Goal: Task Accomplishment & Management: Manage account settings

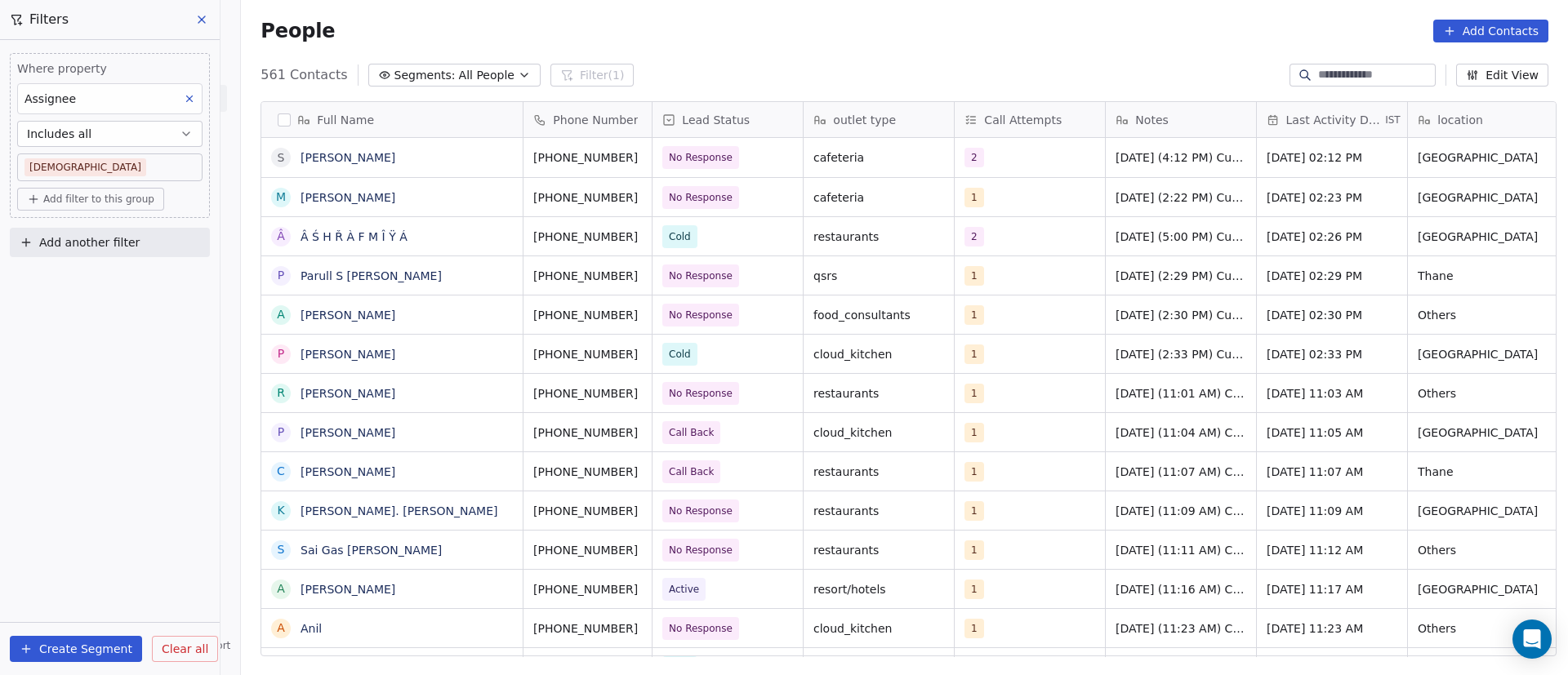
scroll to position [576, 1315]
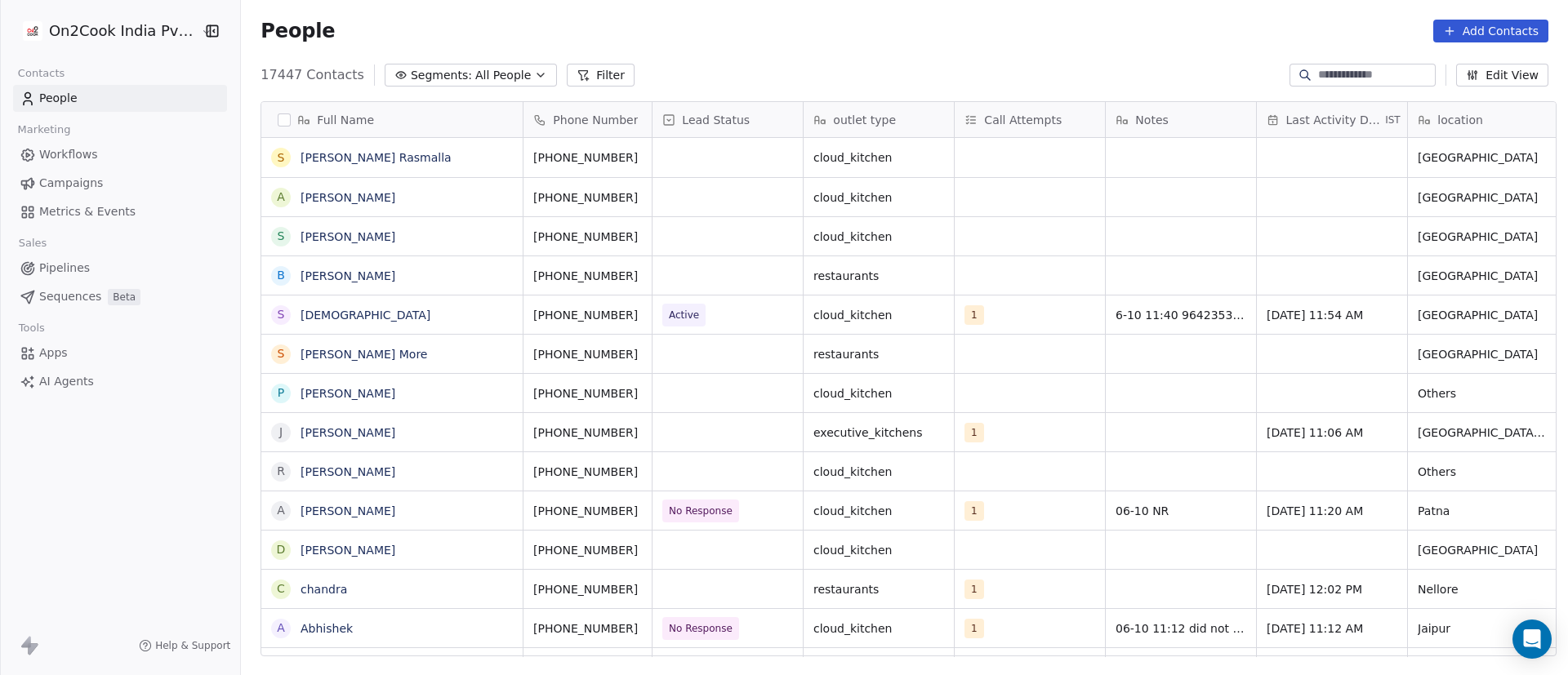
scroll to position [576, 1315]
click at [586, 79] on icon at bounding box center [587, 79] width 4 height 0
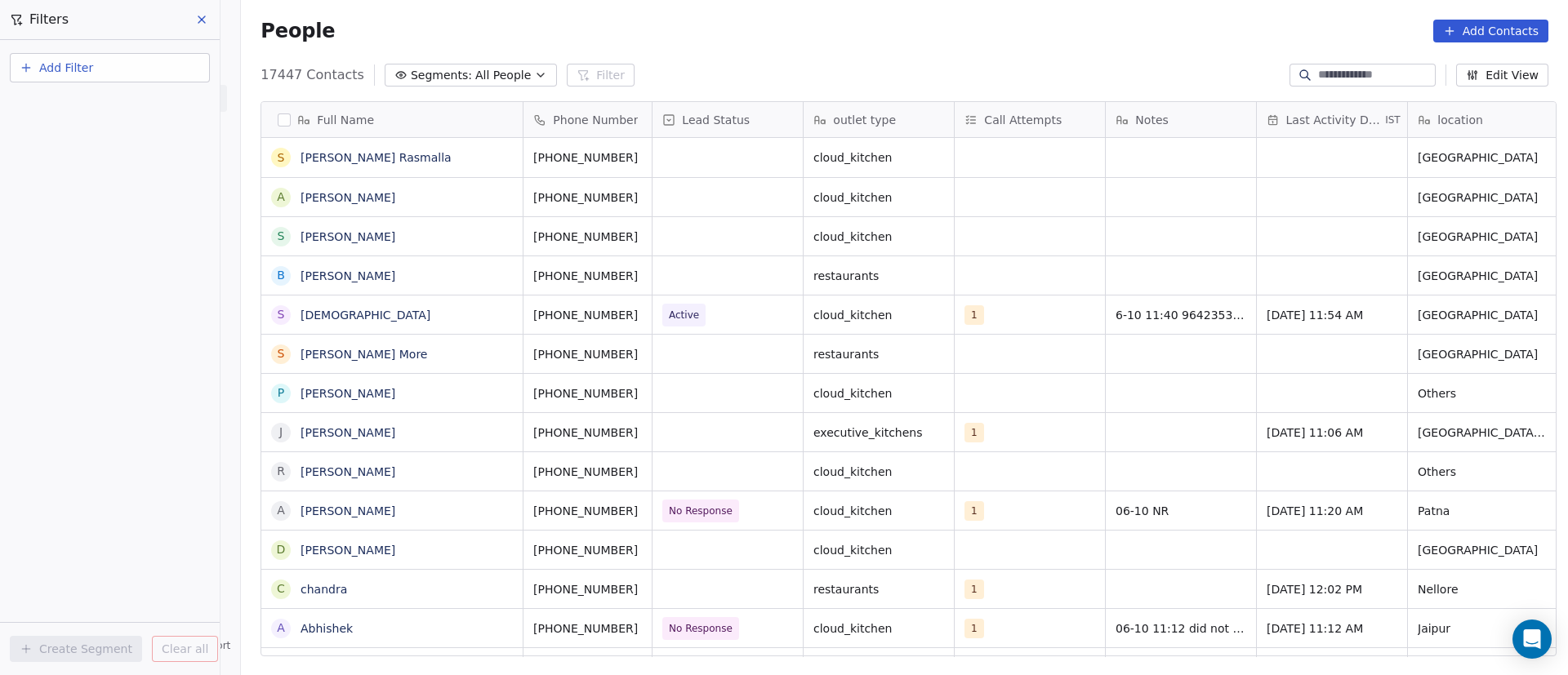
click at [110, 73] on button "Add Filter" at bounding box center [110, 68] width 200 height 30
click at [118, 103] on span "Contact properties" at bounding box center [80, 106] width 106 height 17
type input "***"
click at [129, 157] on div "Assignee" at bounding box center [110, 165] width 165 height 17
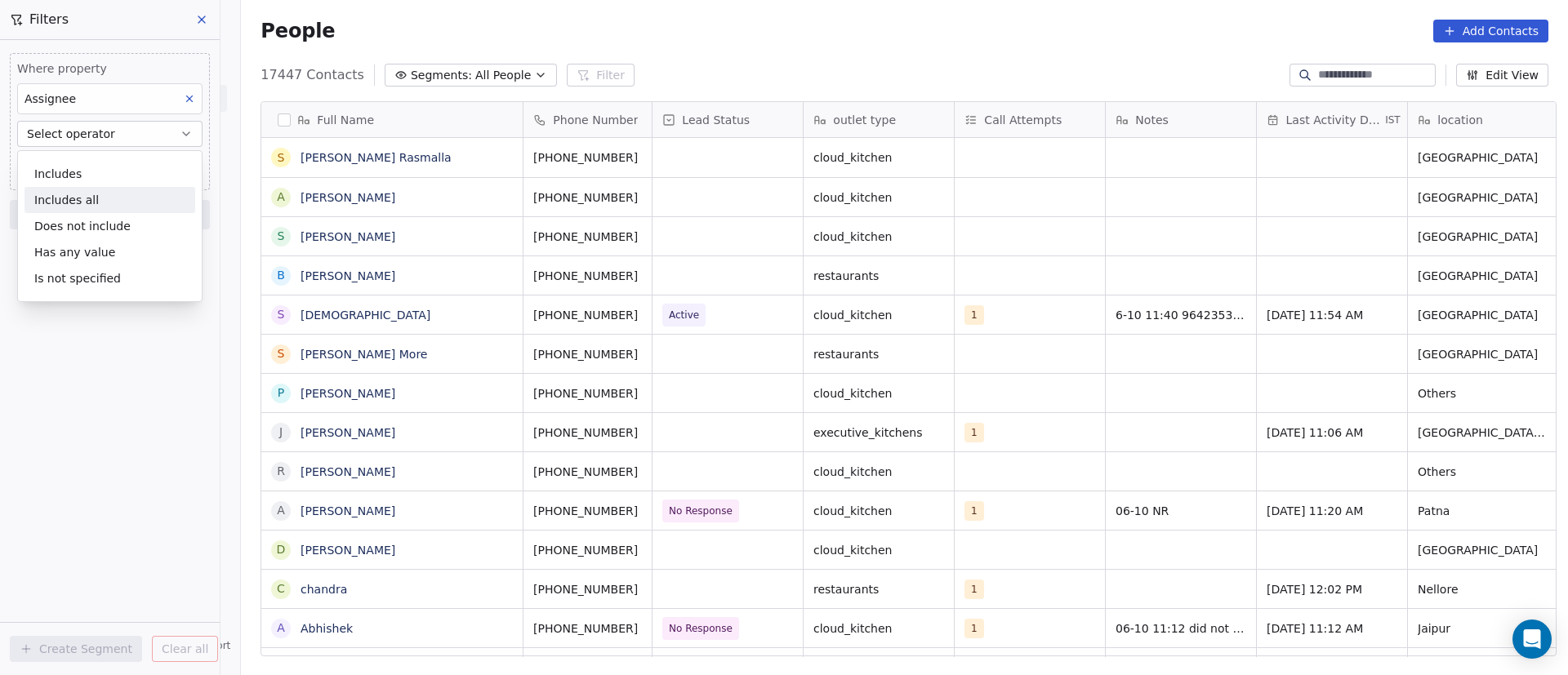
click at [128, 197] on div "Includes all" at bounding box center [110, 200] width 171 height 26
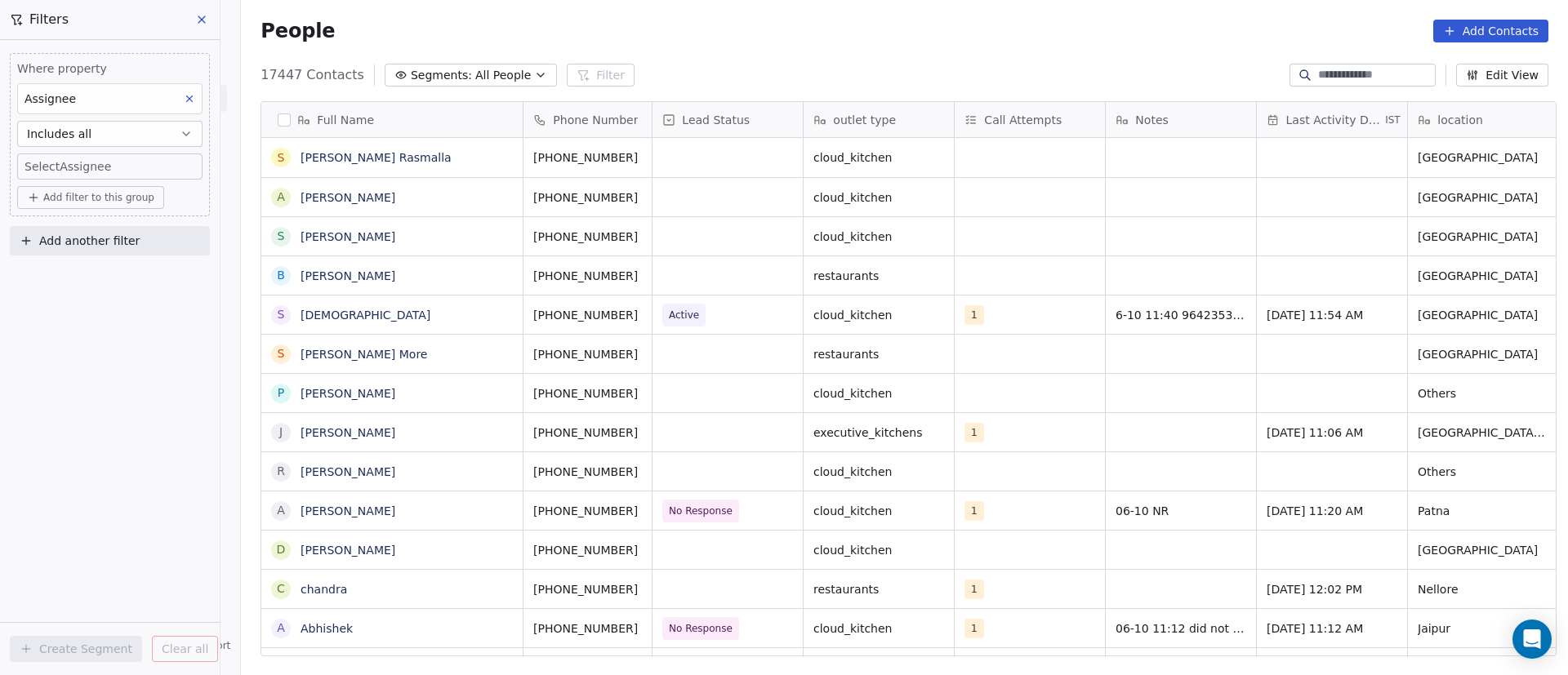
click at [135, 169] on body "On2Cook India Pvt. Ltd. Contacts People Marketing Workflows Campaigns Metrics &…" at bounding box center [784, 338] width 1568 height 675
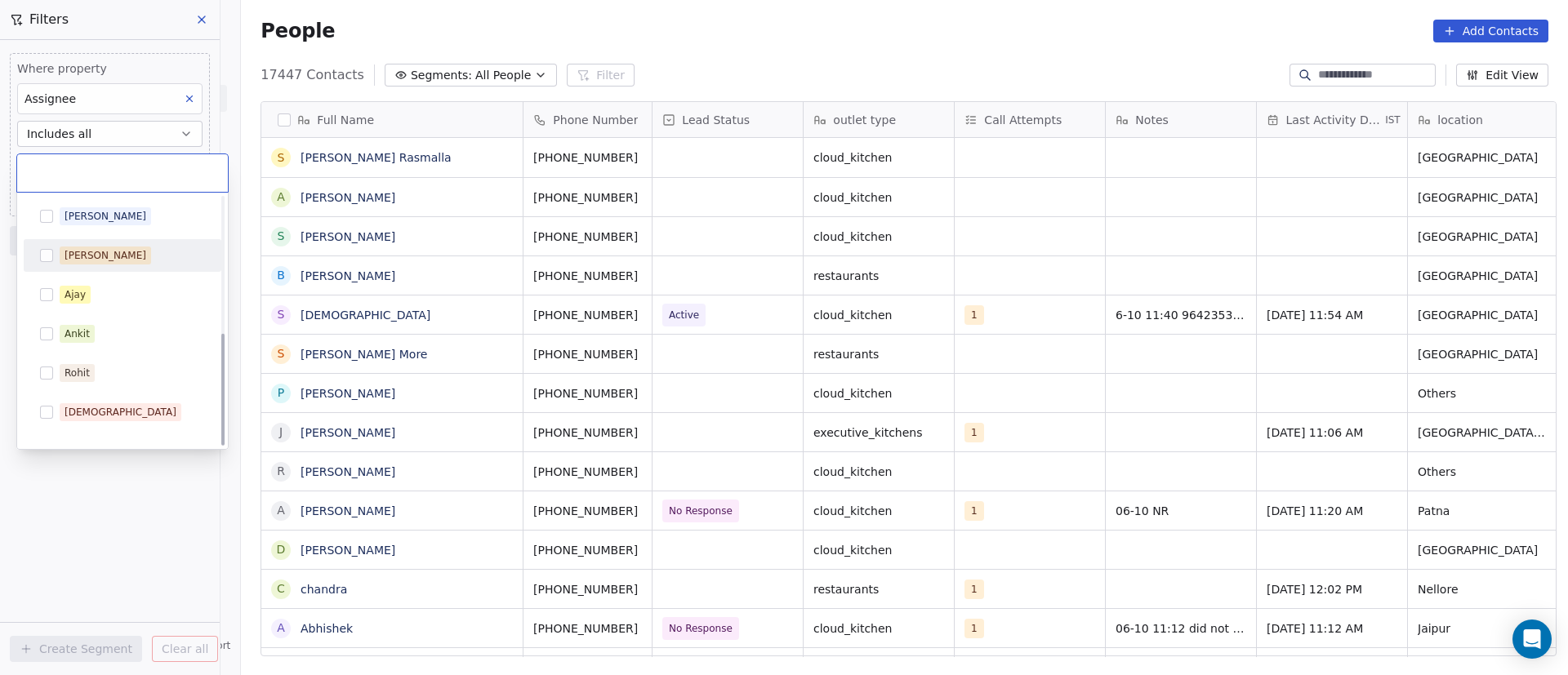
scroll to position [299, 0]
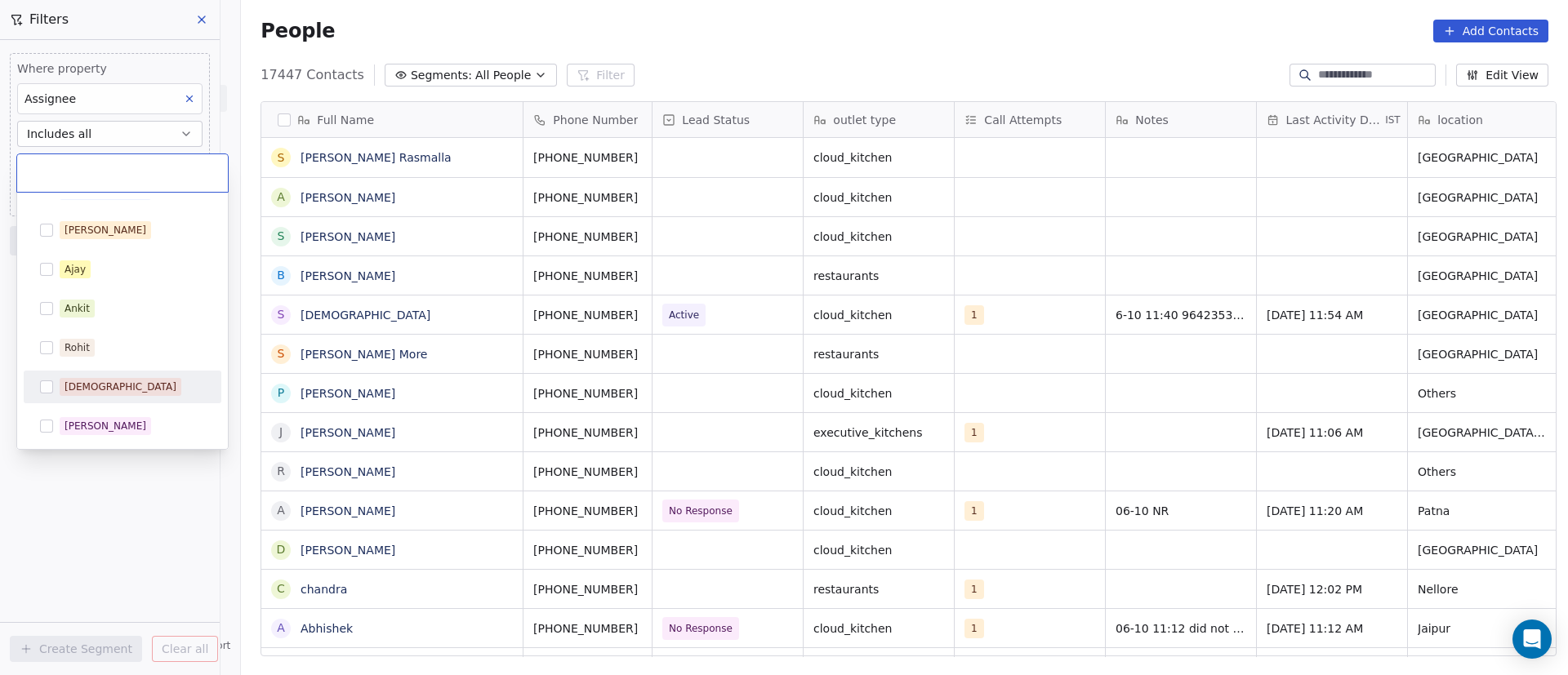
click at [114, 379] on div "[DEMOGRAPHIC_DATA]" at bounding box center [132, 387] width 145 height 18
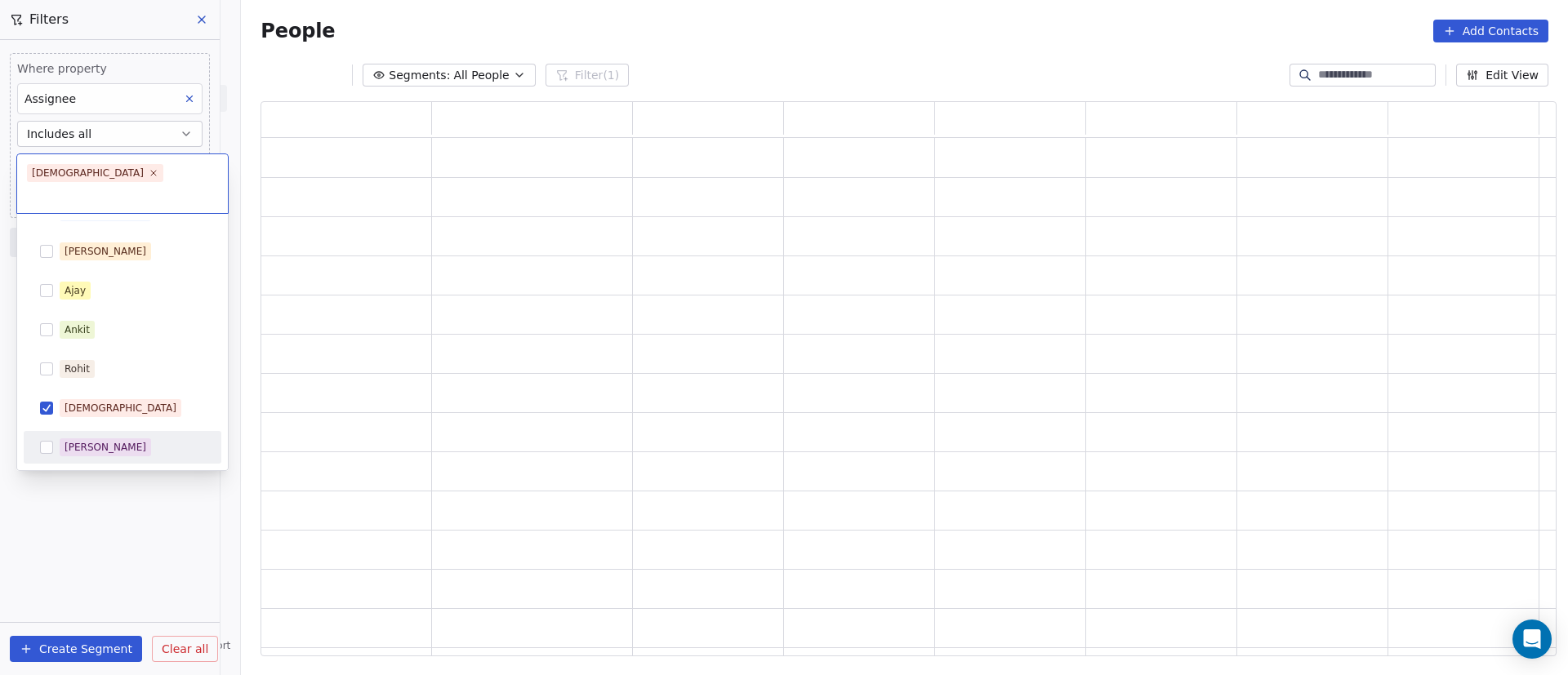
click at [30, 476] on html "On2Cook India Pvt. Ltd. Contacts People Marketing Workflows Campaigns Metrics &…" at bounding box center [784, 338] width 1568 height 675
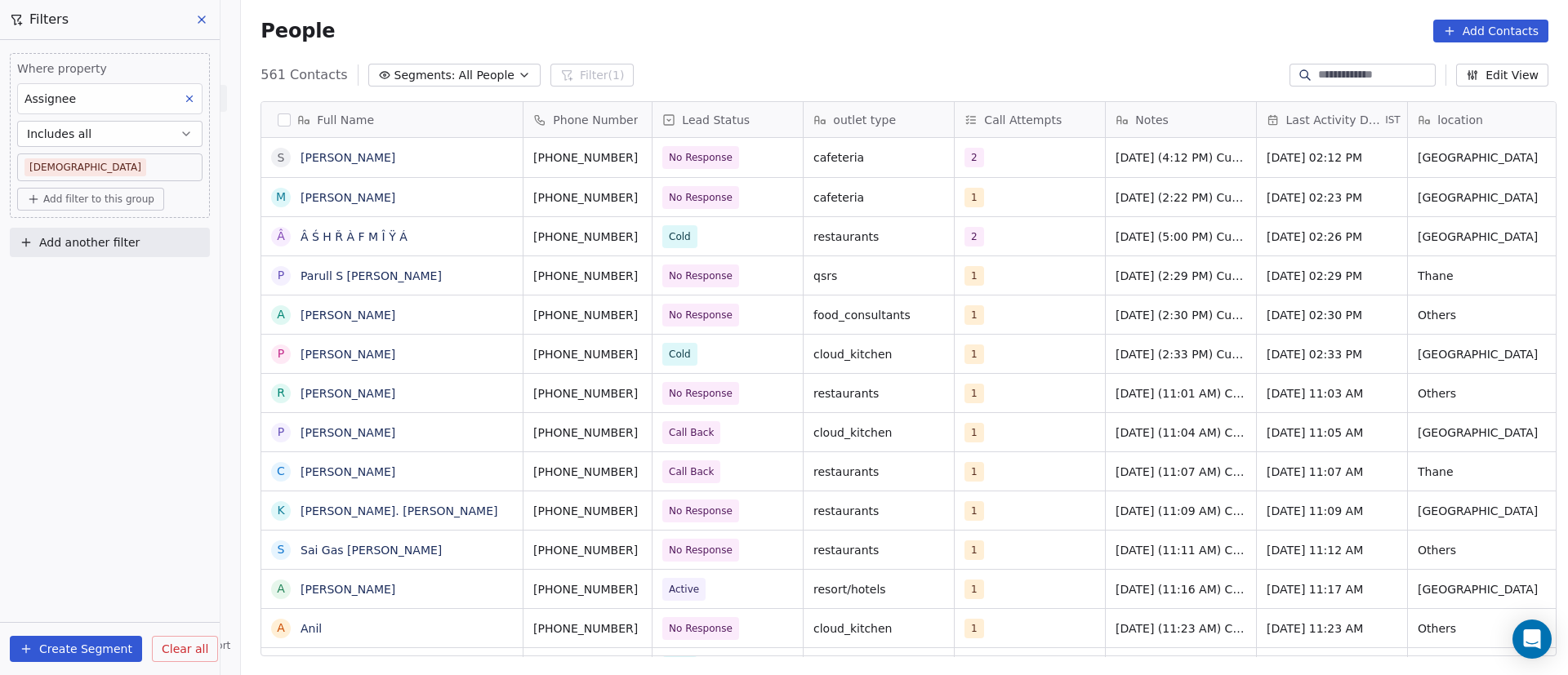
scroll to position [576, 1315]
click at [113, 194] on span "Add filter to this group" at bounding box center [99, 199] width 111 height 13
click at [132, 237] on div "Contact properties" at bounding box center [110, 234] width 152 height 17
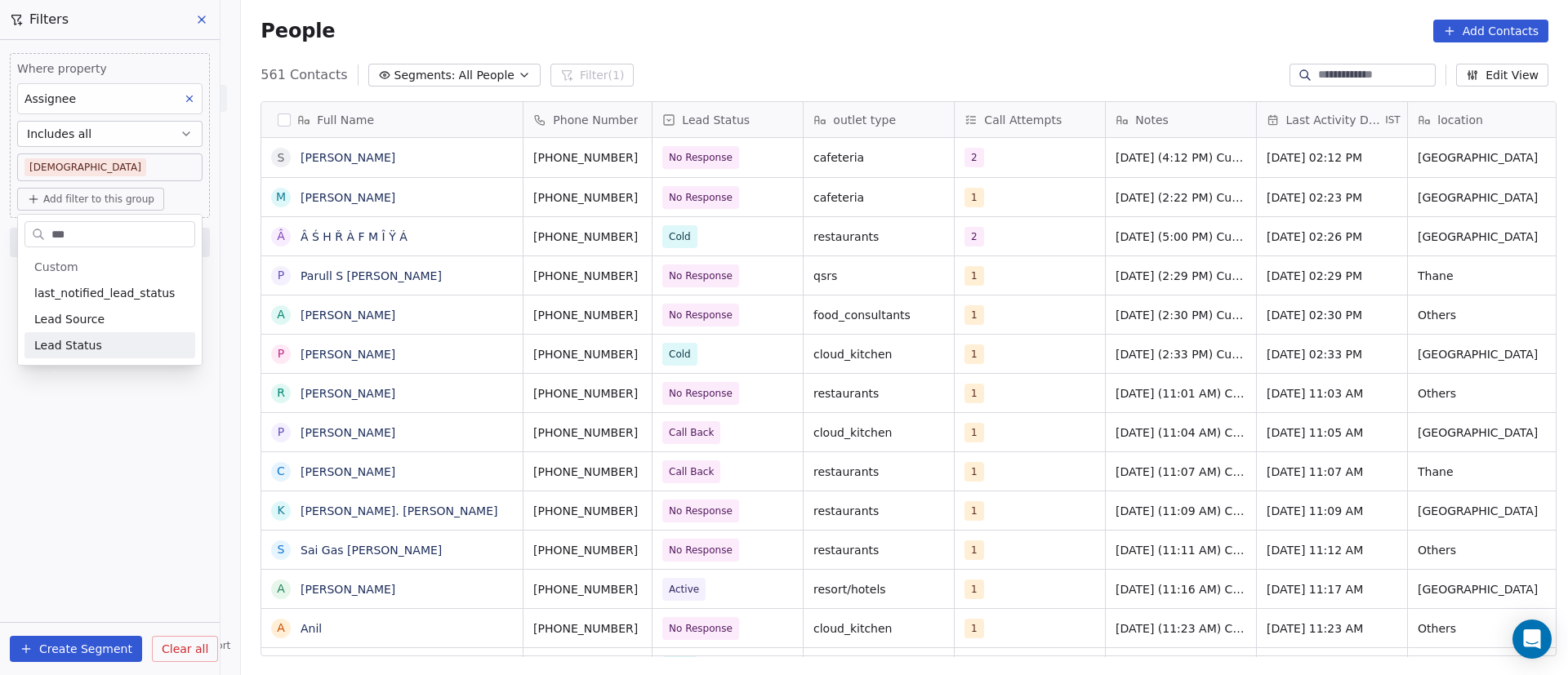
type input "***"
click at [138, 352] on div "Lead Status" at bounding box center [110, 346] width 152 height 17
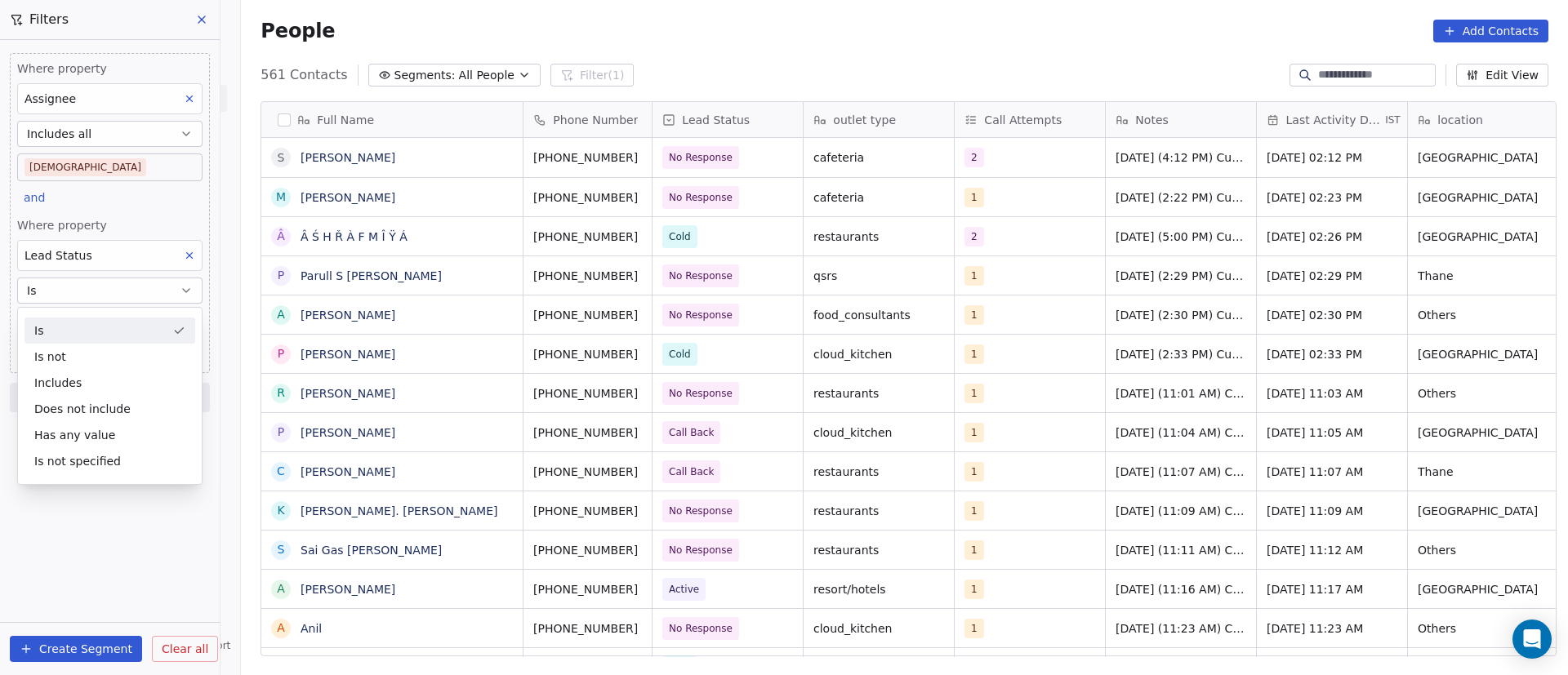
click at [158, 335] on div "Is" at bounding box center [110, 331] width 171 height 26
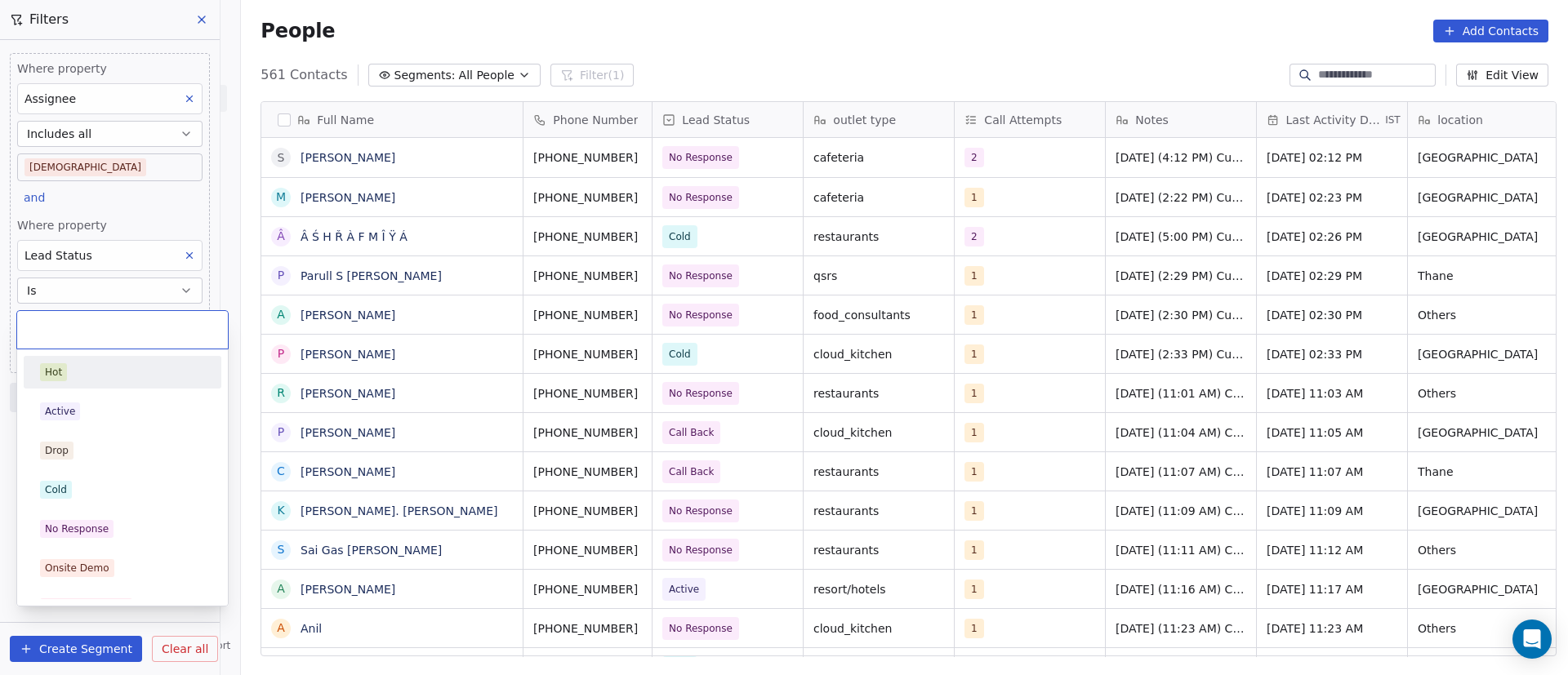
click at [168, 324] on body "On2Cook India Pvt. Ltd. Contacts People Marketing Workflows Campaigns Metrics &…" at bounding box center [784, 338] width 1568 height 675
click at [173, 370] on div "Hot" at bounding box center [122, 372] width 165 height 18
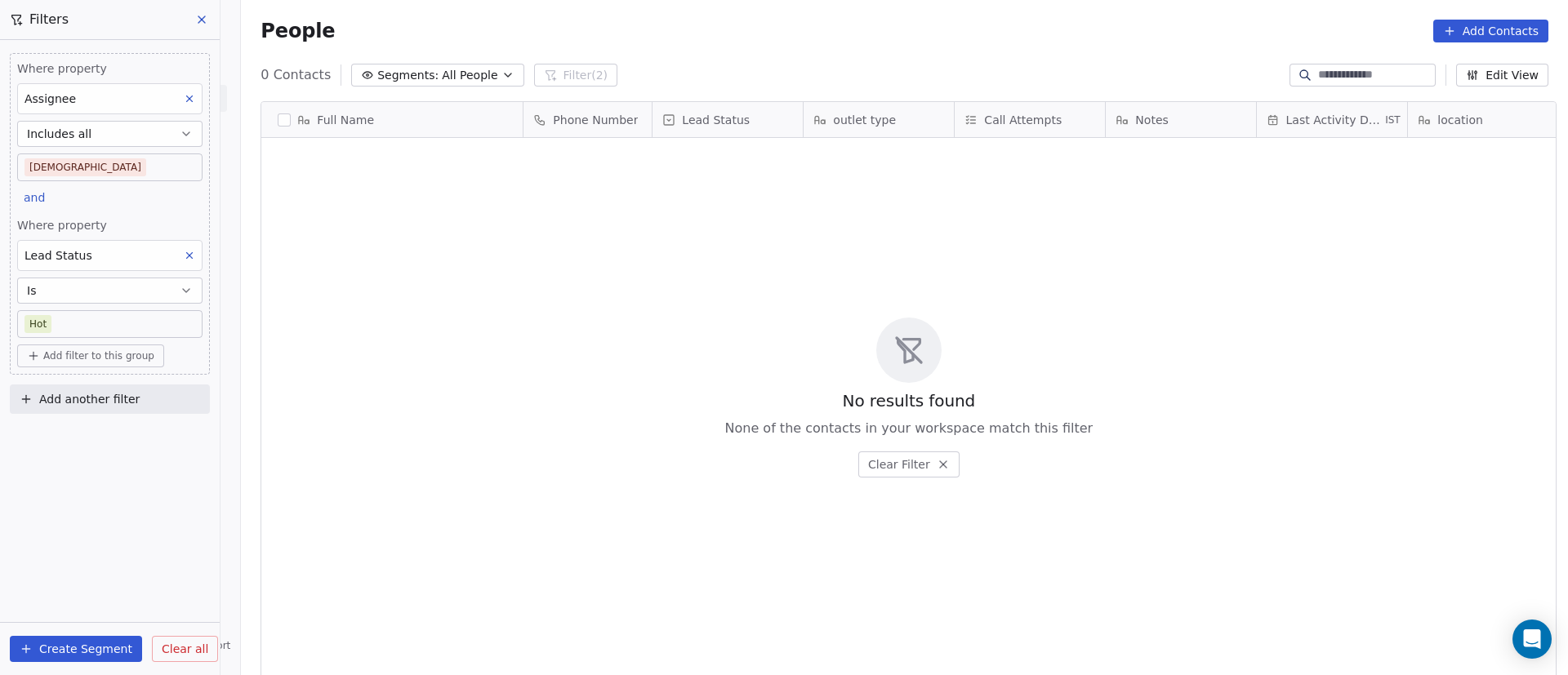
click at [158, 324] on body "On2Cook India Pvt. Ltd. Contacts People Marketing Workflows Campaigns Metrics &…" at bounding box center [784, 338] width 1568 height 675
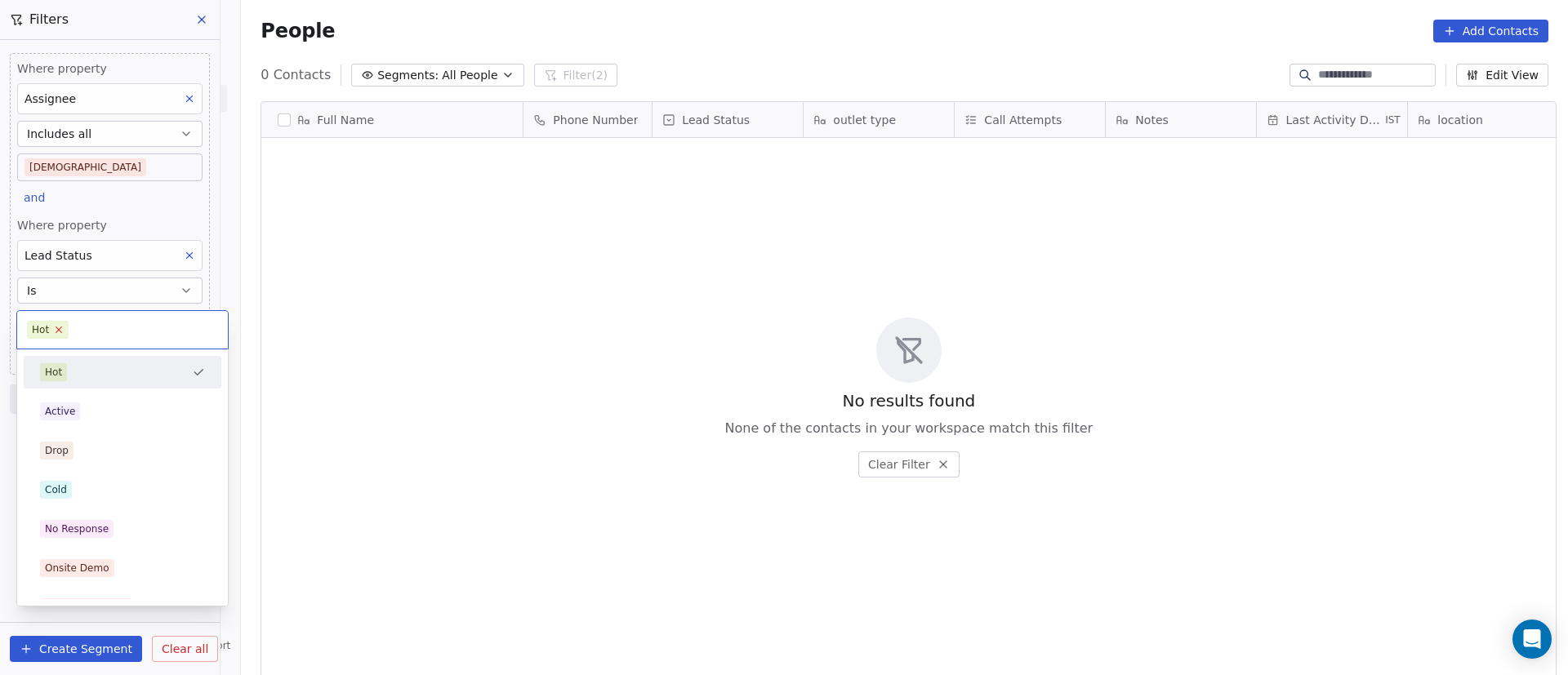
click at [59, 333] on icon at bounding box center [59, 329] width 10 height 10
click at [84, 418] on div "Active" at bounding box center [122, 411] width 165 height 18
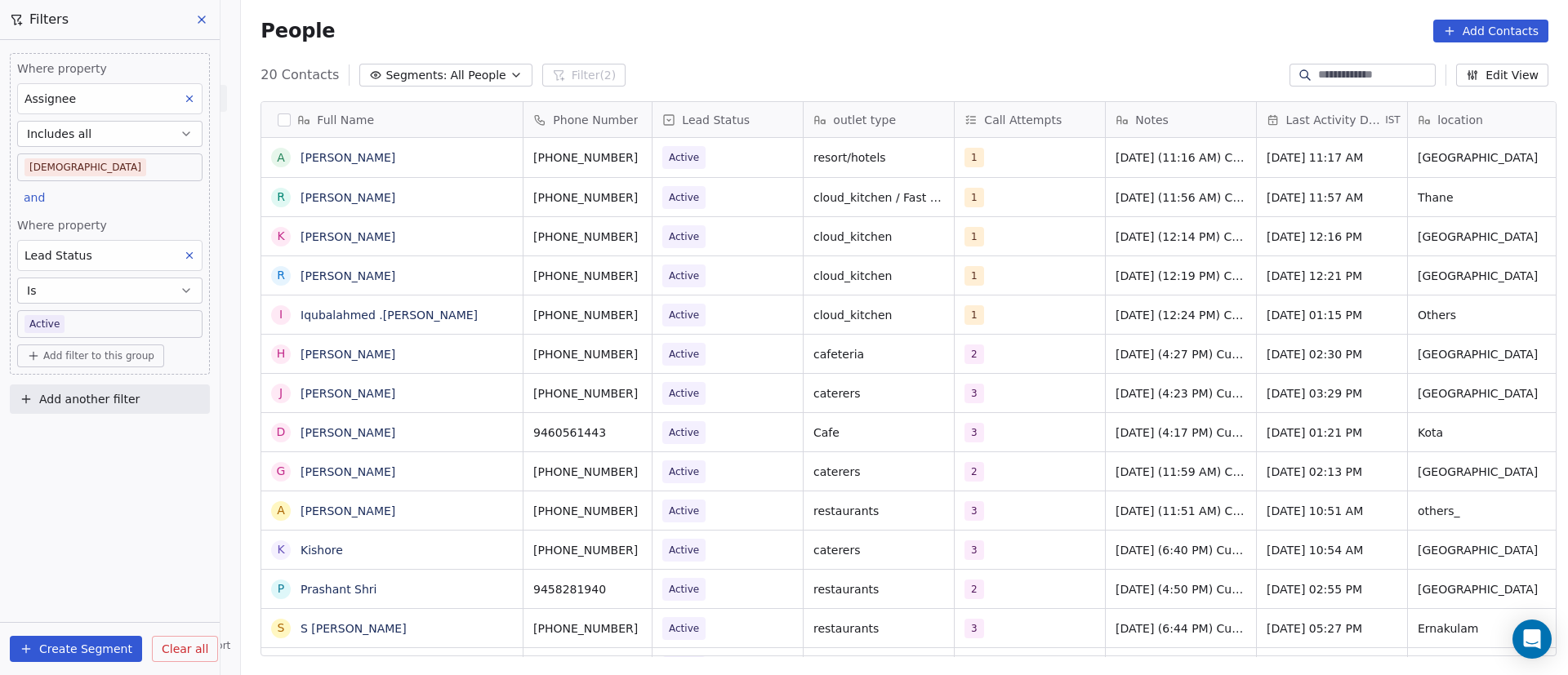
click at [1416, 10] on div "People Add Contacts" at bounding box center [904, 31] width 1327 height 62
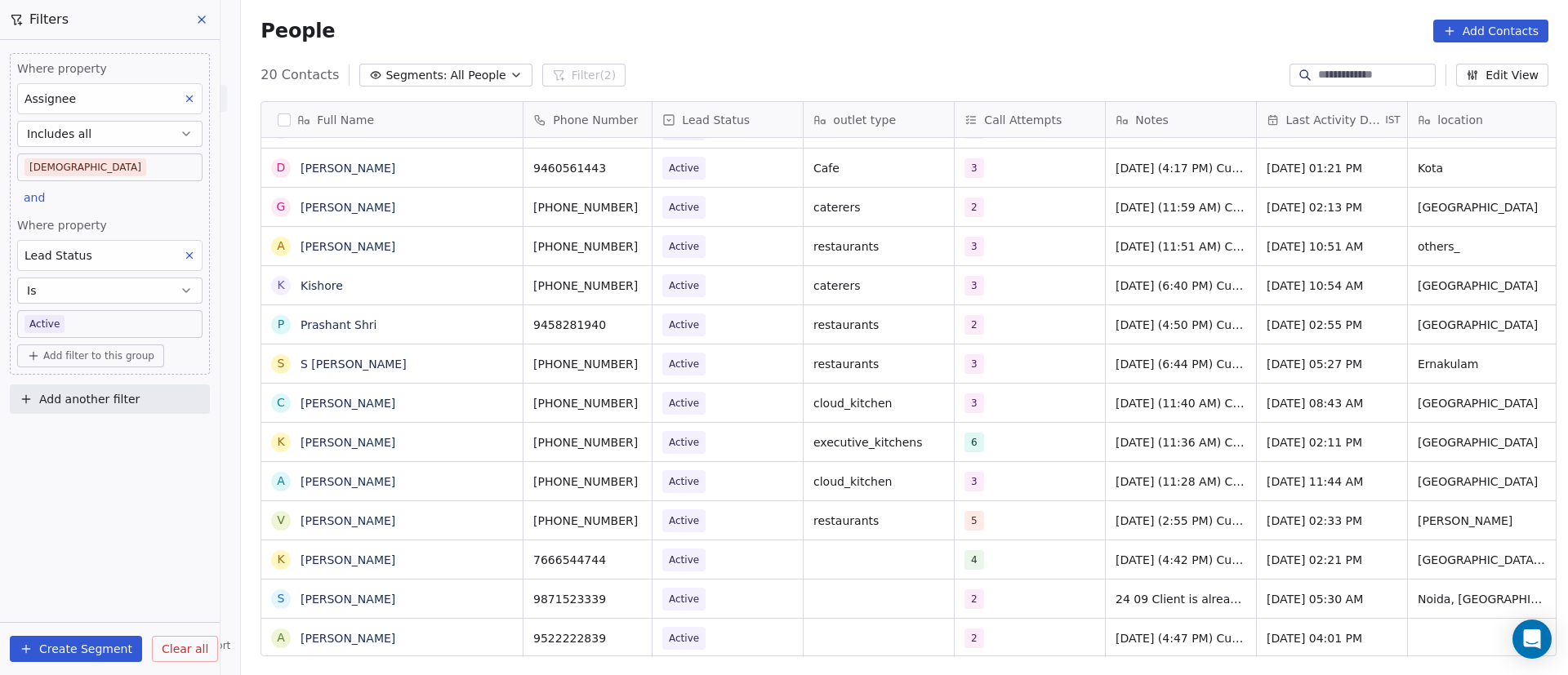
scroll to position [19, 0]
click at [622, 627] on button "grid" at bounding box center [631, 636] width 20 height 20
click at [495, 485] on icon "grid" at bounding box center [502, 480] width 13 height 13
click at [655, 477] on icon "grid" at bounding box center [659, 481] width 7 height 7
drag, startPoint x: 424, startPoint y: 474, endPoint x: 435, endPoint y: 474, distance: 11.0
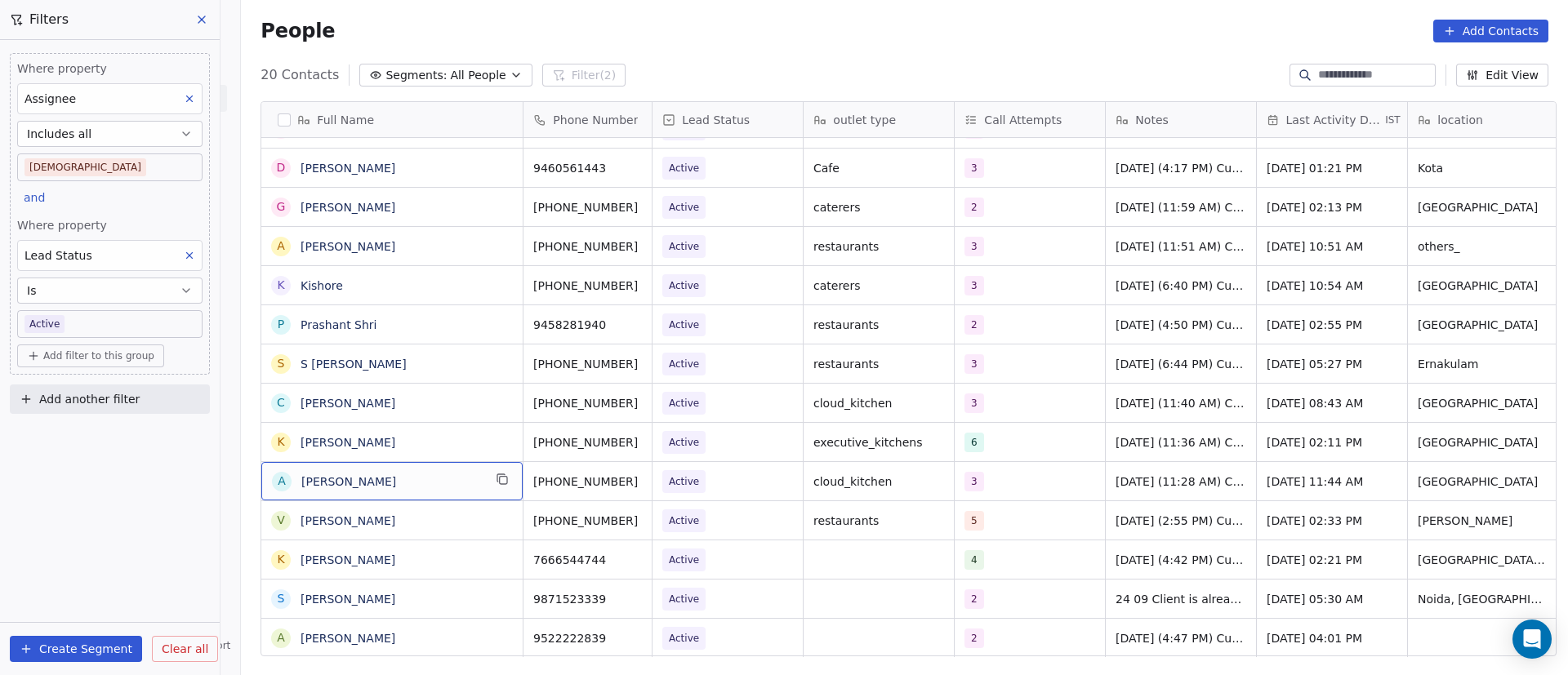
click at [430, 485] on span "[PERSON_NAME]" at bounding box center [391, 483] width 181 height 17
click at [424, 487] on span "[PERSON_NAME]" at bounding box center [391, 483] width 181 height 17
click at [722, 470] on span "Active" at bounding box center [712, 482] width 99 height 23
click at [989, 472] on div "3" at bounding box center [1014, 482] width 99 height 20
click at [991, 472] on div "3" at bounding box center [1014, 482] width 99 height 20
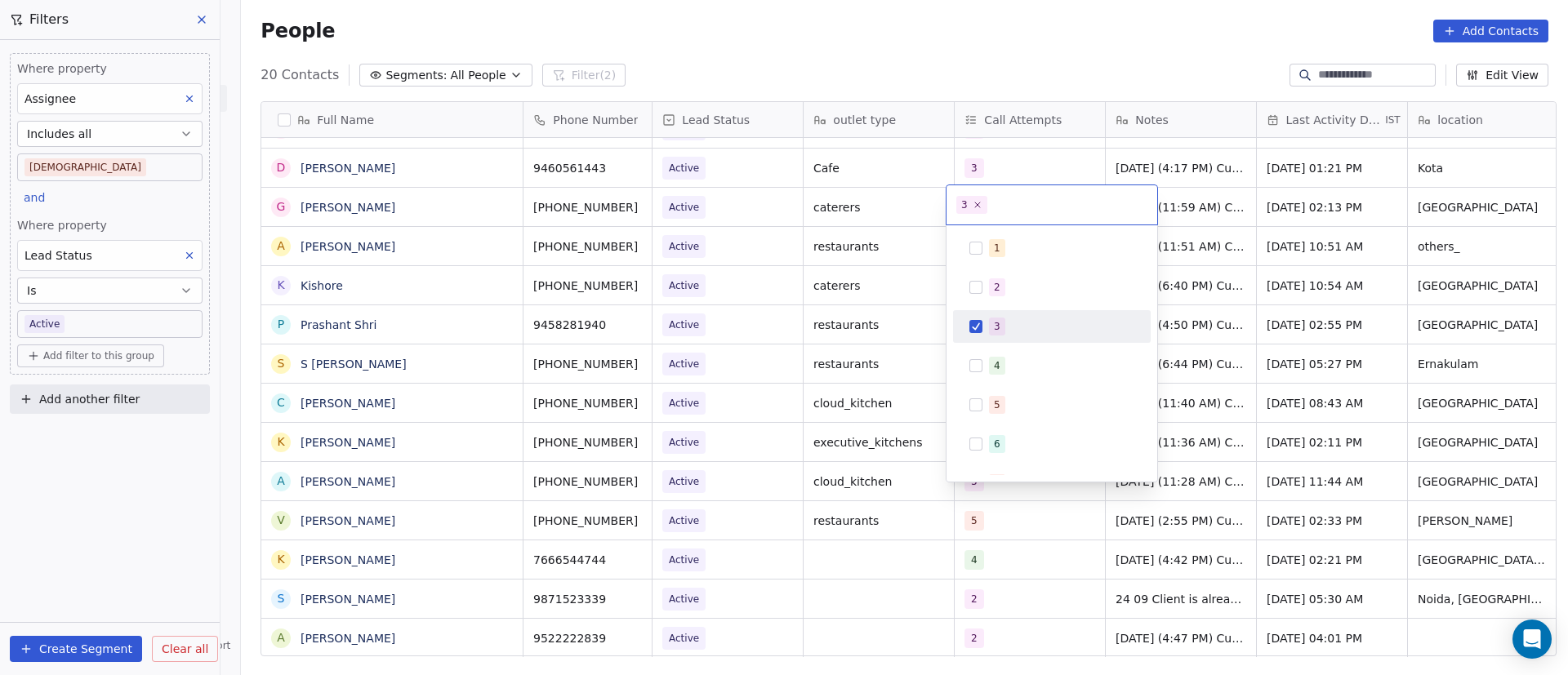
click at [997, 333] on div "3" at bounding box center [996, 326] width 7 height 15
click at [997, 364] on div "4" at bounding box center [996, 366] width 7 height 15
click at [1210, 470] on html "On2Cook India Pvt. Ltd. Contacts People Marketing Workflows Campaigns Metrics &…" at bounding box center [784, 338] width 1568 height 675
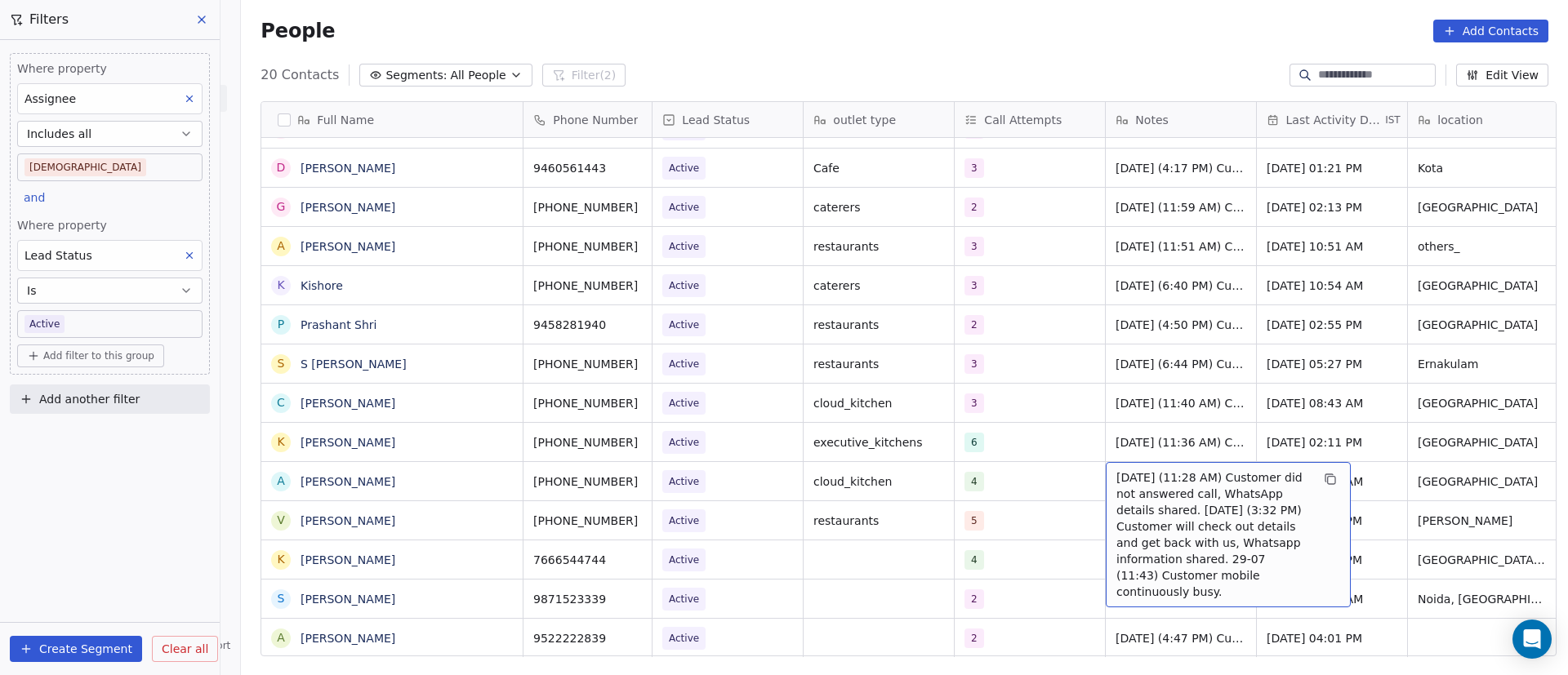
click at [1144, 470] on span "[DATE] (11:28 AM) Customer did not answered call, WhatsApp details shared. [DAT…" at bounding box center [1213, 535] width 194 height 131
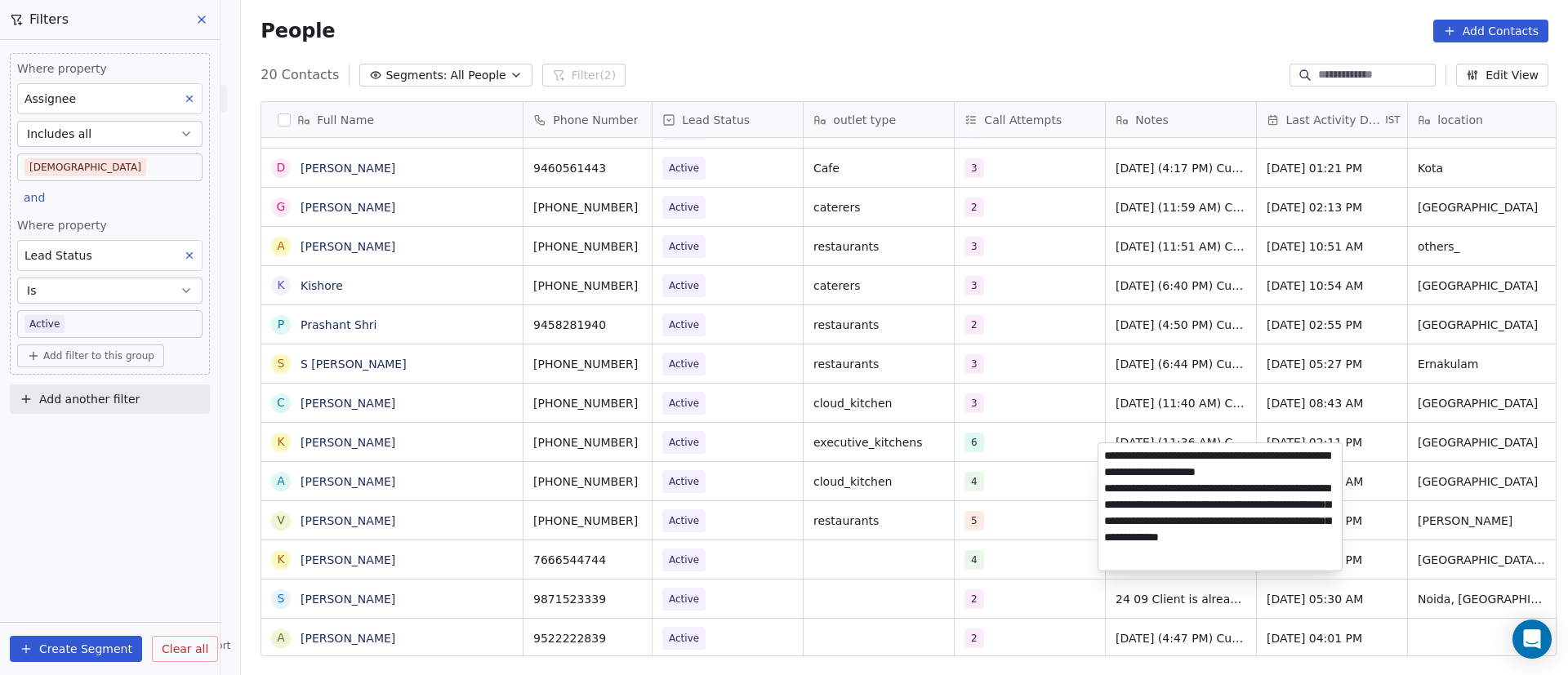
click at [1104, 454] on textarea "**********" at bounding box center [1220, 507] width 244 height 127
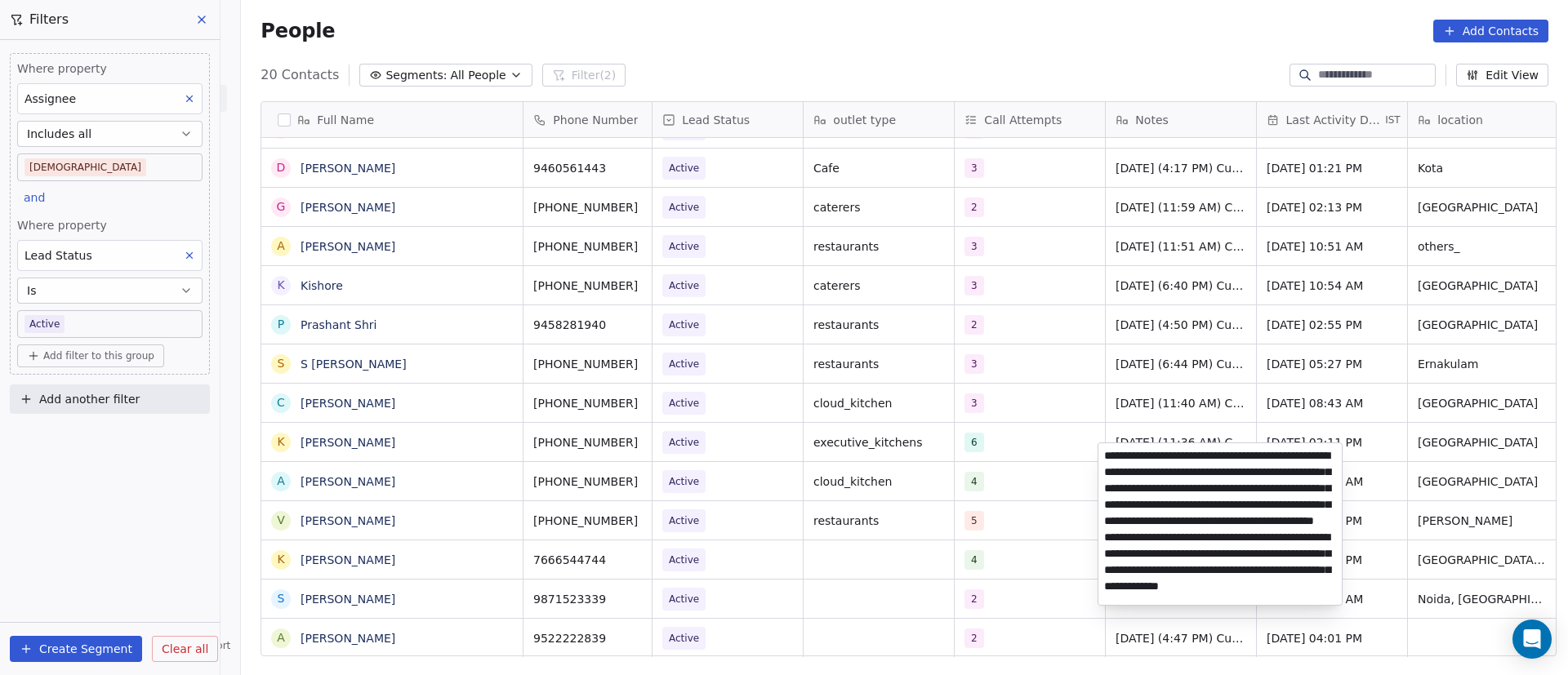
type textarea "**********"
drag, startPoint x: 1178, startPoint y: 506, endPoint x: 1099, endPoint y: 463, distance: 89.9
click at [1099, 463] on textarea "**********" at bounding box center [1220, 524] width 244 height 162
click at [1038, 496] on html "On2Cook India Pvt. Ltd. Contacts People Marketing Workflows Campaigns Metrics &…" at bounding box center [784, 338] width 1568 height 675
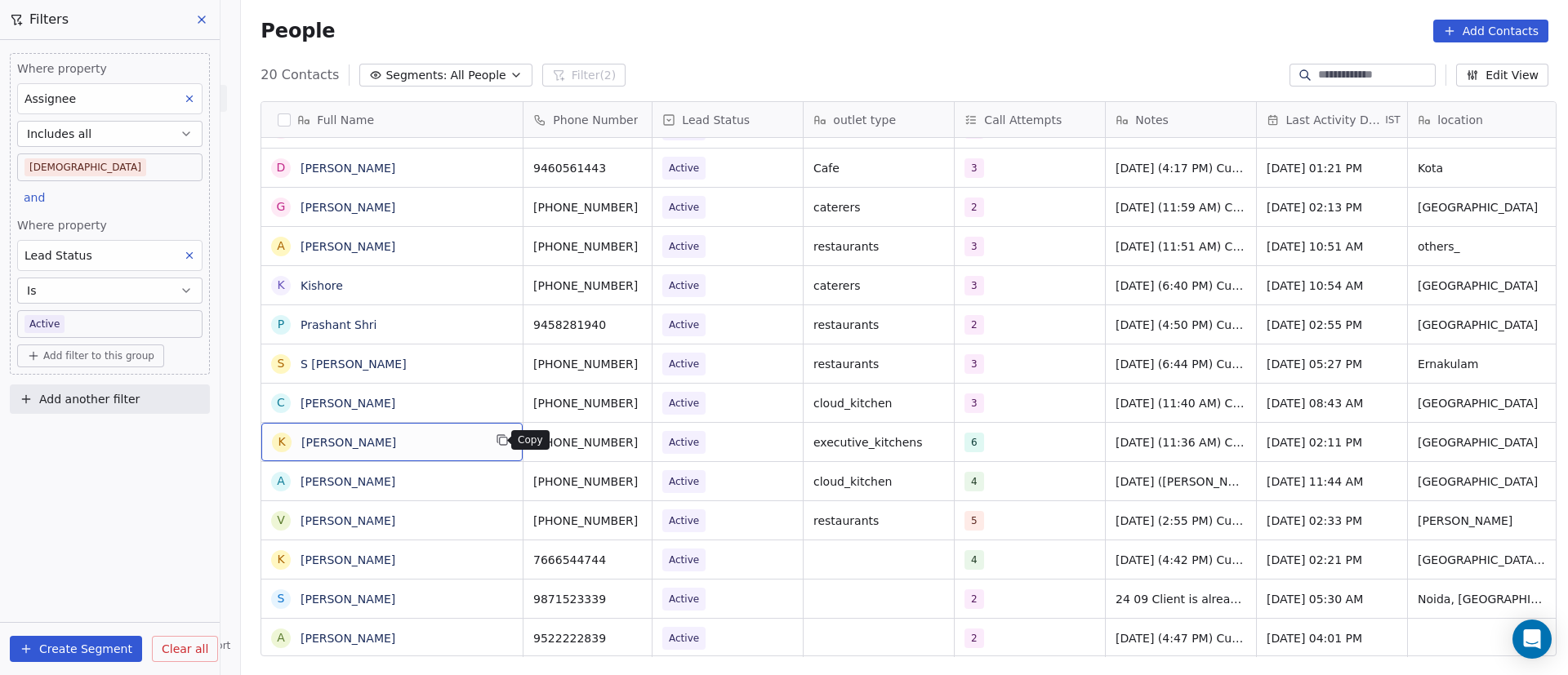
click at [500, 444] on icon "grid" at bounding box center [502, 440] width 13 height 13
click at [652, 433] on icon "grid" at bounding box center [659, 440] width 13 height 13
click at [995, 433] on div "6" at bounding box center [1014, 443] width 99 height 20
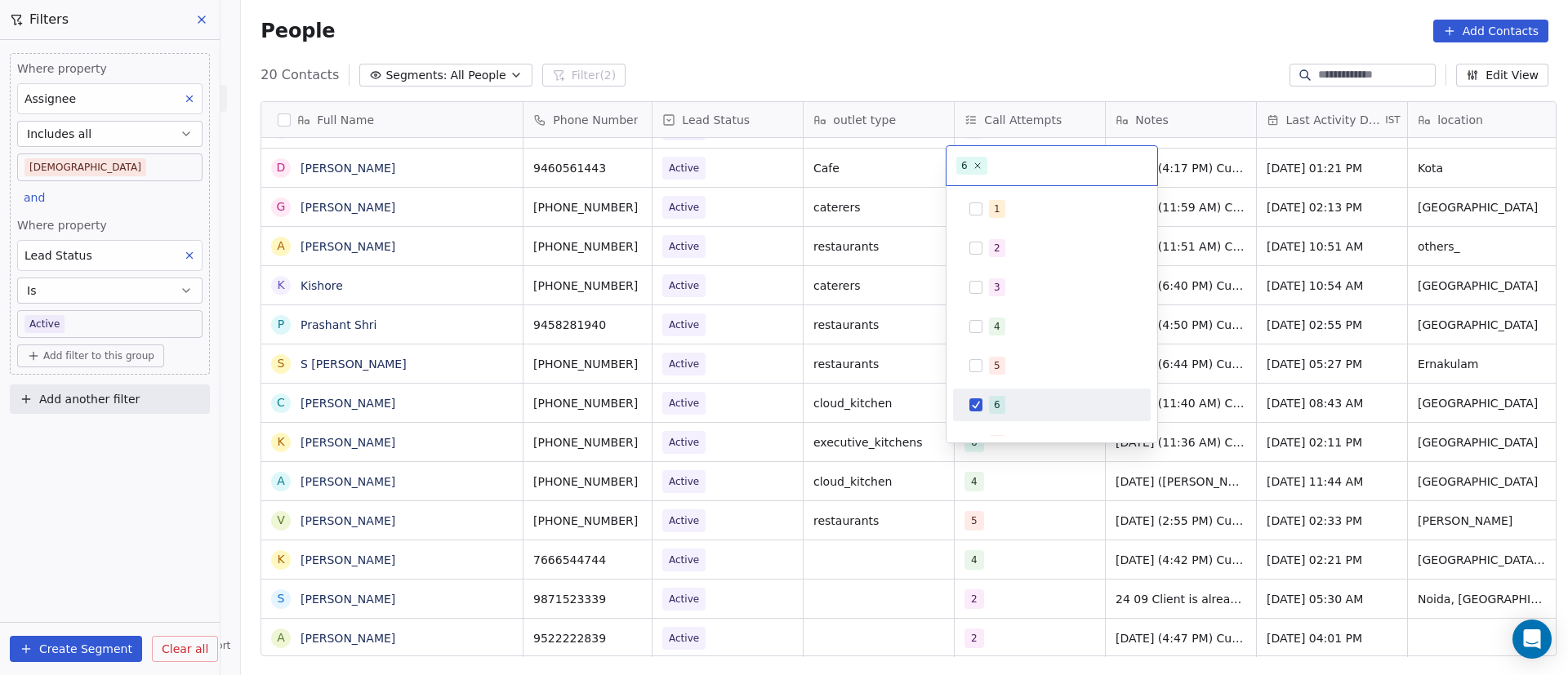
drag, startPoint x: 984, startPoint y: 414, endPoint x: 999, endPoint y: 379, distance: 38.1
click at [984, 413] on div "6" at bounding box center [1051, 405] width 185 height 26
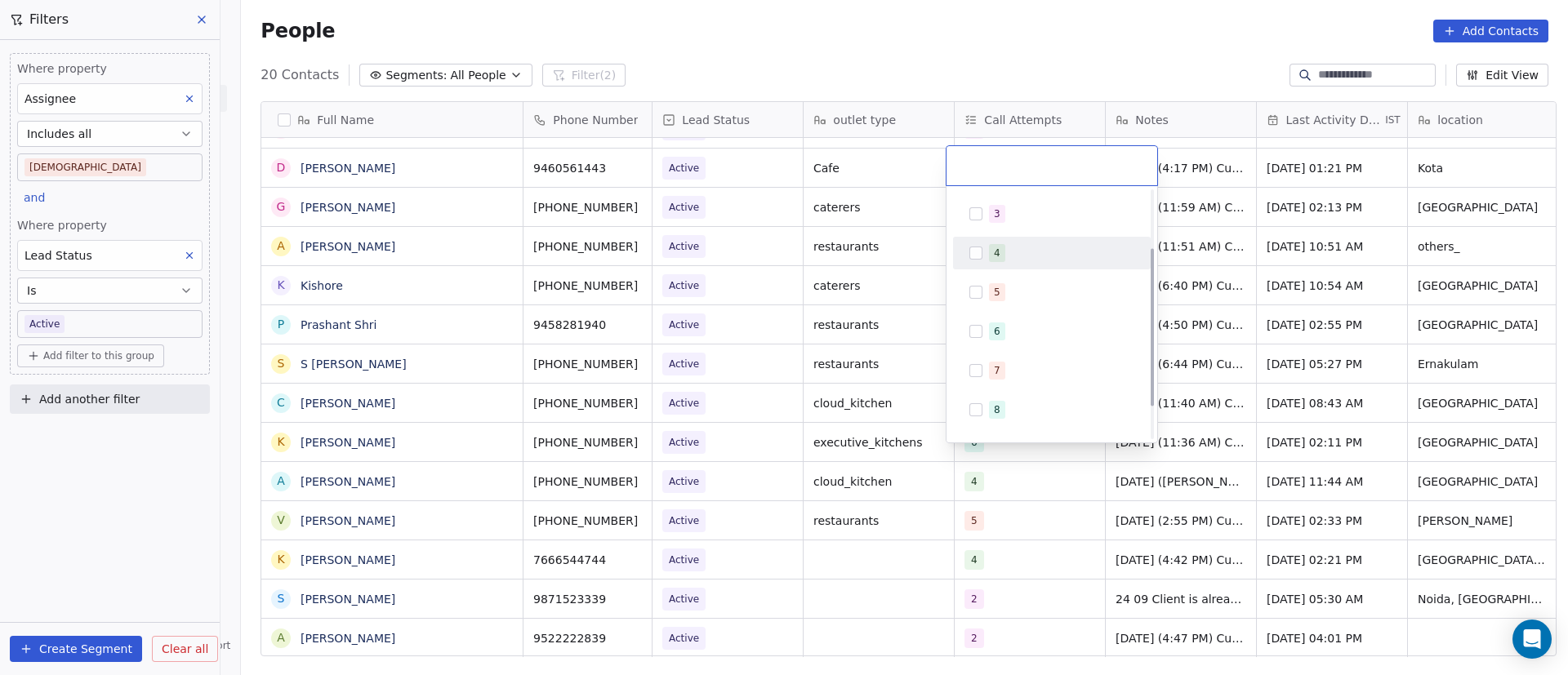
scroll to position [123, 0]
click at [1011, 320] on div "7" at bounding box center [1061, 321] width 145 height 18
click at [499, 457] on html "On2Cook India Pvt. Ltd. Contacts People Marketing Workflows Campaigns Metrics &…" at bounding box center [784, 338] width 1568 height 675
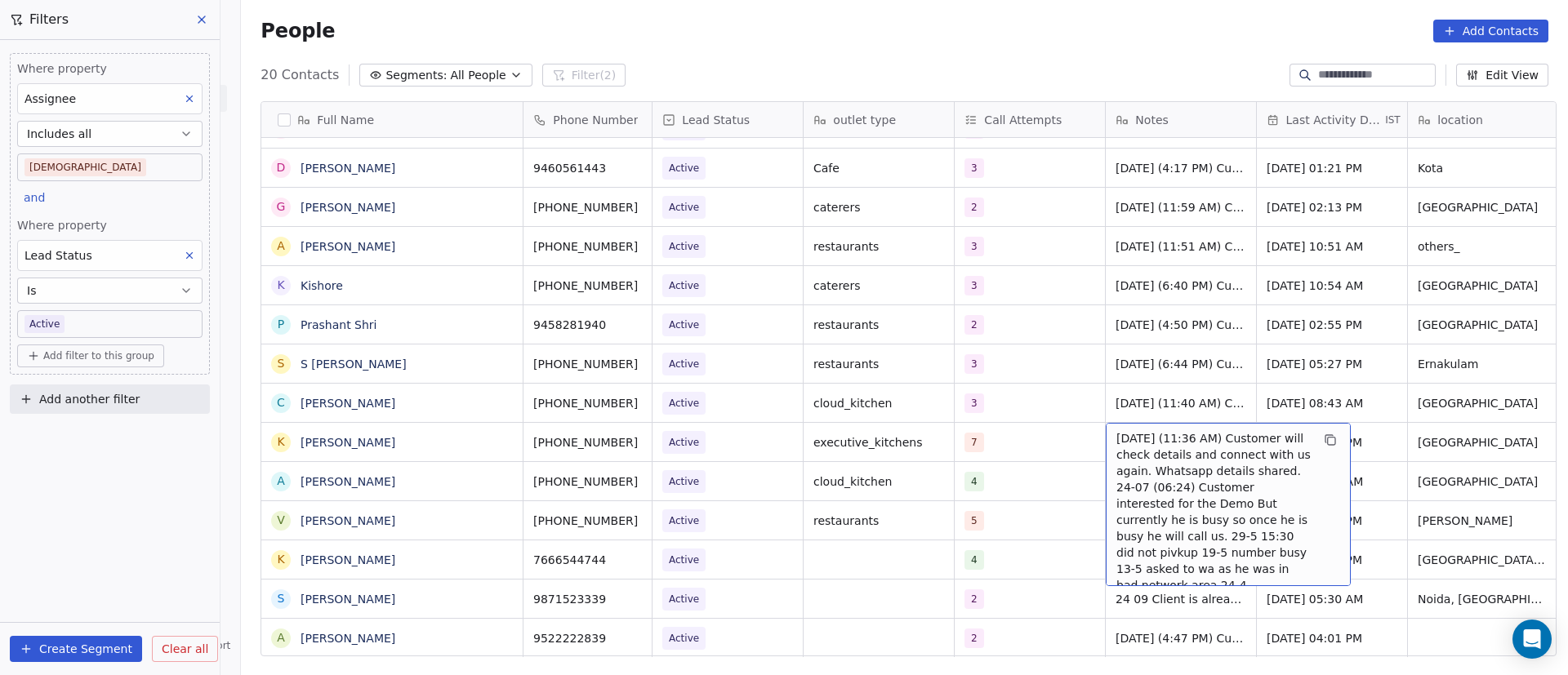
click at [1186, 438] on span "[DATE] (11:36 AM) Customer will check details and connect with us again. Whatsa…" at bounding box center [1213, 528] width 194 height 196
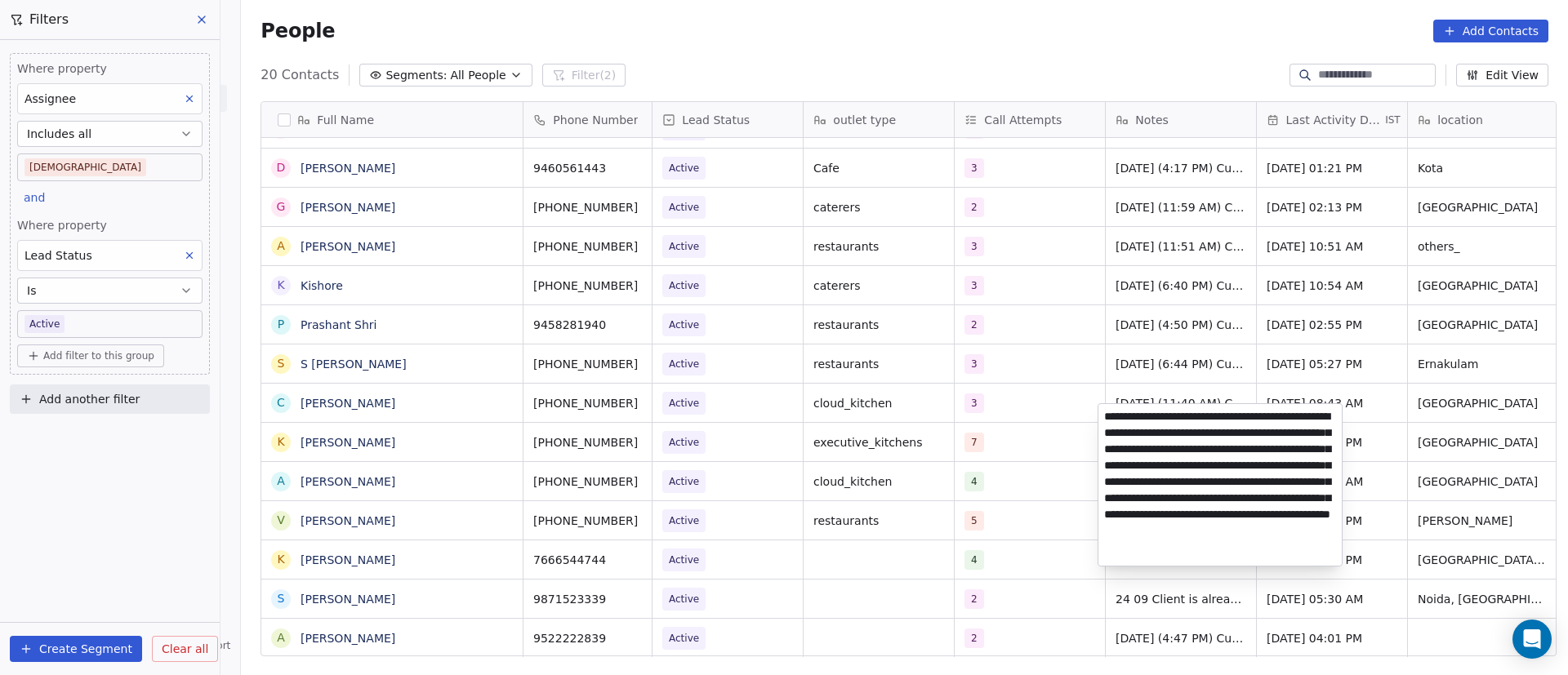
click at [1104, 416] on textarea "**********" at bounding box center [1220, 485] width 244 height 162
type textarea "**********"
click at [1045, 462] on html "On2Cook India Pvt. Ltd. Contacts People Marketing Workflows Campaigns Metrics &…" at bounding box center [784, 338] width 1568 height 675
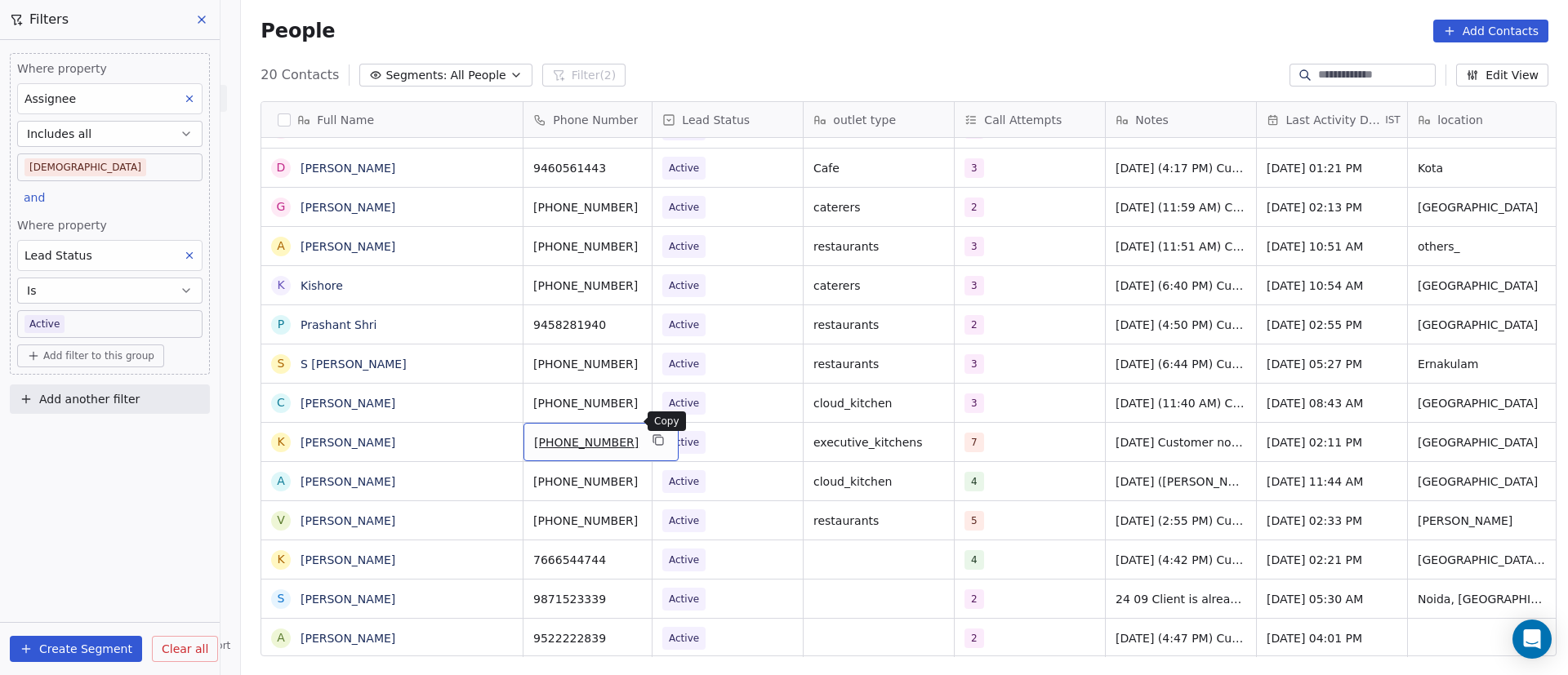
click at [652, 433] on icon "grid" at bounding box center [659, 440] width 13 height 13
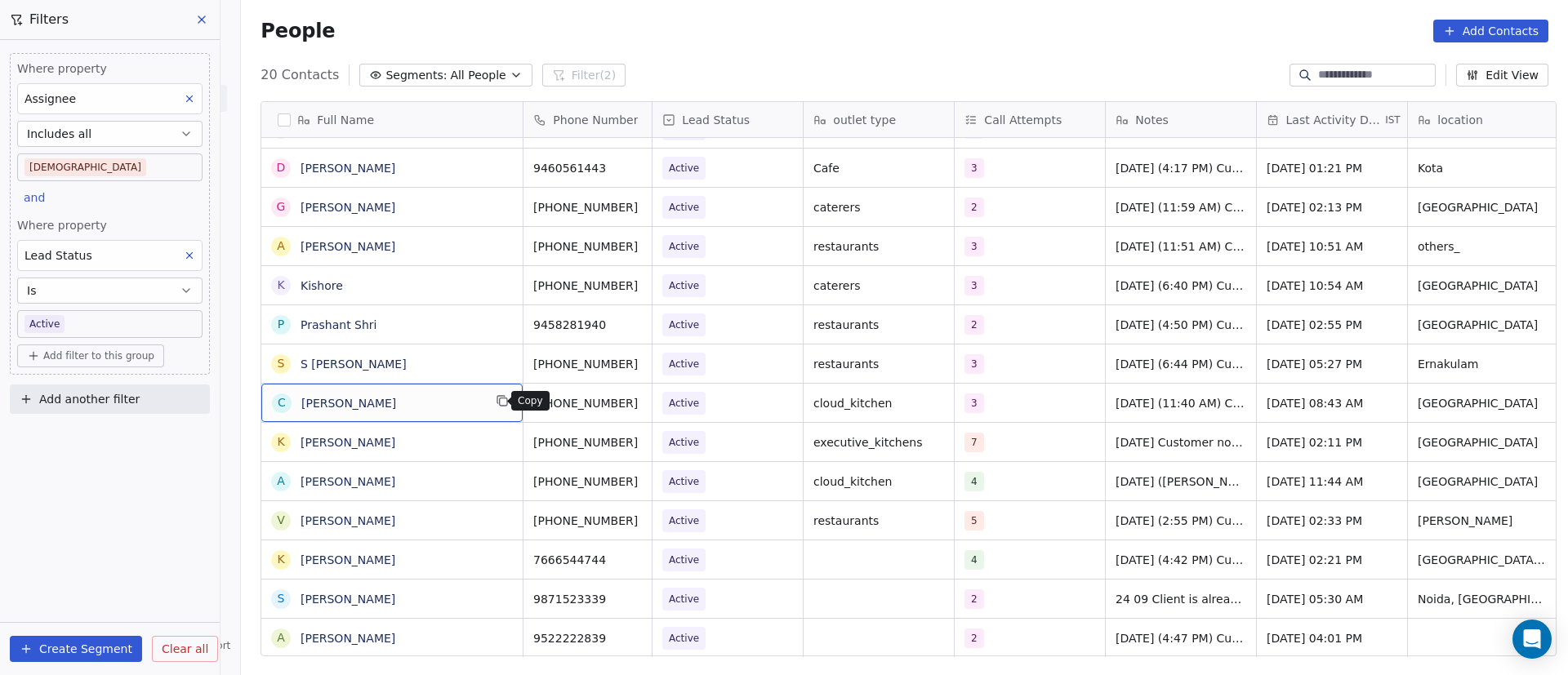
click at [503, 405] on button "grid" at bounding box center [502, 401] width 20 height 20
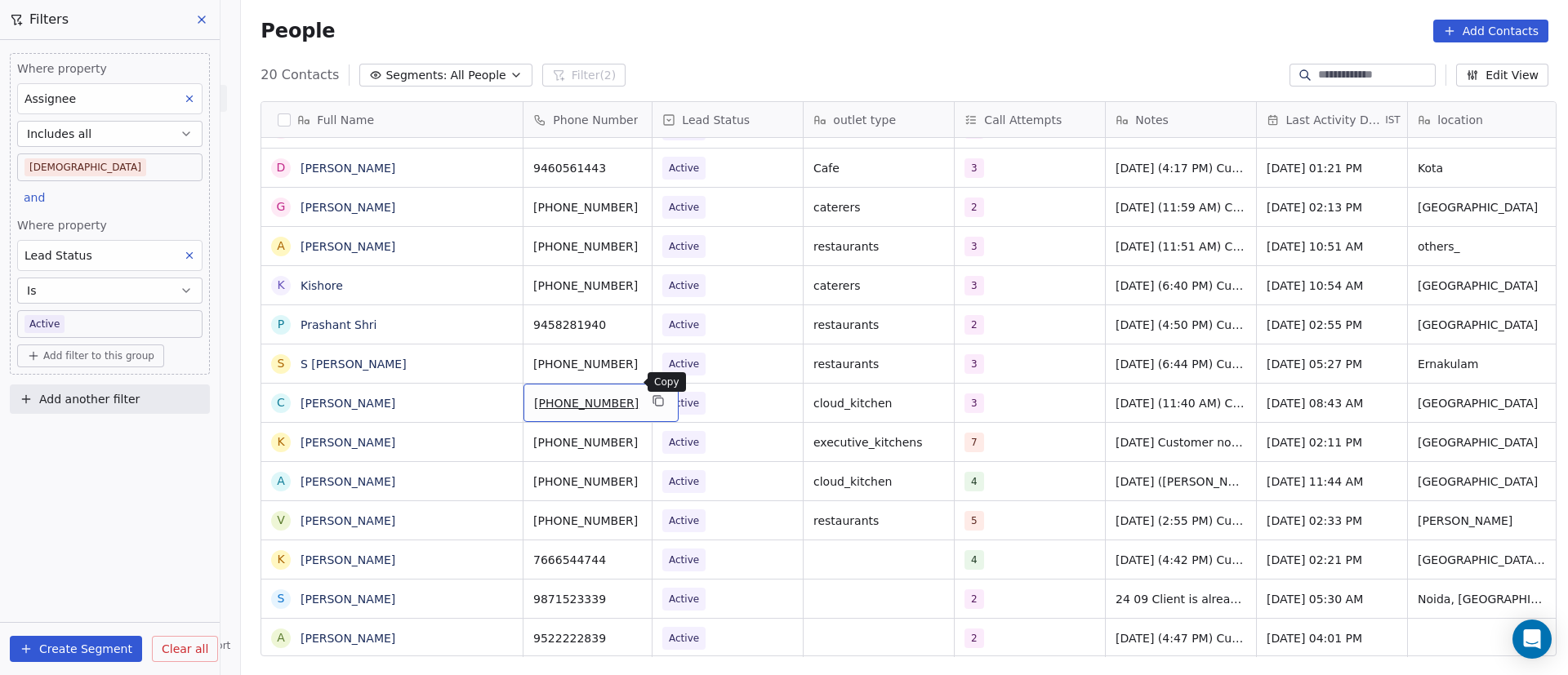
click at [655, 399] on icon "grid" at bounding box center [659, 403] width 7 height 7
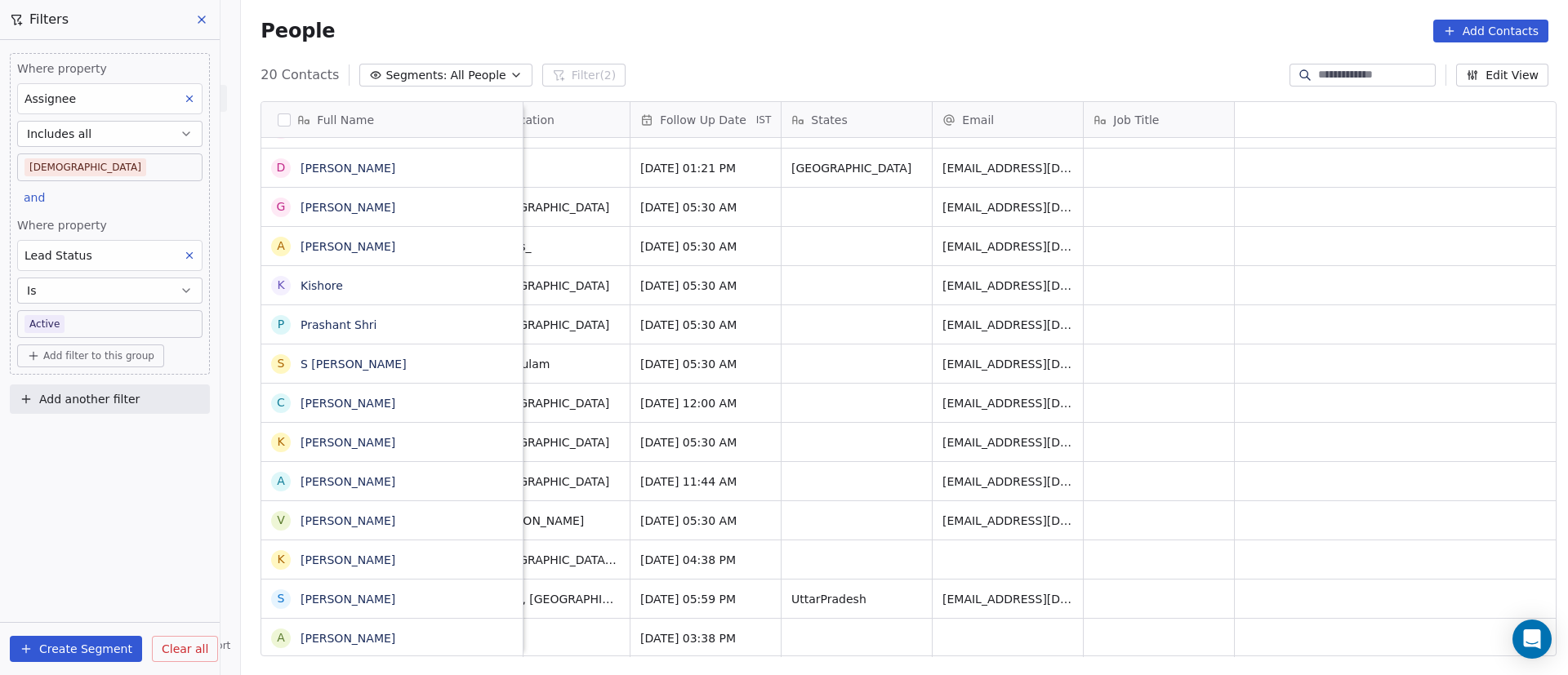
scroll to position [19, 0]
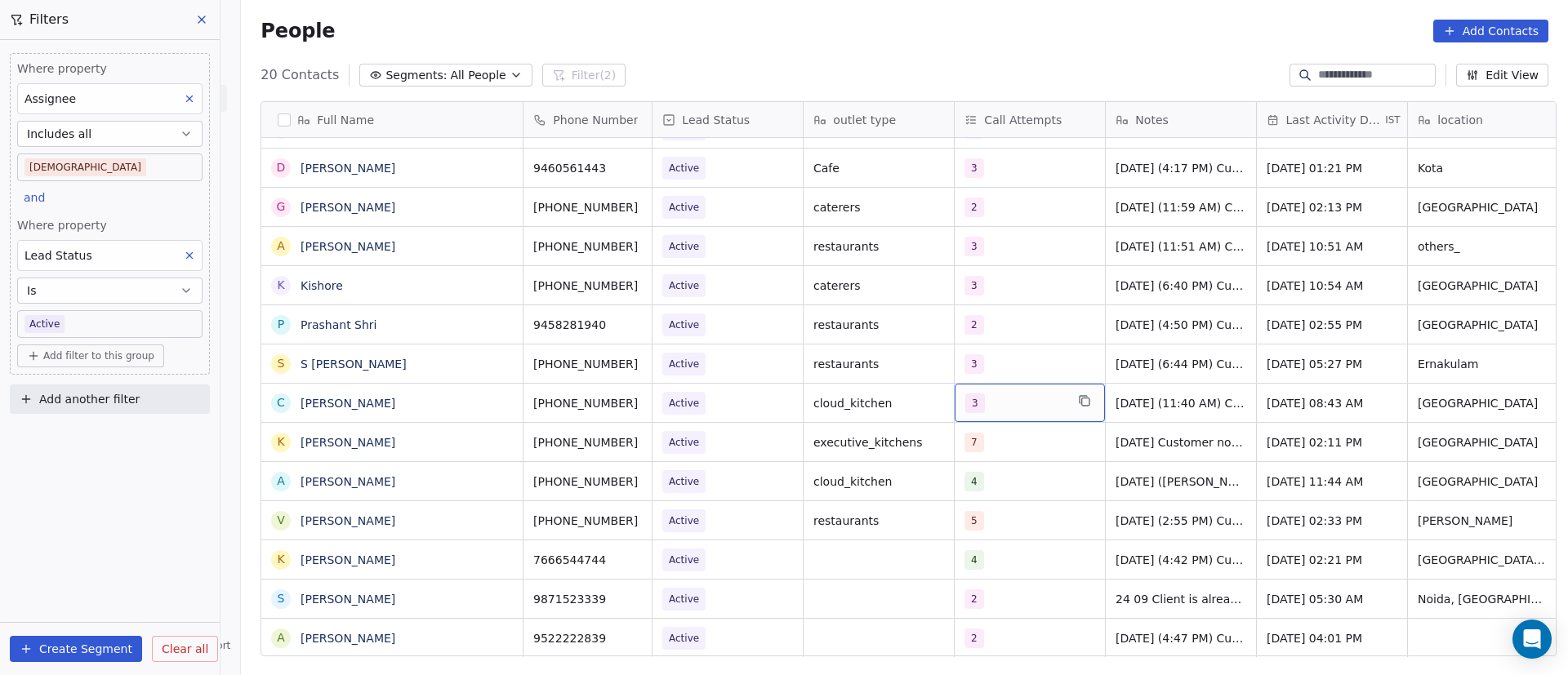
click at [1001, 400] on div "3" at bounding box center [1030, 403] width 151 height 38
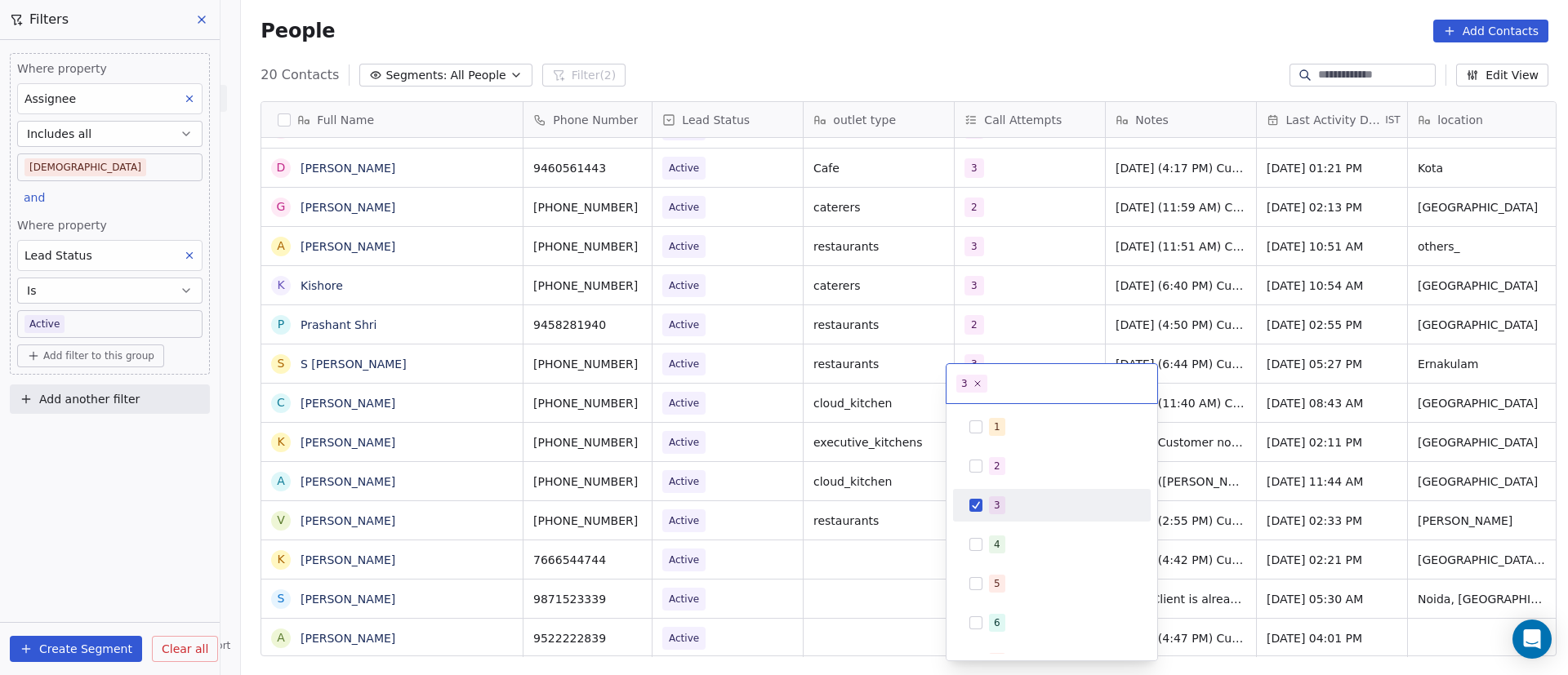
click at [985, 514] on div "3" at bounding box center [1051, 506] width 185 height 26
click at [987, 540] on div "4" at bounding box center [1051, 545] width 185 height 26
click at [1278, 384] on html "On2Cook India Pvt. Ltd. Contacts People Marketing Workflows Campaigns Metrics &…" at bounding box center [784, 338] width 1568 height 675
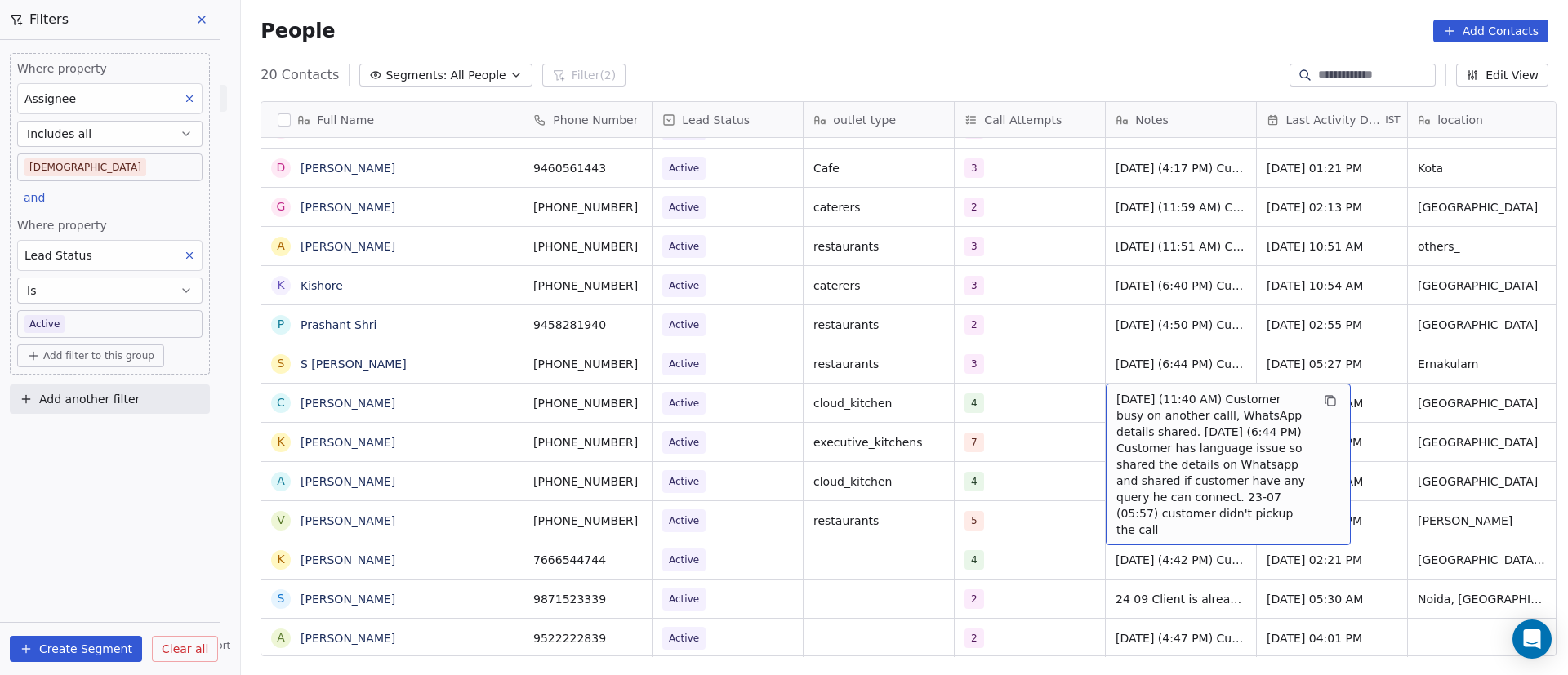
click at [1186, 391] on span "[DATE] (11:40 AM) Customer busy on another calll, WhatsApp details shared. [DAT…" at bounding box center [1213, 465] width 194 height 147
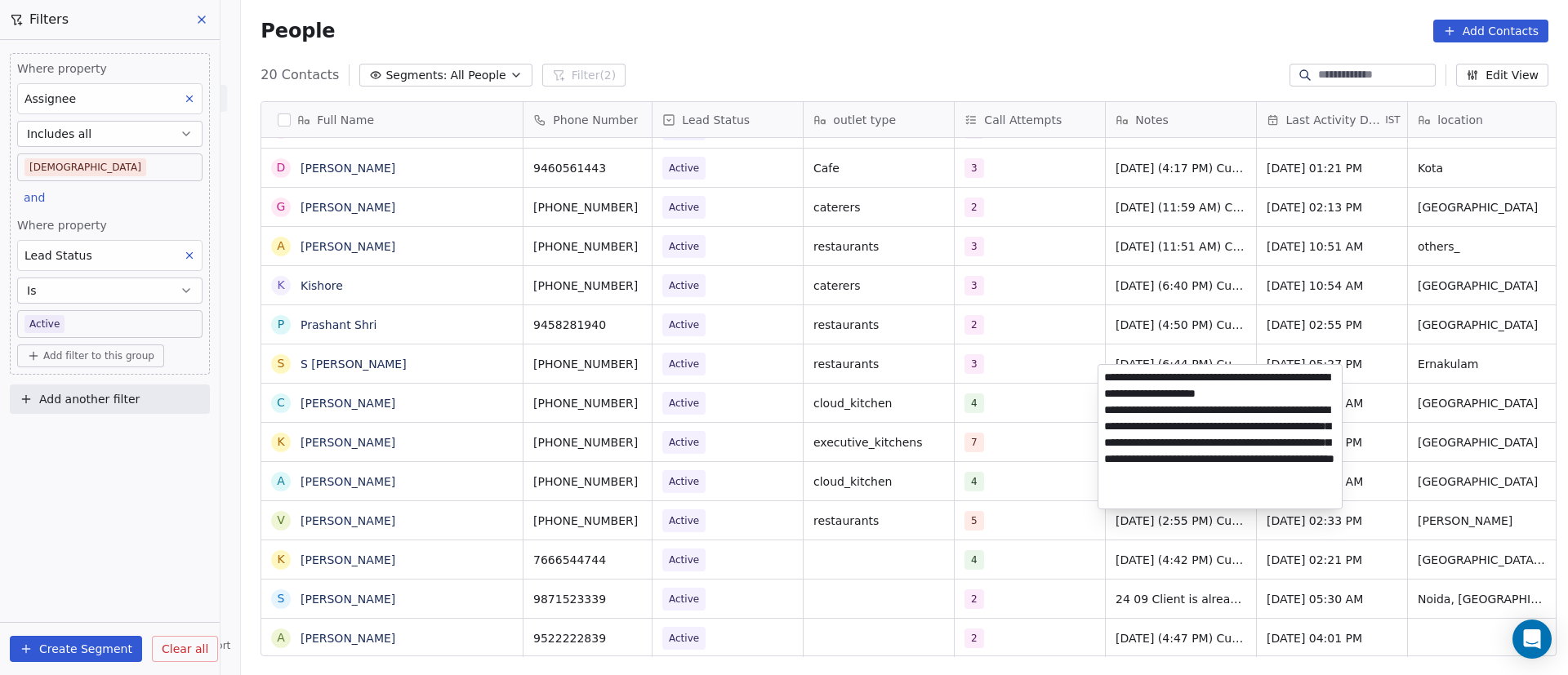
click at [1105, 375] on textarea "**********" at bounding box center [1220, 437] width 244 height 144
click at [1149, 374] on textarea "**********" at bounding box center [1220, 442] width 244 height 153
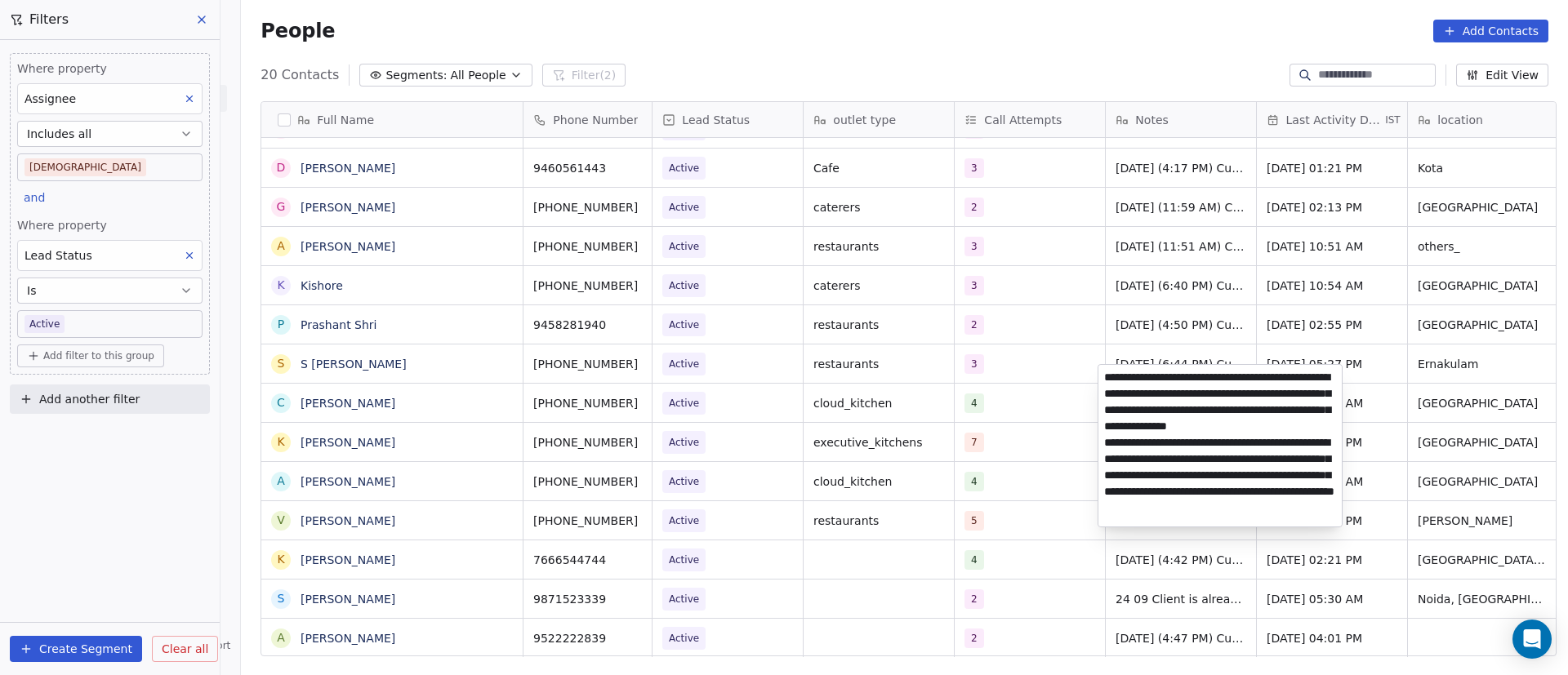
type textarea "**********"
click at [898, 418] on html "On2Cook India Pvt. Ltd. Contacts People Marketing Workflows Campaigns Metrics &…" at bounding box center [784, 338] width 1568 height 675
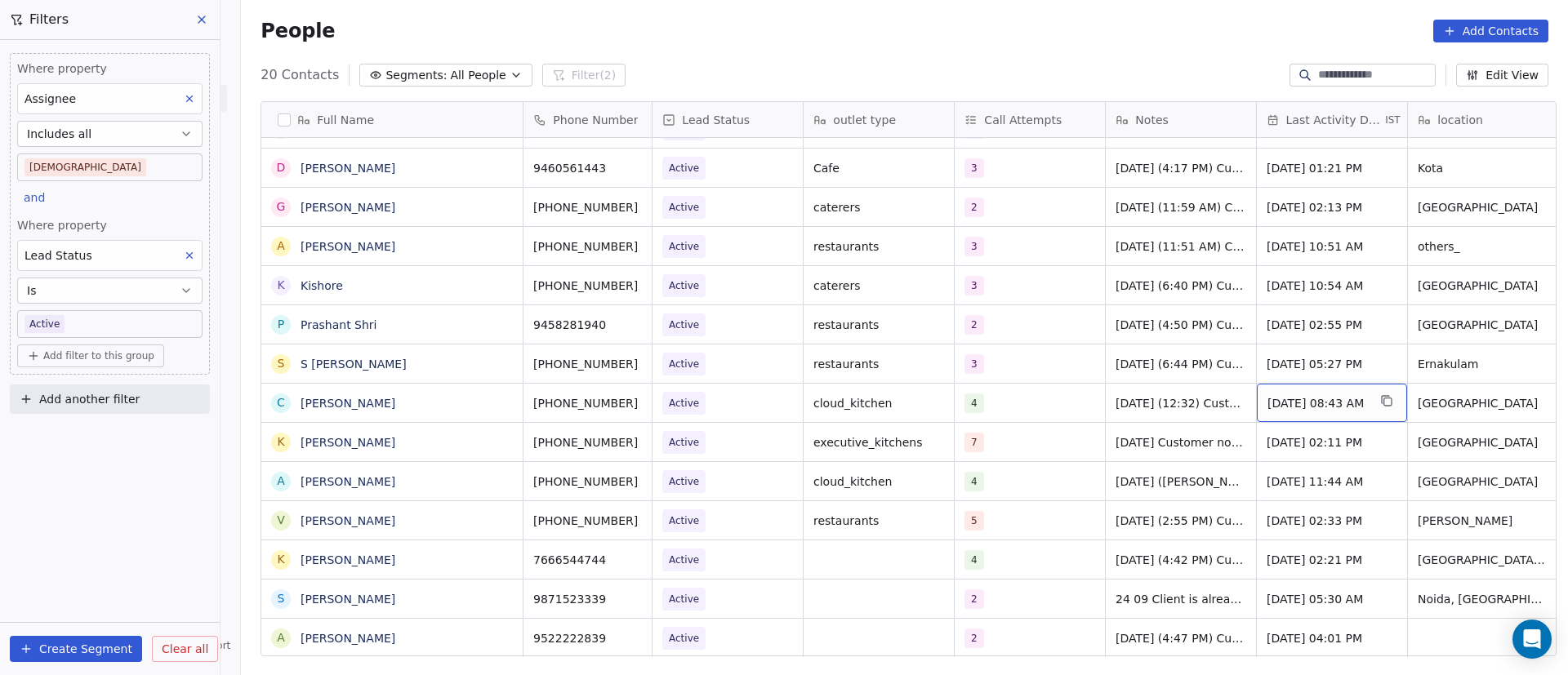
click at [1340, 395] on span "[DATE] 08:43 AM" at bounding box center [1316, 404] width 99 height 17
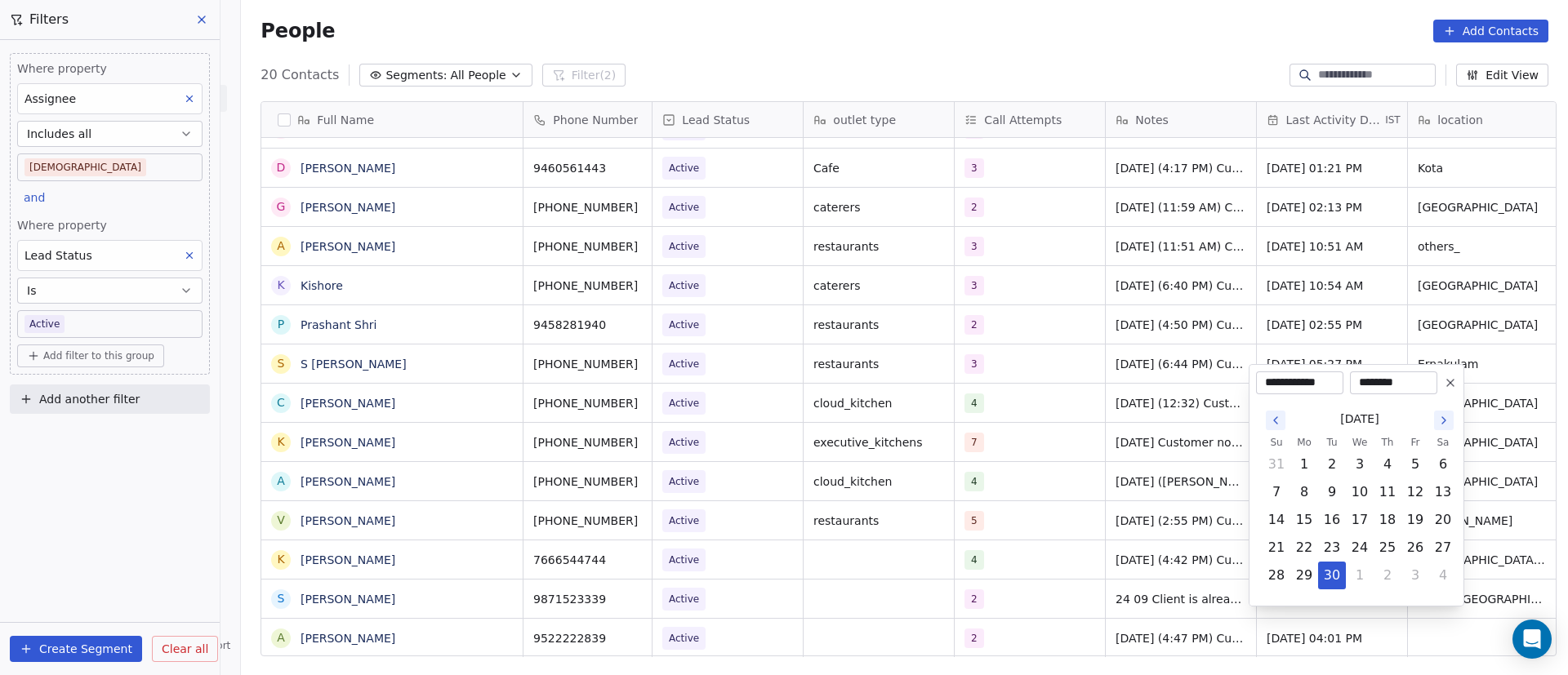
click at [1446, 420] on icon "Go to the Next Month" at bounding box center [1443, 420] width 13 height 13
click at [1303, 494] on button "6" at bounding box center [1304, 493] width 26 height 26
type input "**********"
click at [910, 506] on html "On2Cook India Pvt. Ltd. Contacts People Marketing Workflows Campaigns Metrics &…" at bounding box center [784, 338] width 1568 height 675
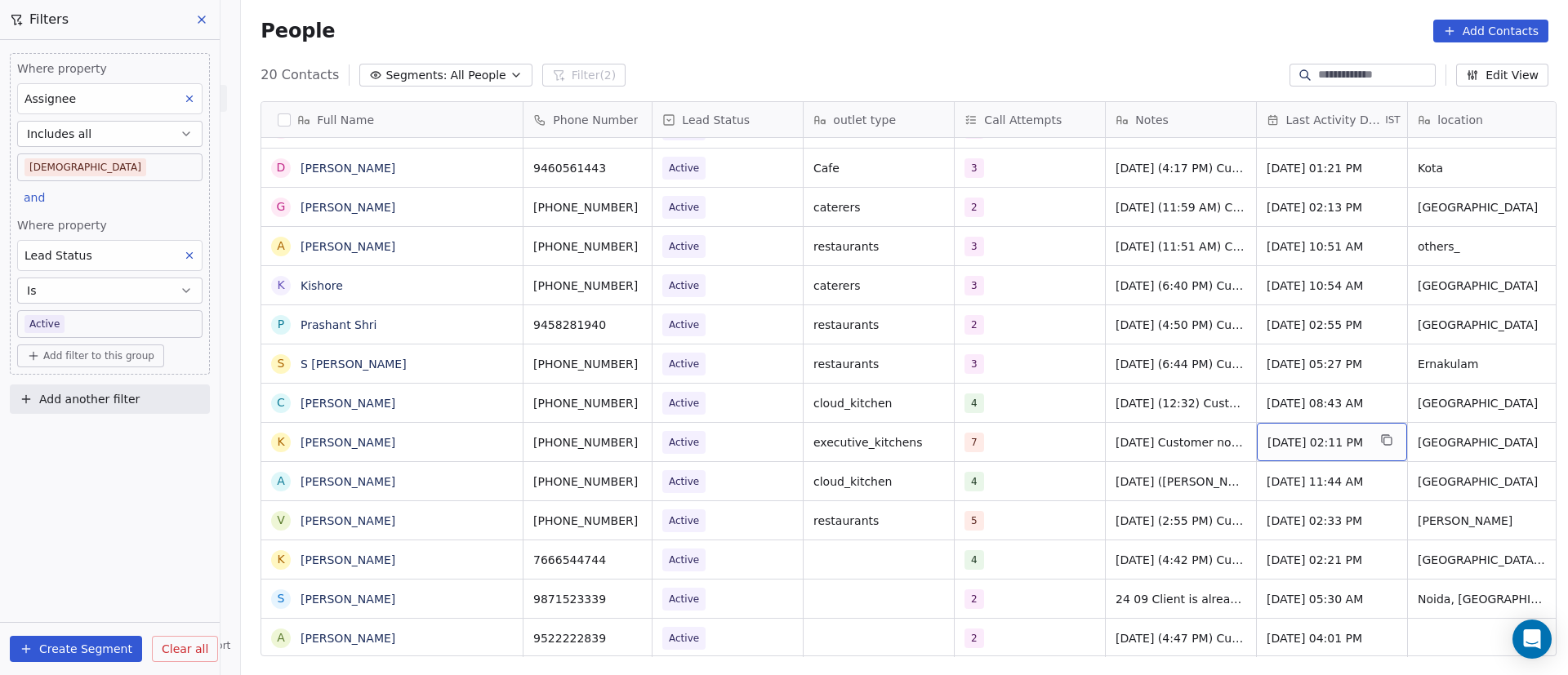
click at [1320, 433] on div "[DATE] 02:11 PM" at bounding box center [1332, 442] width 151 height 38
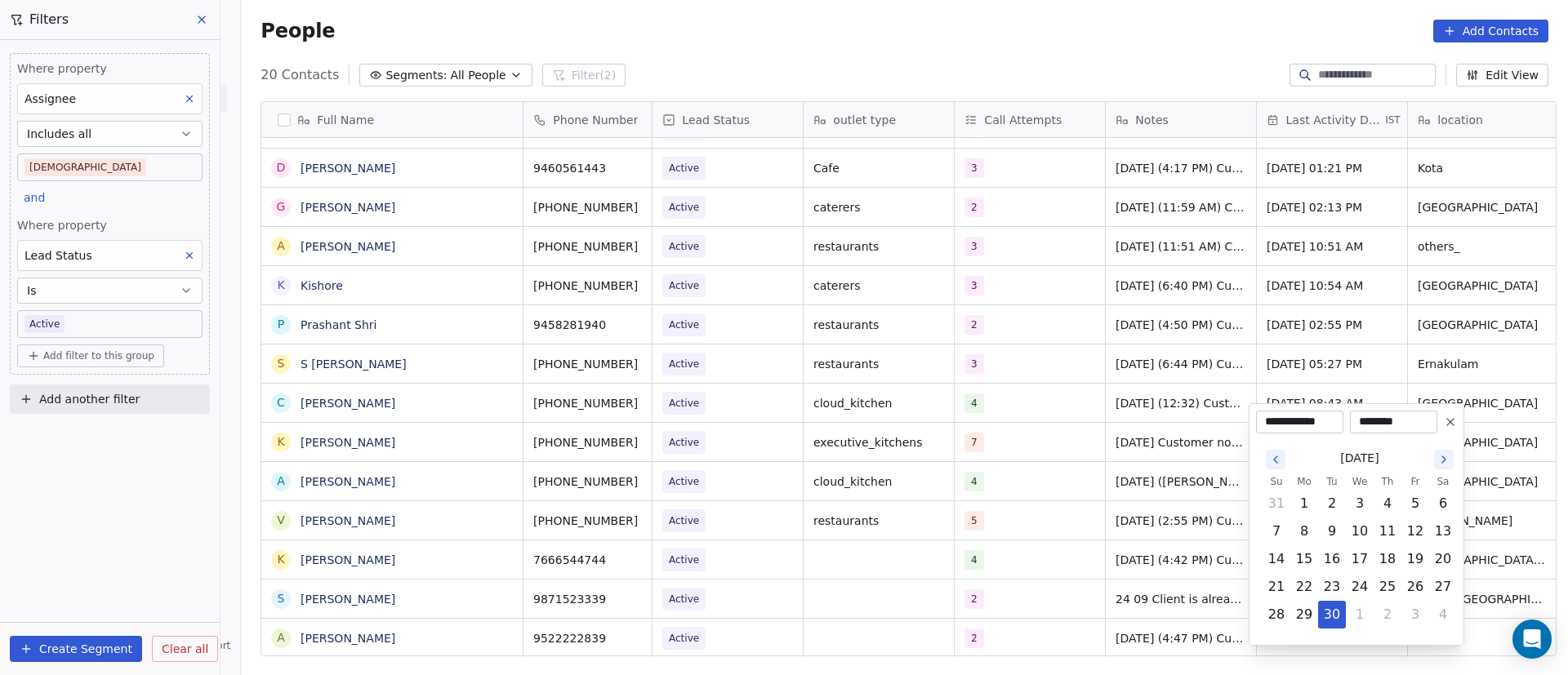
click at [1448, 465] on icon "Go to the Next Month" at bounding box center [1443, 460] width 13 height 13
click at [1303, 533] on button "6" at bounding box center [1304, 532] width 26 height 26
type input "**********"
click at [1028, 536] on html "On2Cook India Pvt. Ltd. Contacts People Marketing Workflows Campaigns Metrics &…" at bounding box center [784, 338] width 1568 height 675
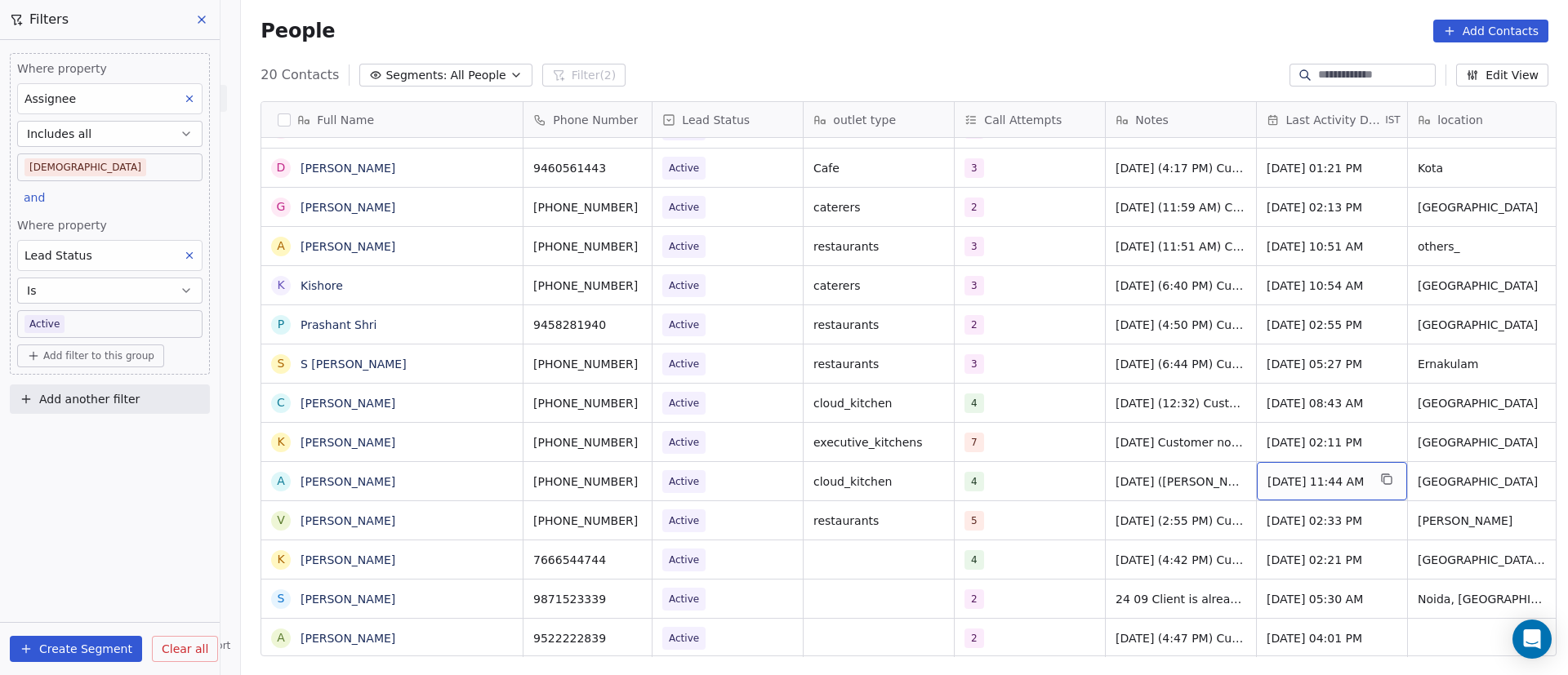
click at [1314, 474] on span "[DATE] 11:44 AM" at bounding box center [1316, 483] width 99 height 17
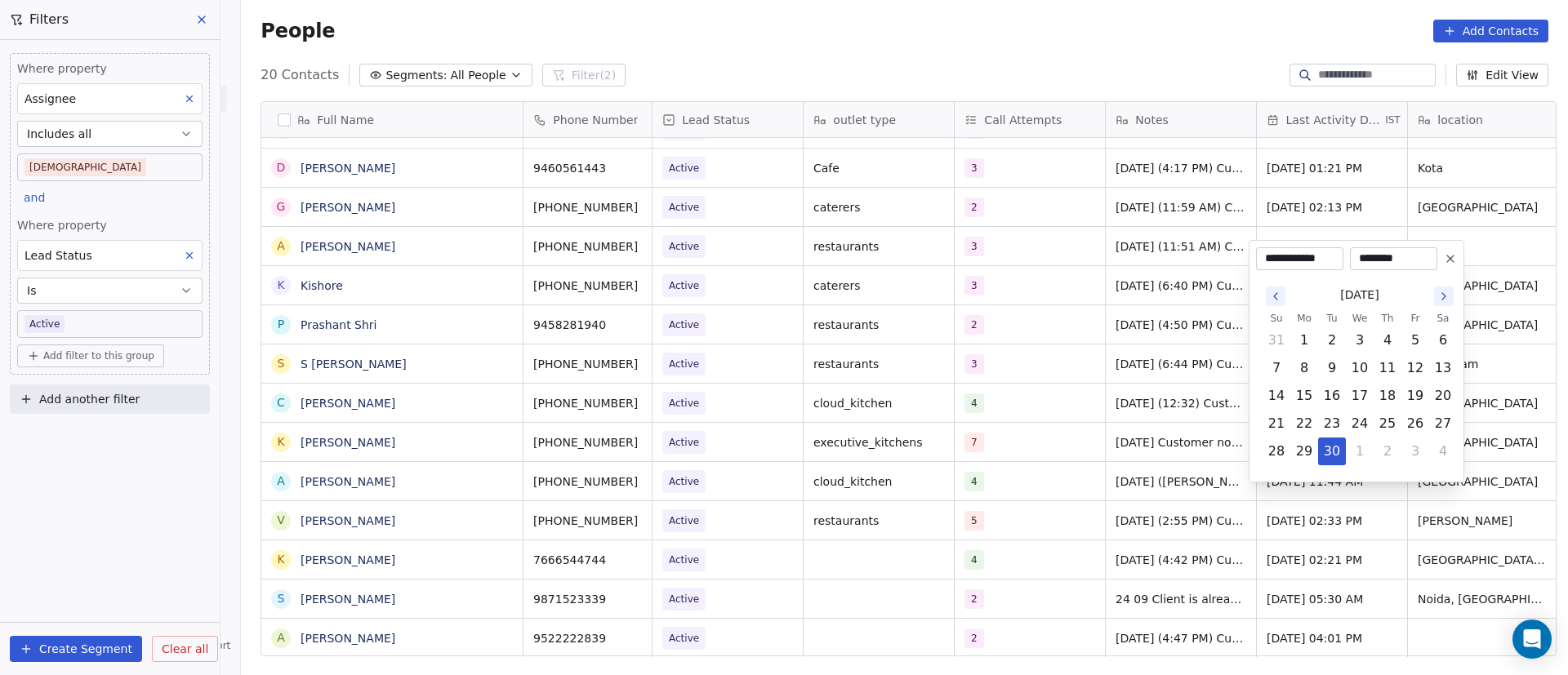
click at [1446, 299] on icon "Go to the Next Month" at bounding box center [1443, 297] width 13 height 13
click at [1307, 364] on button "6" at bounding box center [1304, 368] width 26 height 26
type input "**********"
click at [1039, 470] on html "On2Cook India Pvt. Ltd. Contacts People Marketing Workflows Campaigns Metrics &…" at bounding box center [784, 338] width 1568 height 675
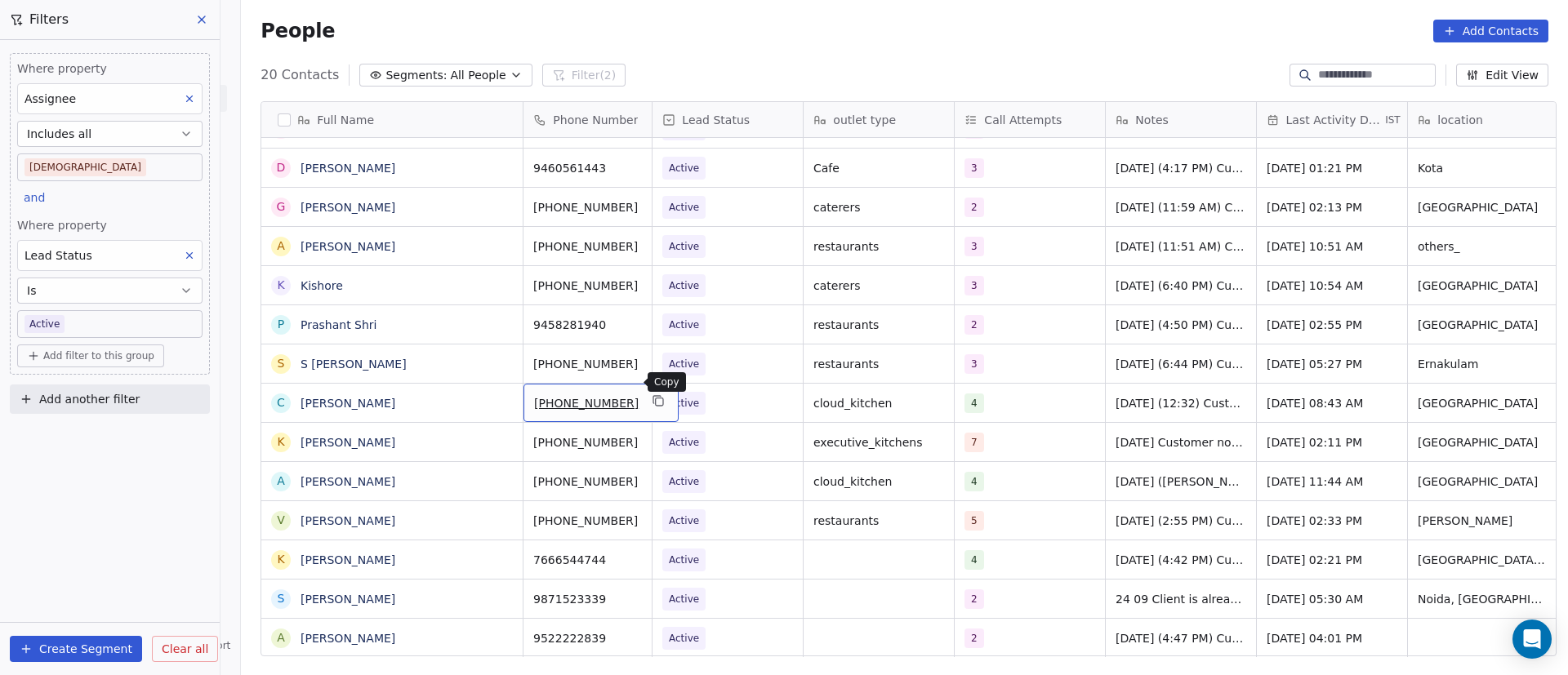
click at [652, 394] on icon "grid" at bounding box center [659, 401] width 13 height 13
click at [716, 392] on span "Active" at bounding box center [712, 404] width 99 height 23
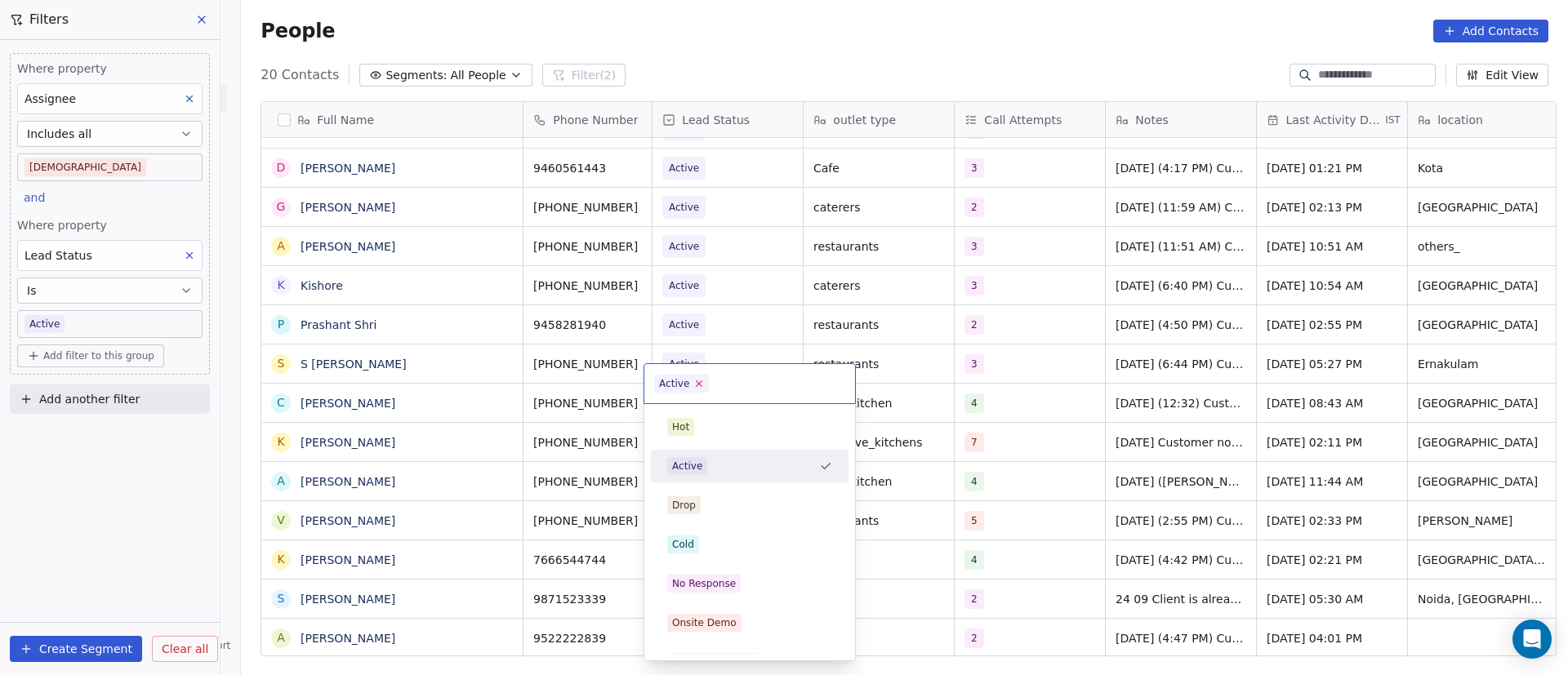
click at [695, 382] on icon at bounding box center [699, 383] width 10 height 10
click at [706, 571] on div "No Response" at bounding box center [749, 584] width 185 height 26
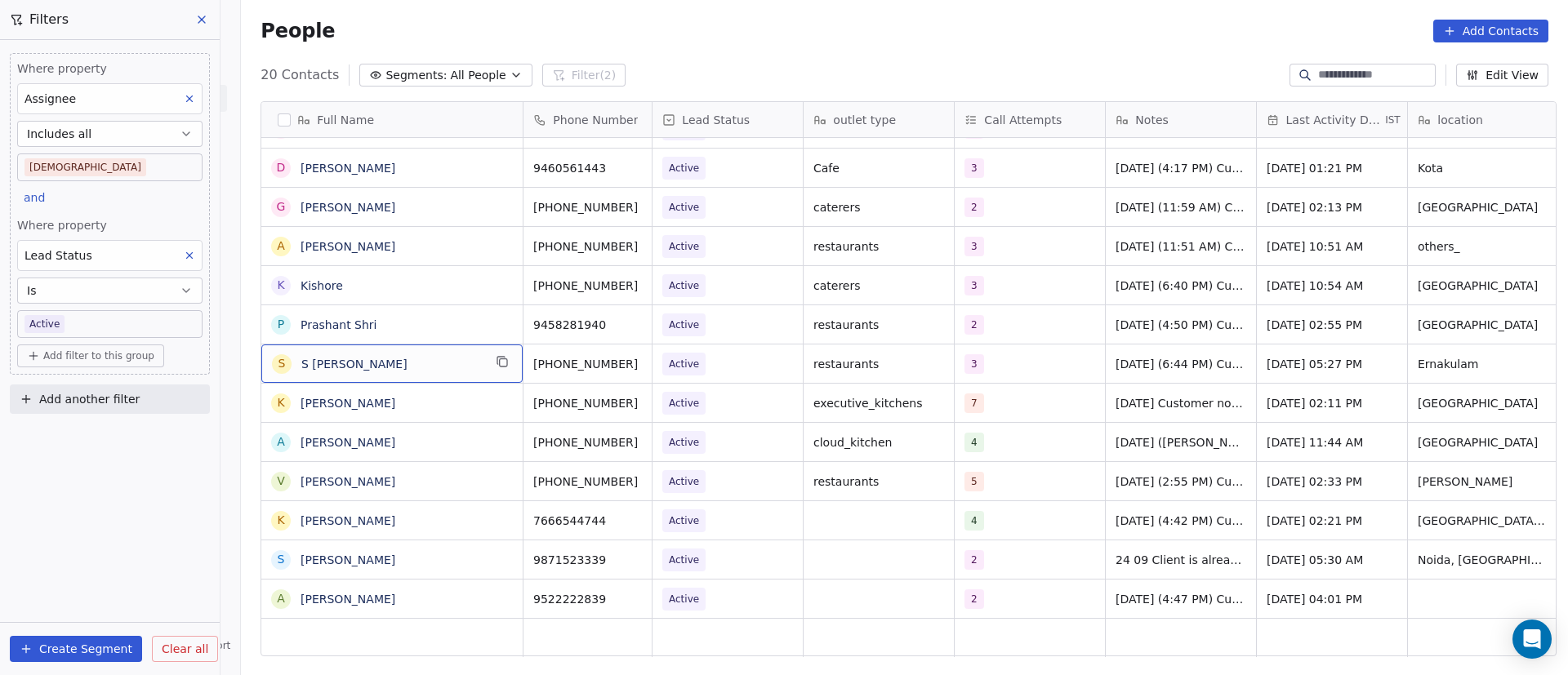
click at [495, 367] on icon "grid" at bounding box center [502, 362] width 13 height 13
click at [655, 360] on icon "grid" at bounding box center [659, 364] width 7 height 7
click at [994, 354] on div "3" at bounding box center [1014, 364] width 99 height 20
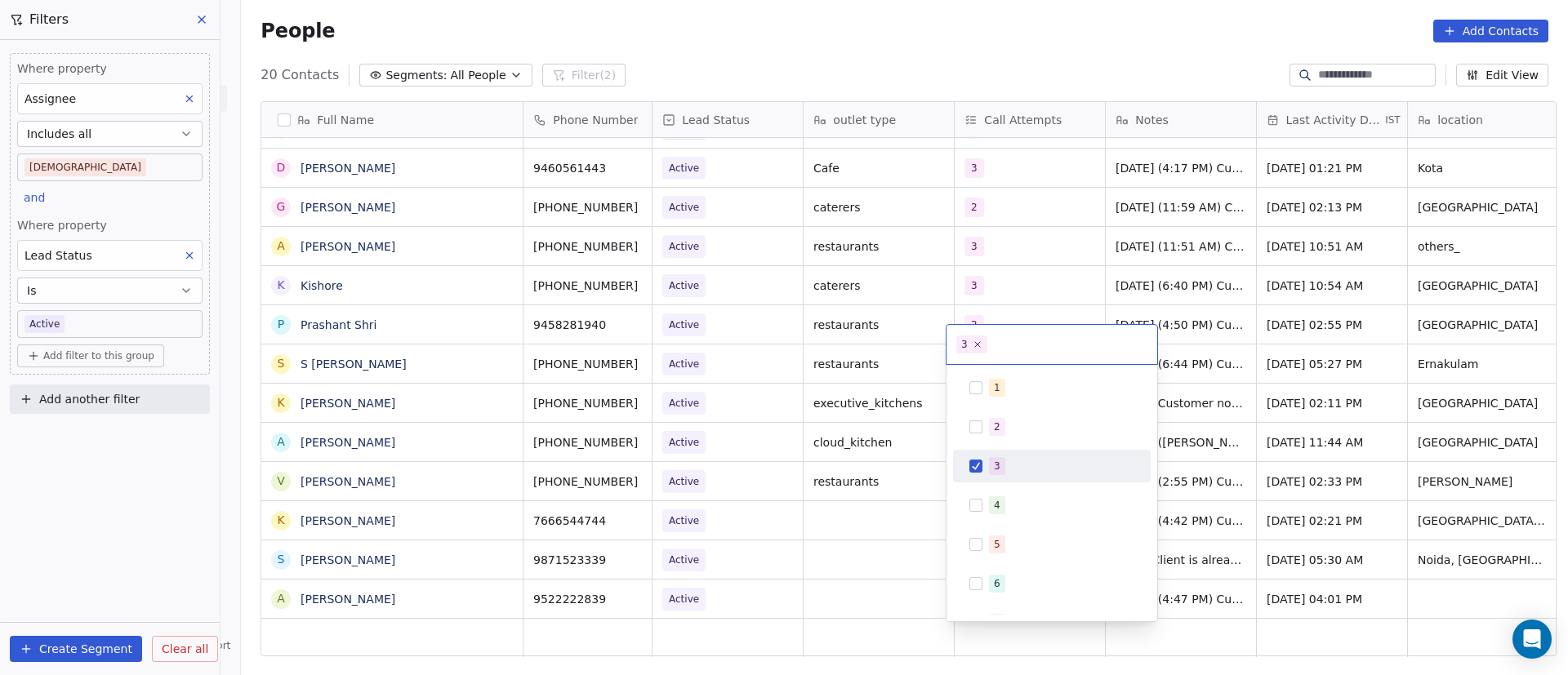
click at [982, 462] on div "3" at bounding box center [1051, 467] width 185 height 26
click at [982, 503] on button "Suggestions" at bounding box center [976, 506] width 13 height 13
click at [1232, 436] on html "On2Cook India Pvt. Ltd. Contacts People Marketing Workflows Campaigns Metrics &…" at bounding box center [784, 338] width 1568 height 675
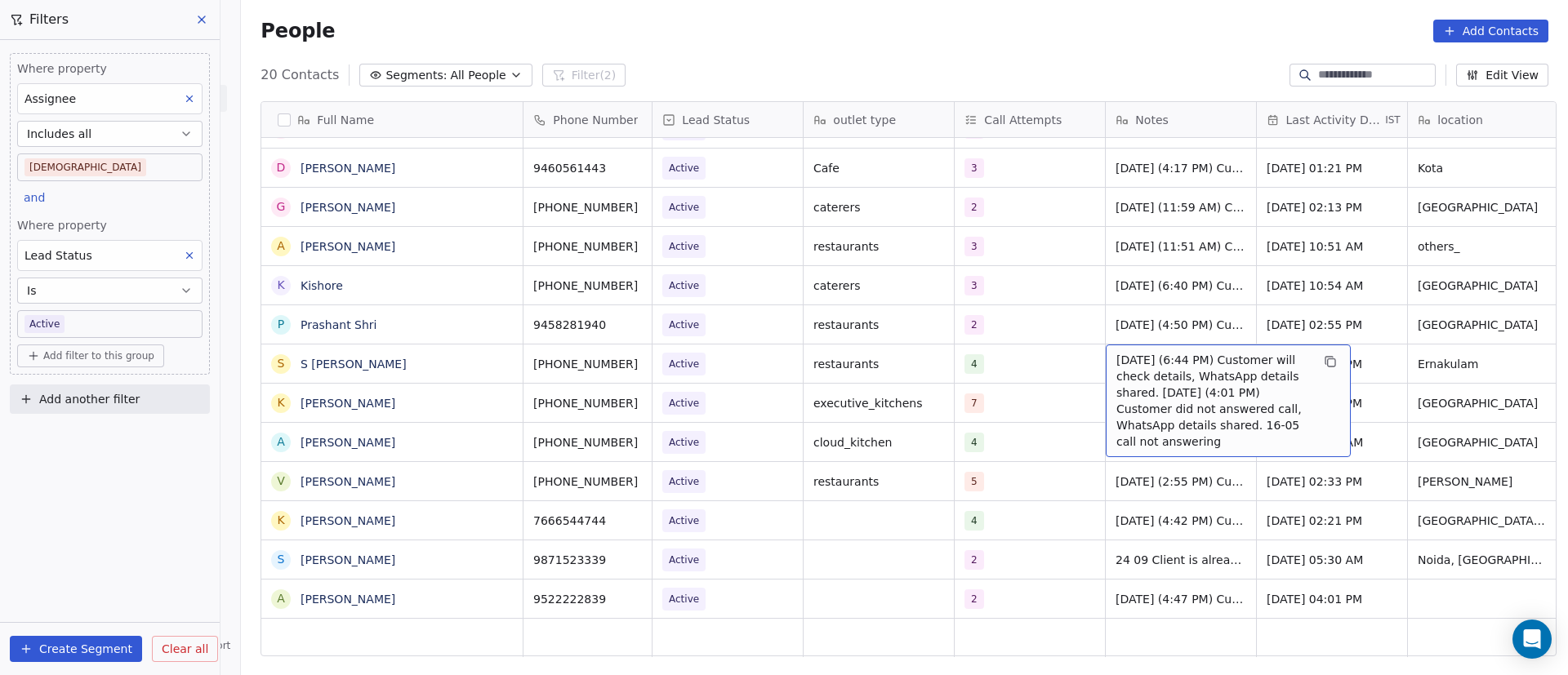
click at [1179, 352] on span "[DATE] (6:44 PM) Customer will check details, WhatsApp details shared. [DATE] (…" at bounding box center [1213, 401] width 194 height 98
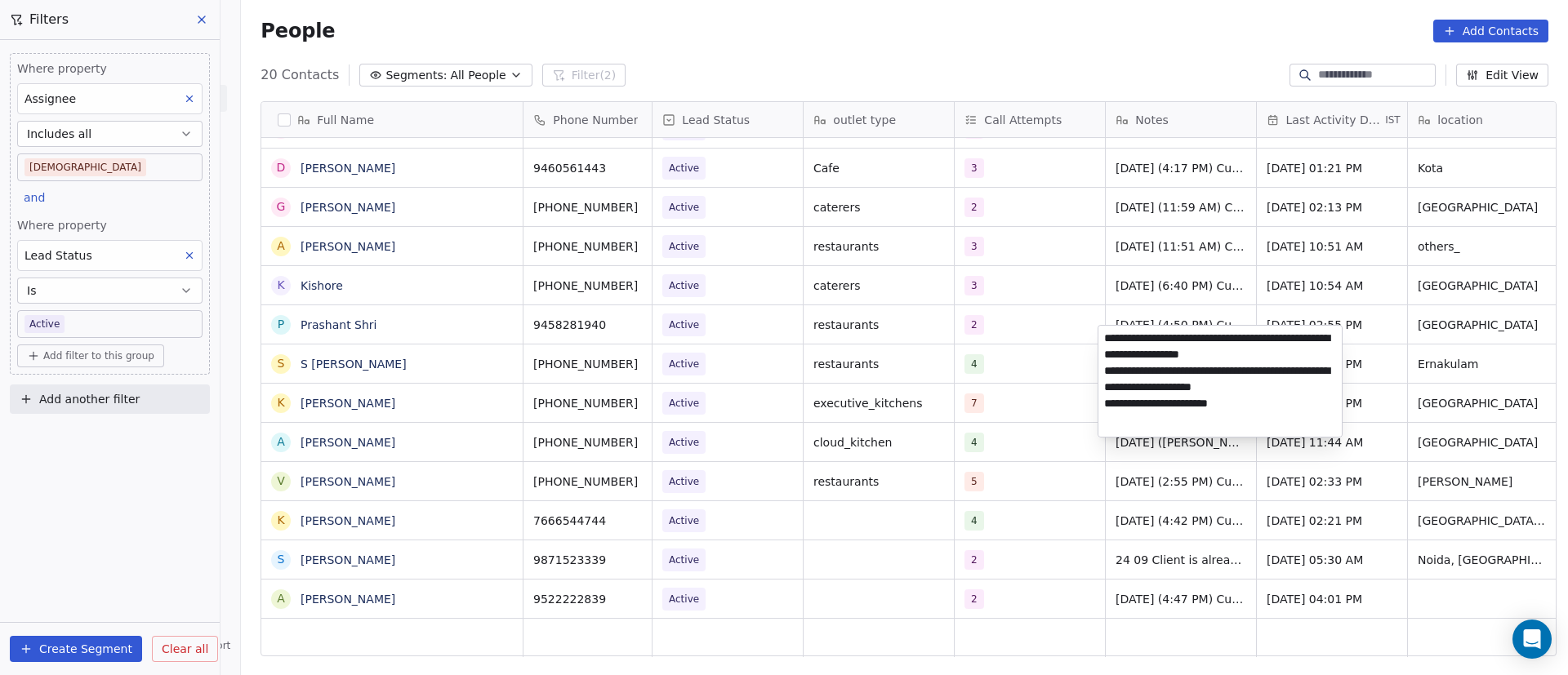
click at [1092, 338] on html "On2Cook India Pvt. Ltd. Contacts People Marketing Workflows Campaigns Metrics &…" at bounding box center [784, 338] width 1568 height 675
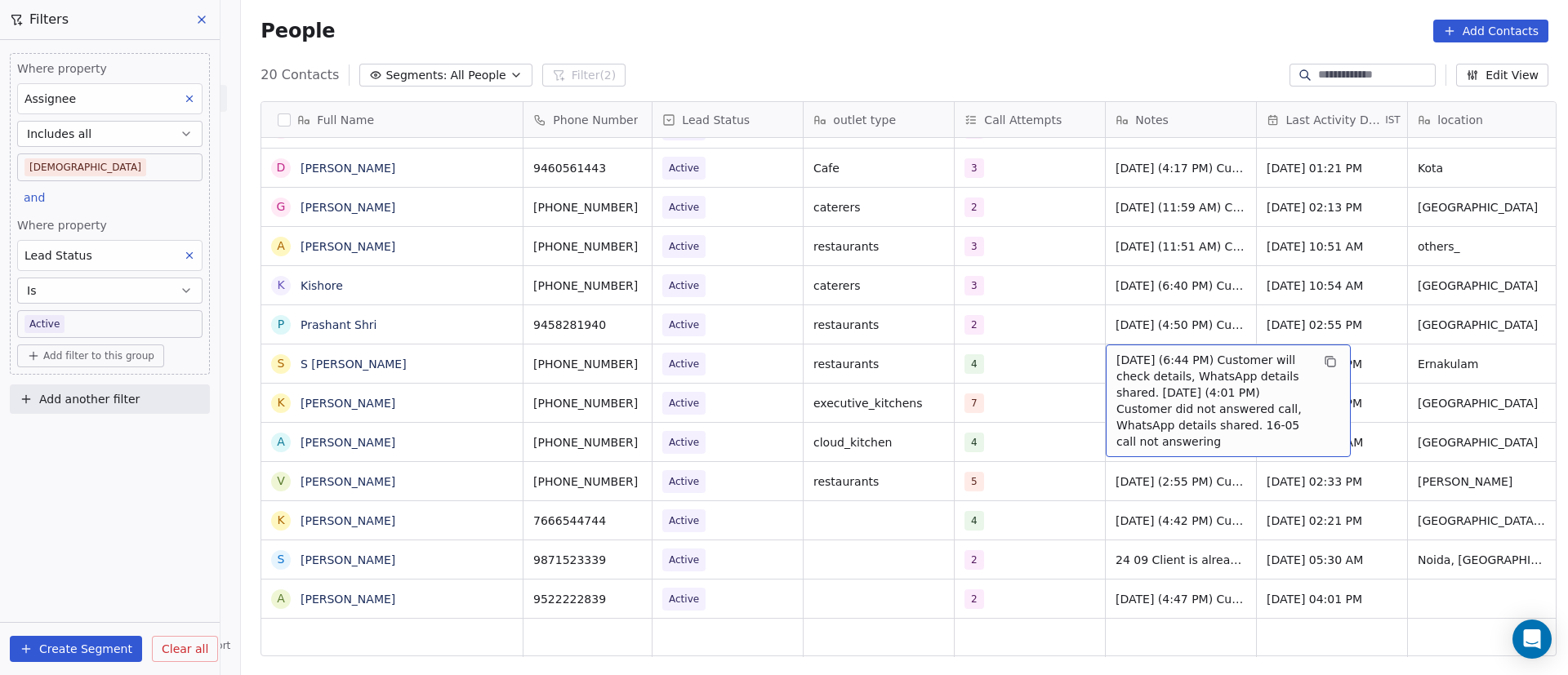
click at [1116, 352] on span "[DATE] (6:44 PM) Customer will check details, WhatsApp details shared. [DATE] (…" at bounding box center [1213, 401] width 194 height 98
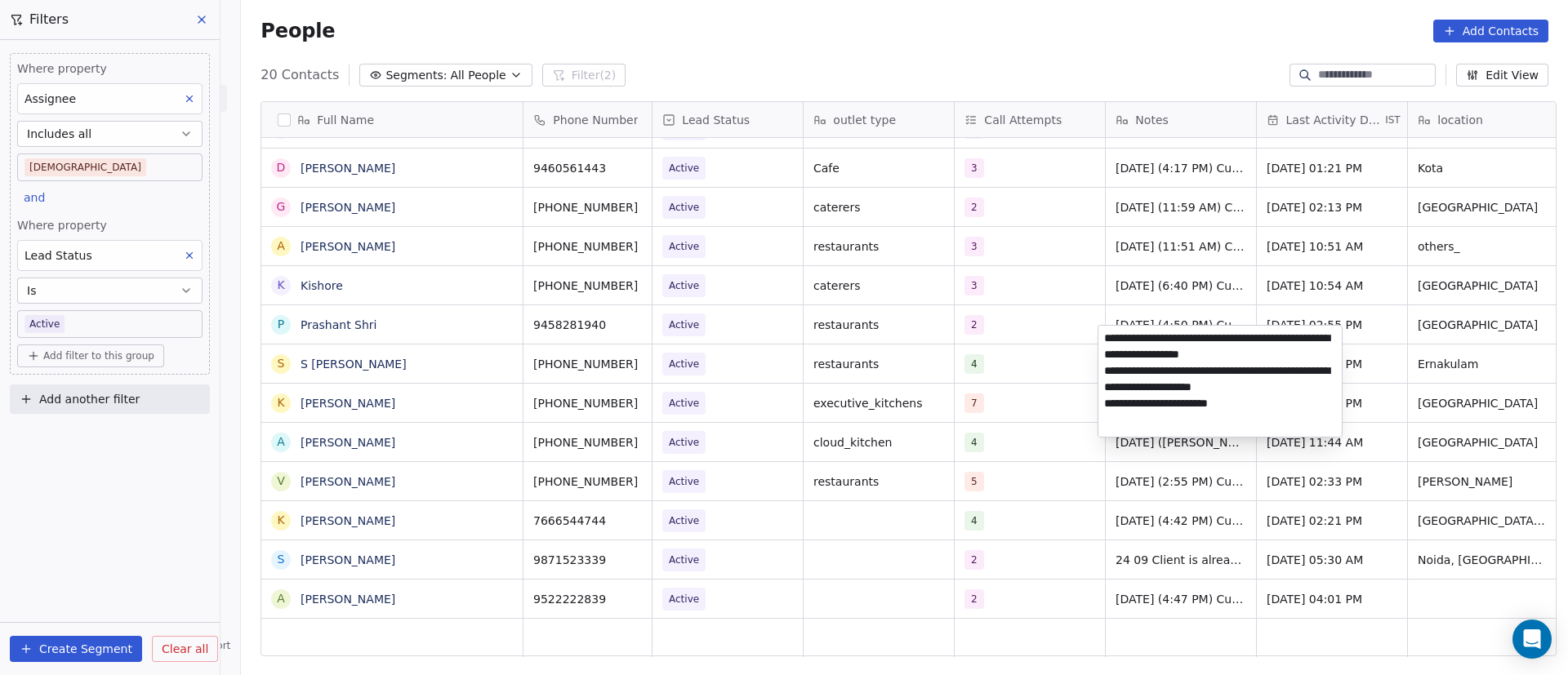
click at [1105, 337] on textarea "**********" at bounding box center [1220, 381] width 244 height 111
type textarea "**********"
click at [1063, 449] on html "On2Cook India Pvt. Ltd. Contacts People Marketing Workflows Campaigns Metrics &…" at bounding box center [784, 338] width 1568 height 675
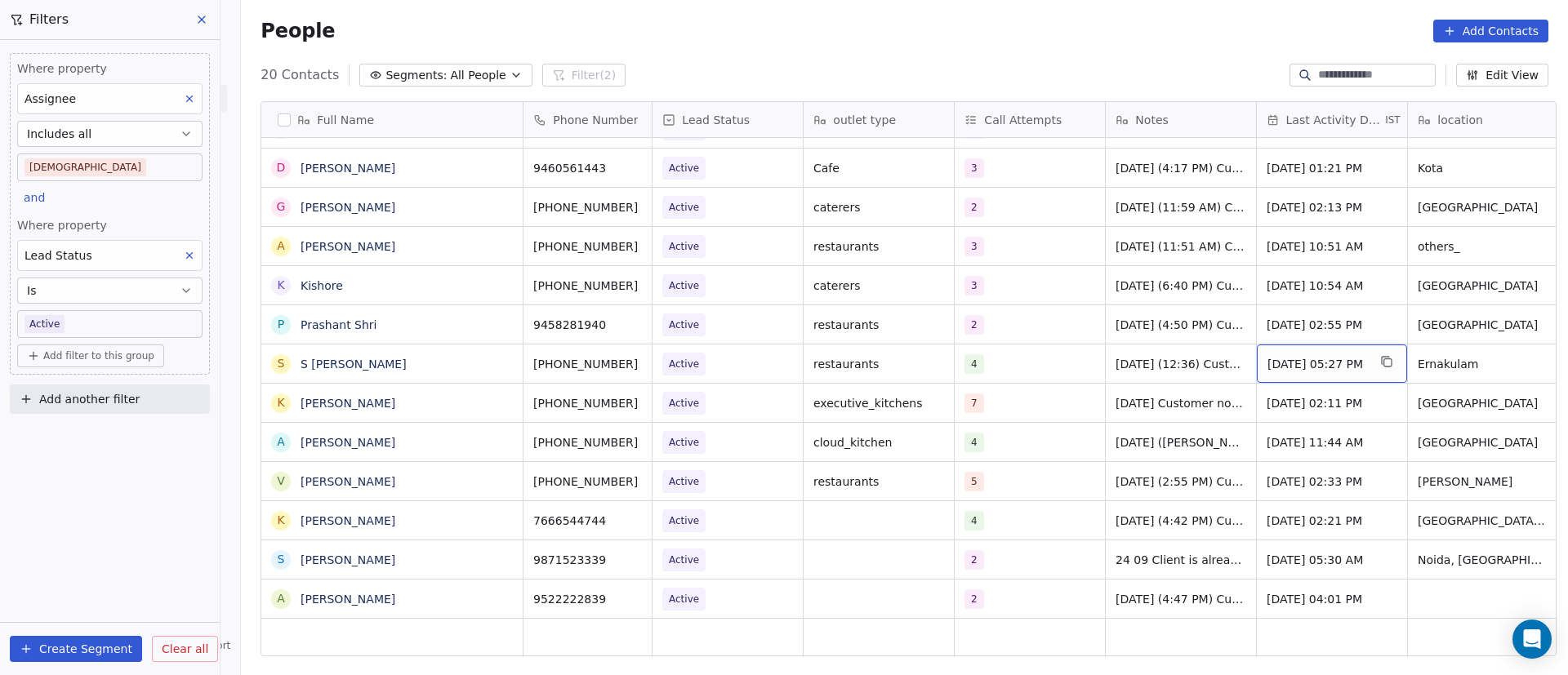
click at [1317, 356] on span "[DATE] 05:27 PM" at bounding box center [1316, 364] width 99 height 17
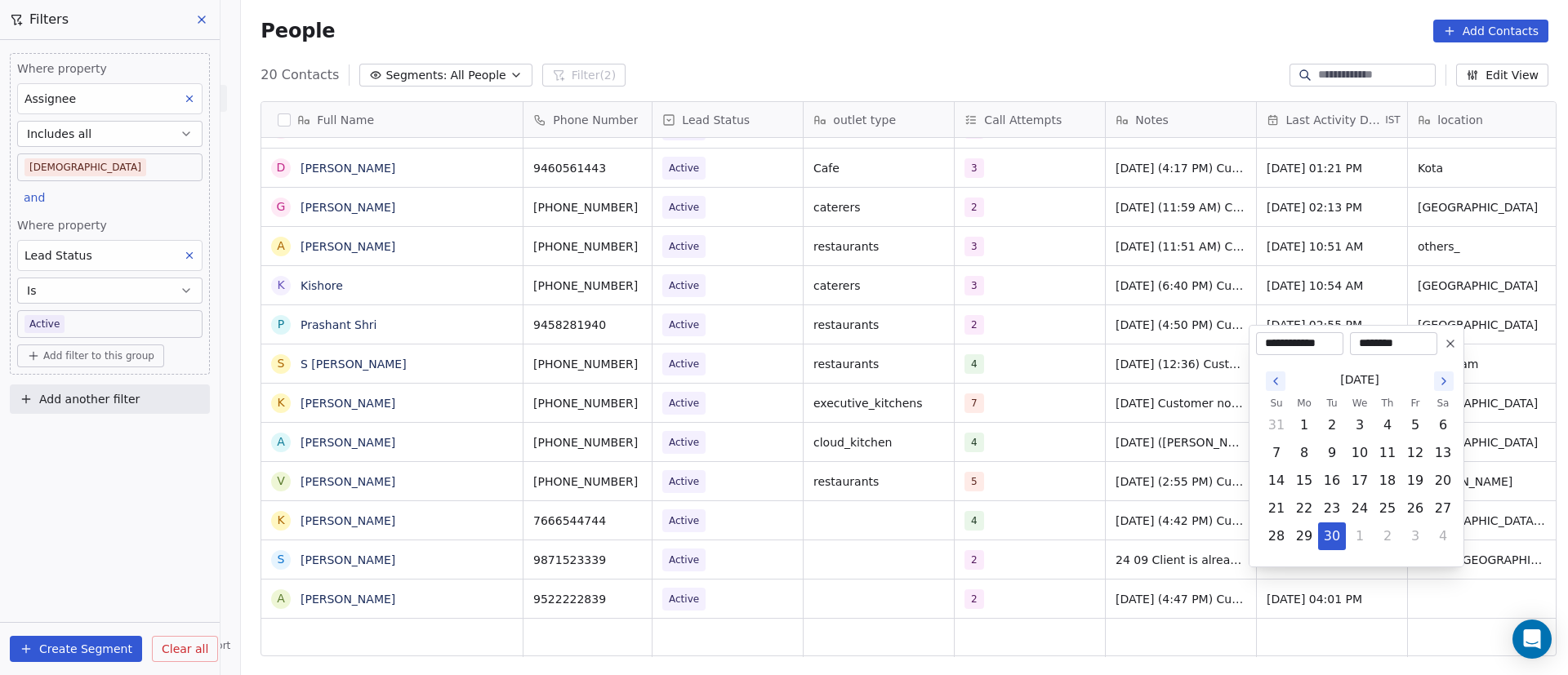
click at [1442, 378] on icon "Go to the Next Month" at bounding box center [1443, 381] width 4 height 7
click at [1310, 456] on button "6" at bounding box center [1304, 453] width 26 height 26
type input "**********"
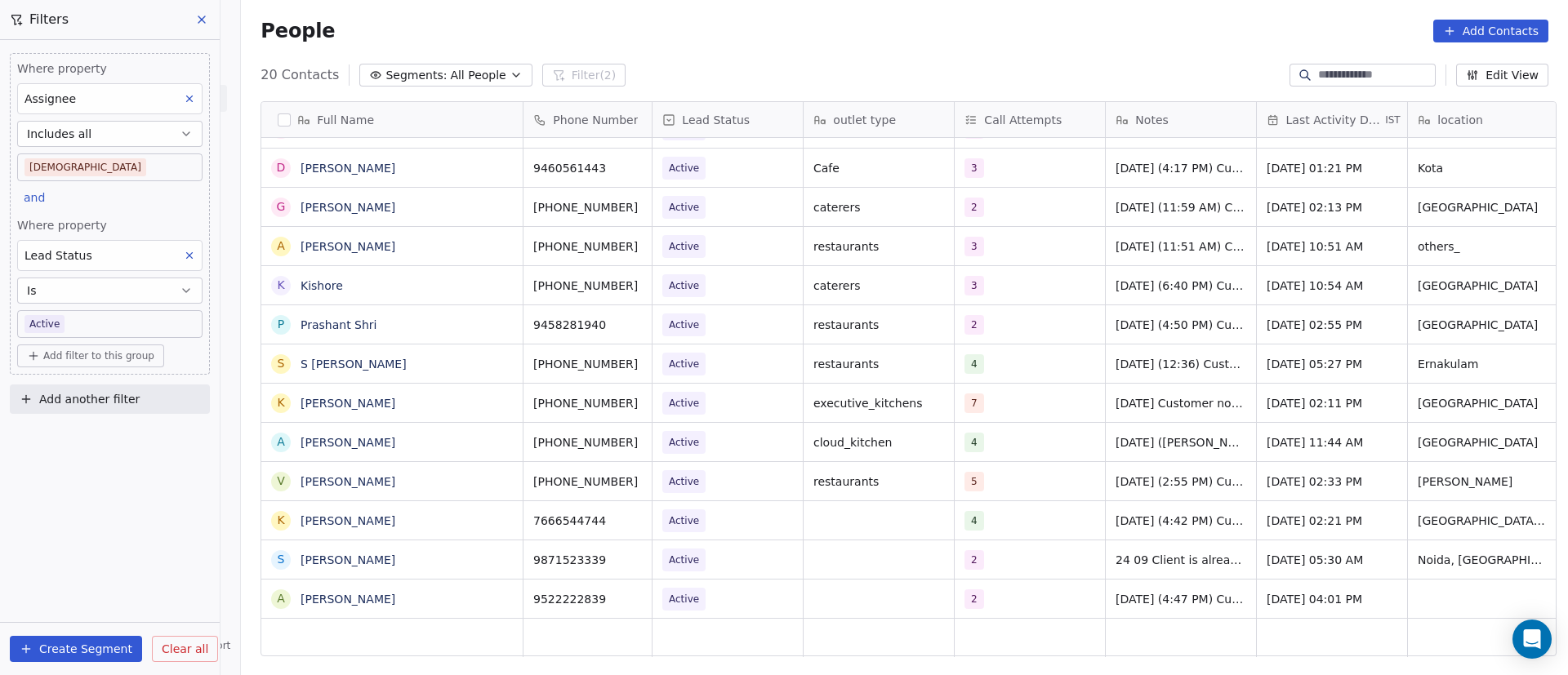
click at [1179, 429] on html "On2Cook India Pvt. Ltd. Contacts People Marketing Workflows Campaigns Metrics &…" at bounding box center [784, 338] width 1568 height 675
click at [742, 353] on span "Active" at bounding box center [712, 364] width 99 height 23
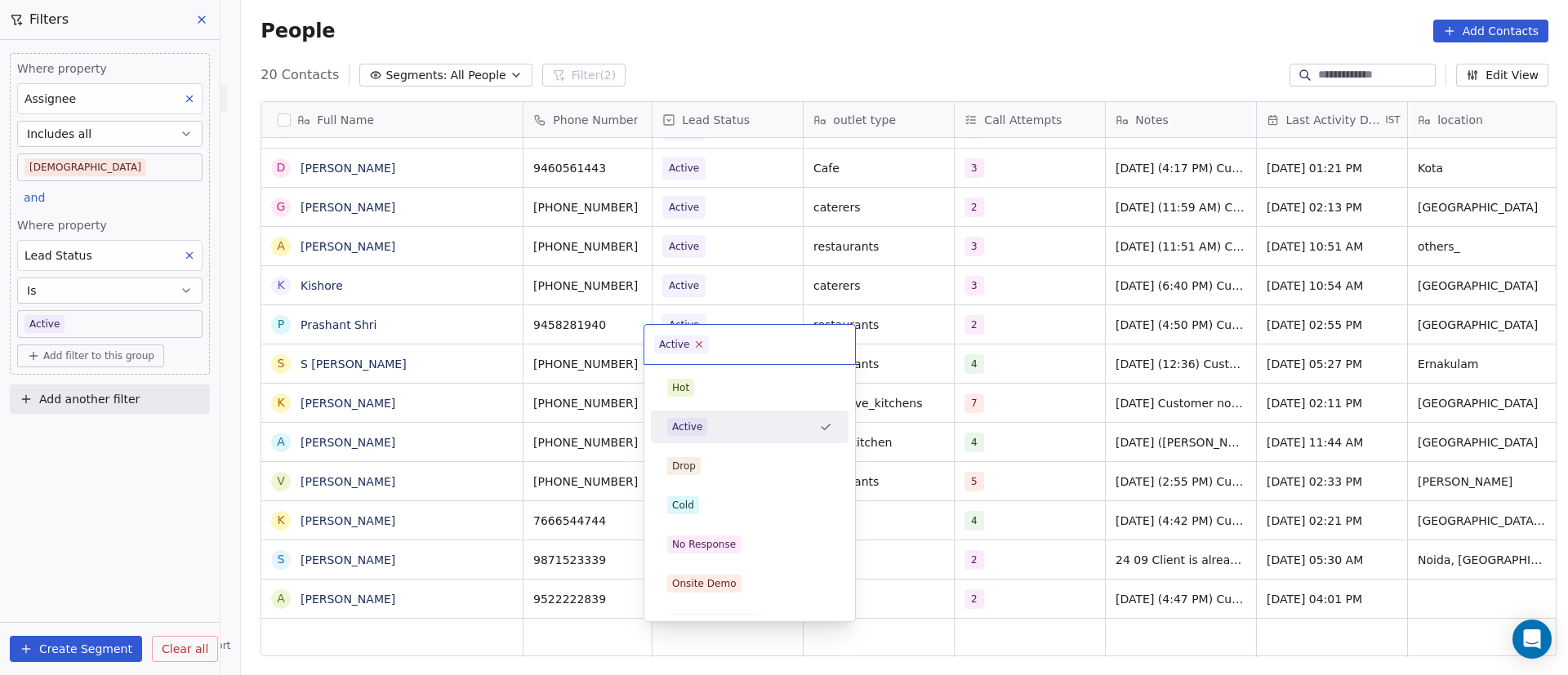
click at [697, 344] on icon at bounding box center [699, 345] width 6 height 6
click at [744, 543] on div "No Response" at bounding box center [749, 544] width 165 height 18
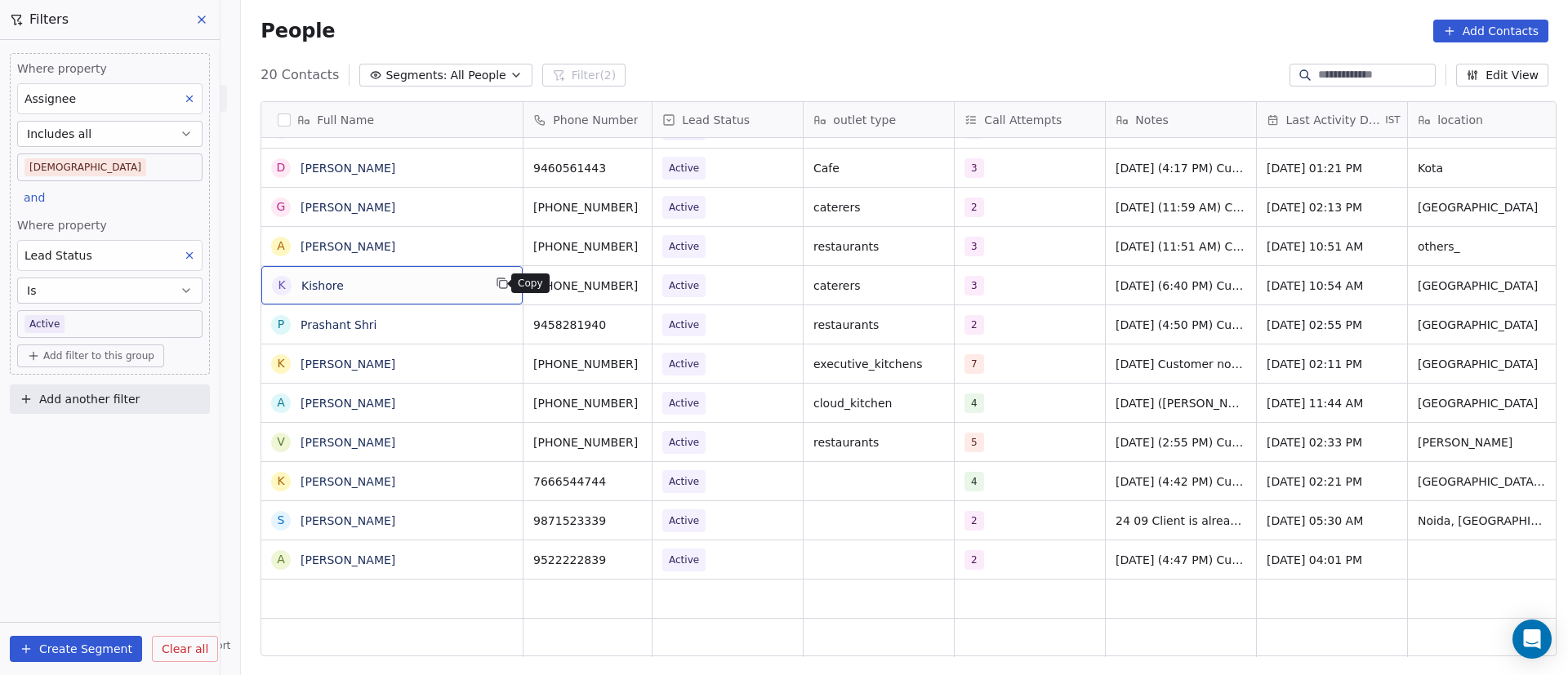
click at [500, 288] on icon "grid" at bounding box center [504, 285] width 7 height 7
click at [652, 277] on icon "grid" at bounding box center [659, 284] width 13 height 13
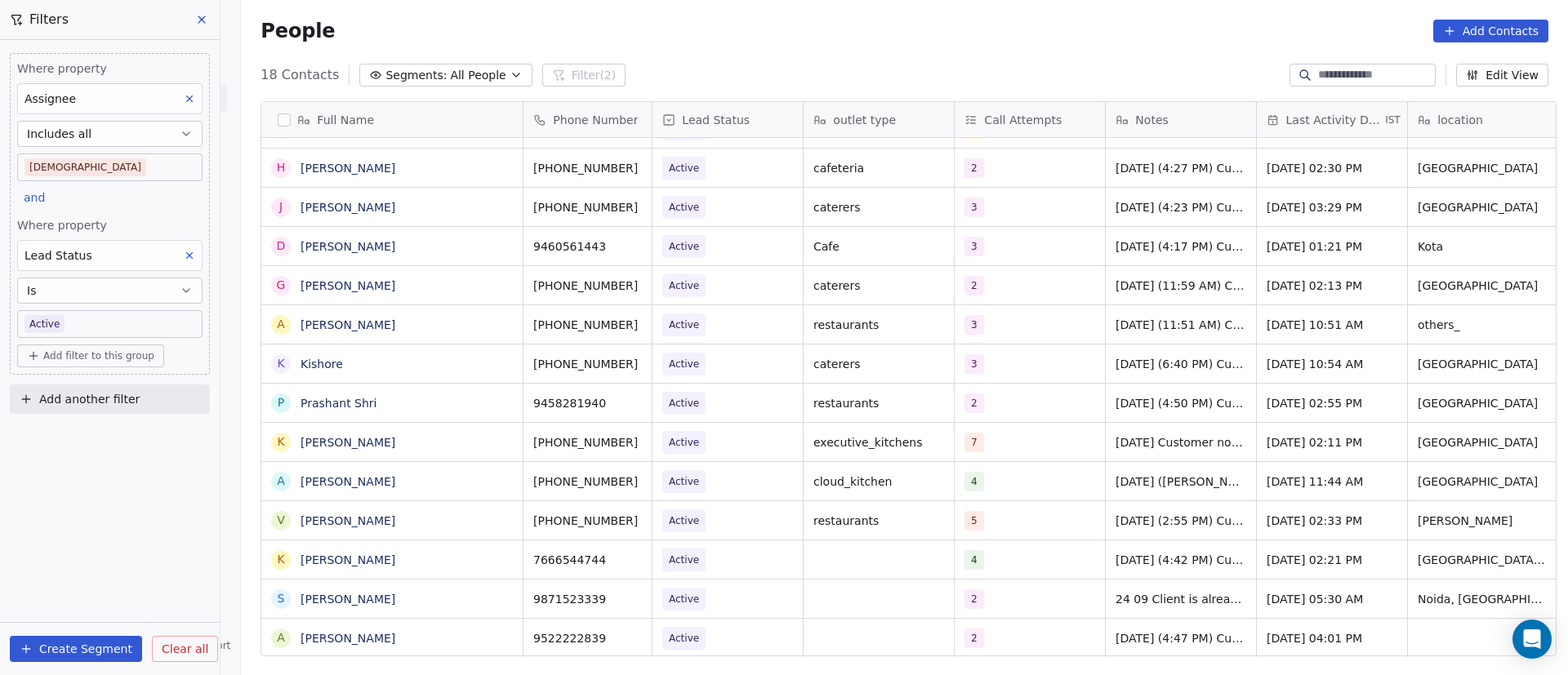
scroll to position [186, 0]
click at [1020, 345] on div "3" at bounding box center [1030, 364] width 151 height 38
click at [1021, 354] on div "3" at bounding box center [1014, 364] width 99 height 20
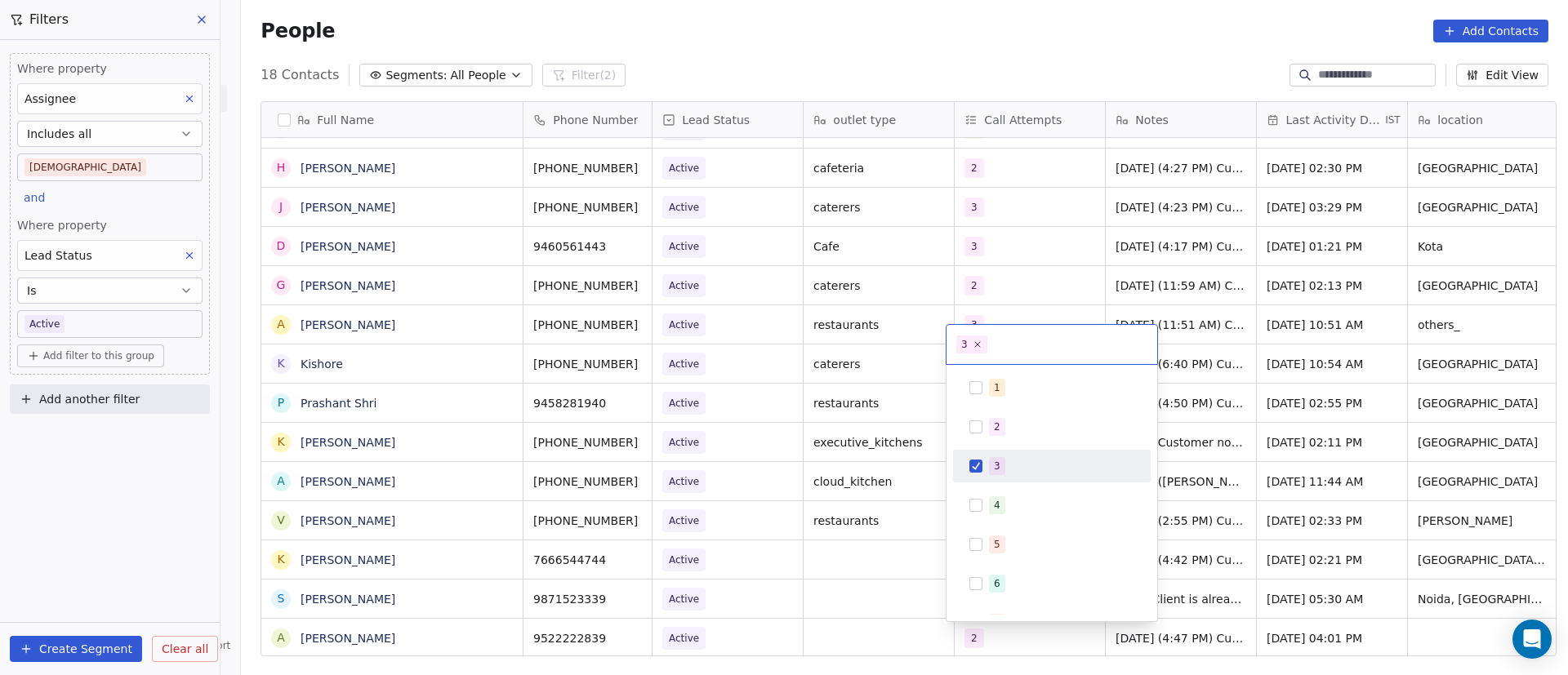
click at [991, 467] on span "3" at bounding box center [997, 466] width 17 height 18
drag, startPoint x: 1000, startPoint y: 494, endPoint x: 1006, endPoint y: 476, distance: 19.0
click at [1000, 494] on div "4" at bounding box center [1051, 506] width 185 height 26
click at [1228, 387] on html "On2Cook India Pvt. Ltd. Contacts People Marketing Workflows Campaigns Metrics &…" at bounding box center [784, 338] width 1568 height 675
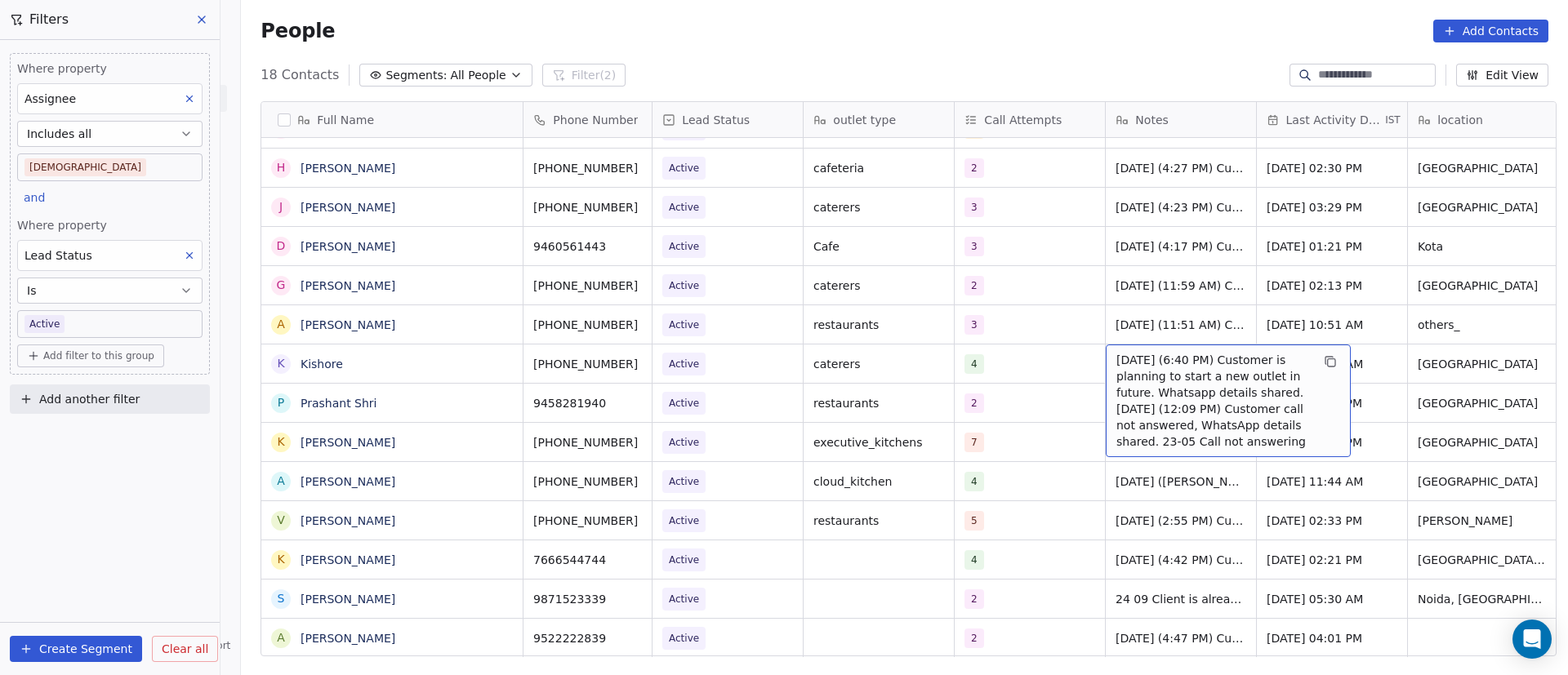
click at [1150, 353] on span "[DATE] (6:40 PM) Customer is planning to start a new outlet in future. Whatsapp…" at bounding box center [1213, 401] width 194 height 98
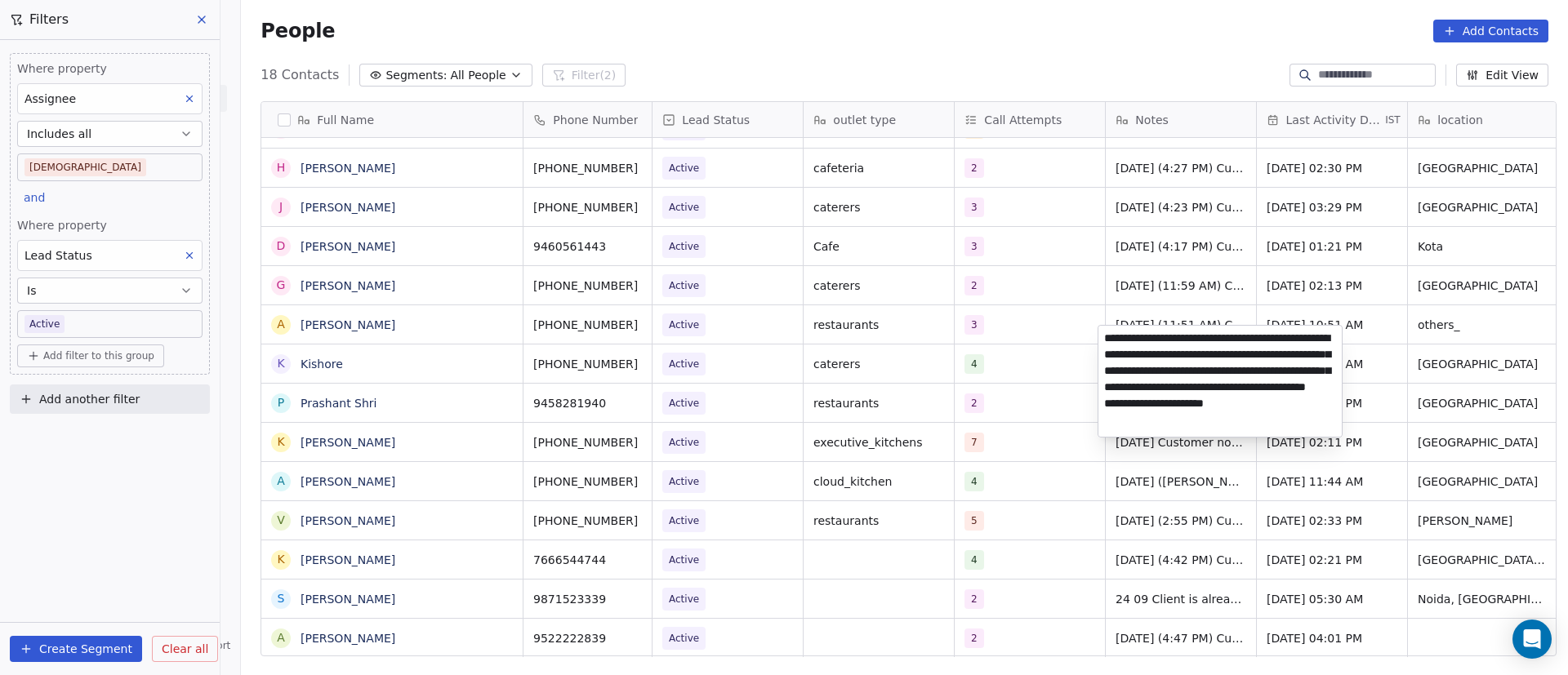
click at [1103, 339] on textarea "**********" at bounding box center [1220, 381] width 244 height 111
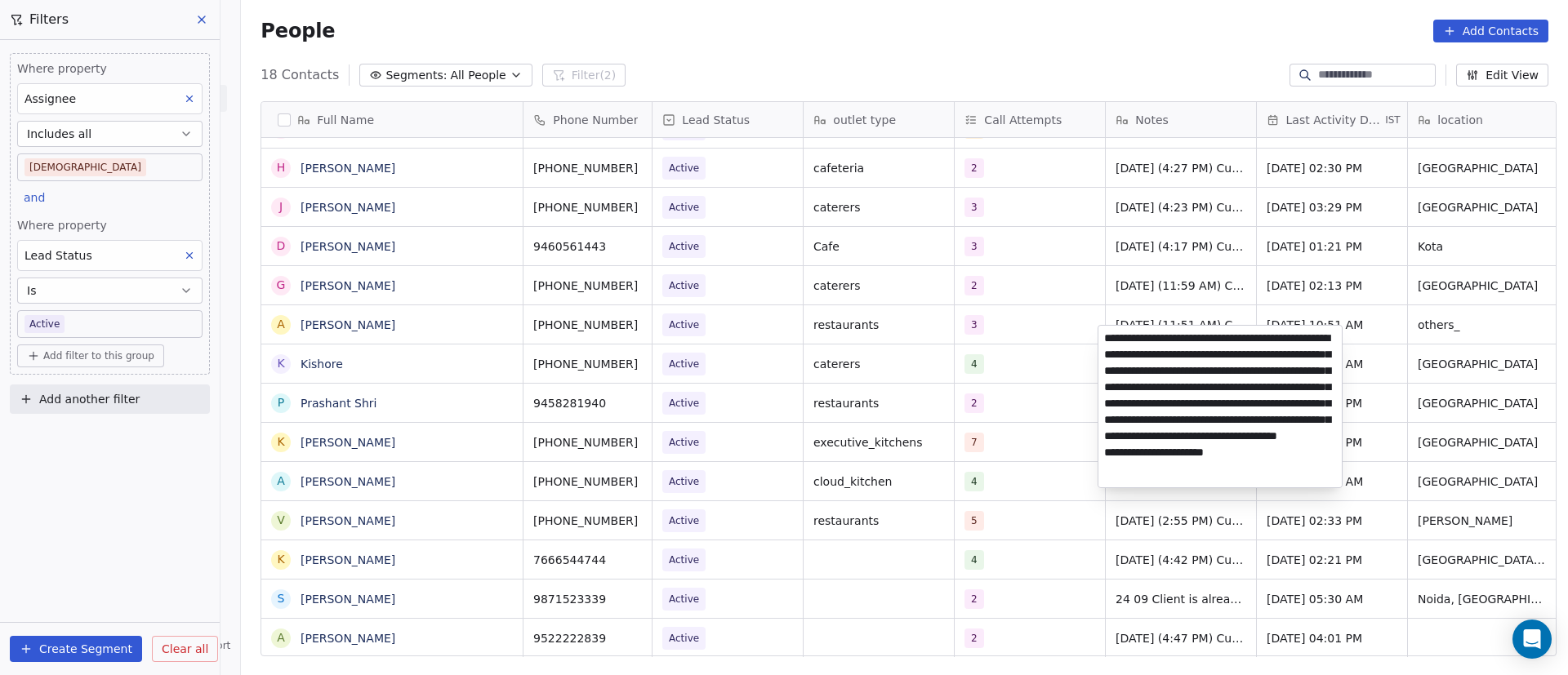
type textarea "**********"
click at [1044, 390] on html "On2Cook India Pvt. Ltd. Contacts People Marketing Workflows Campaigns Metrics &…" at bounding box center [784, 338] width 1568 height 675
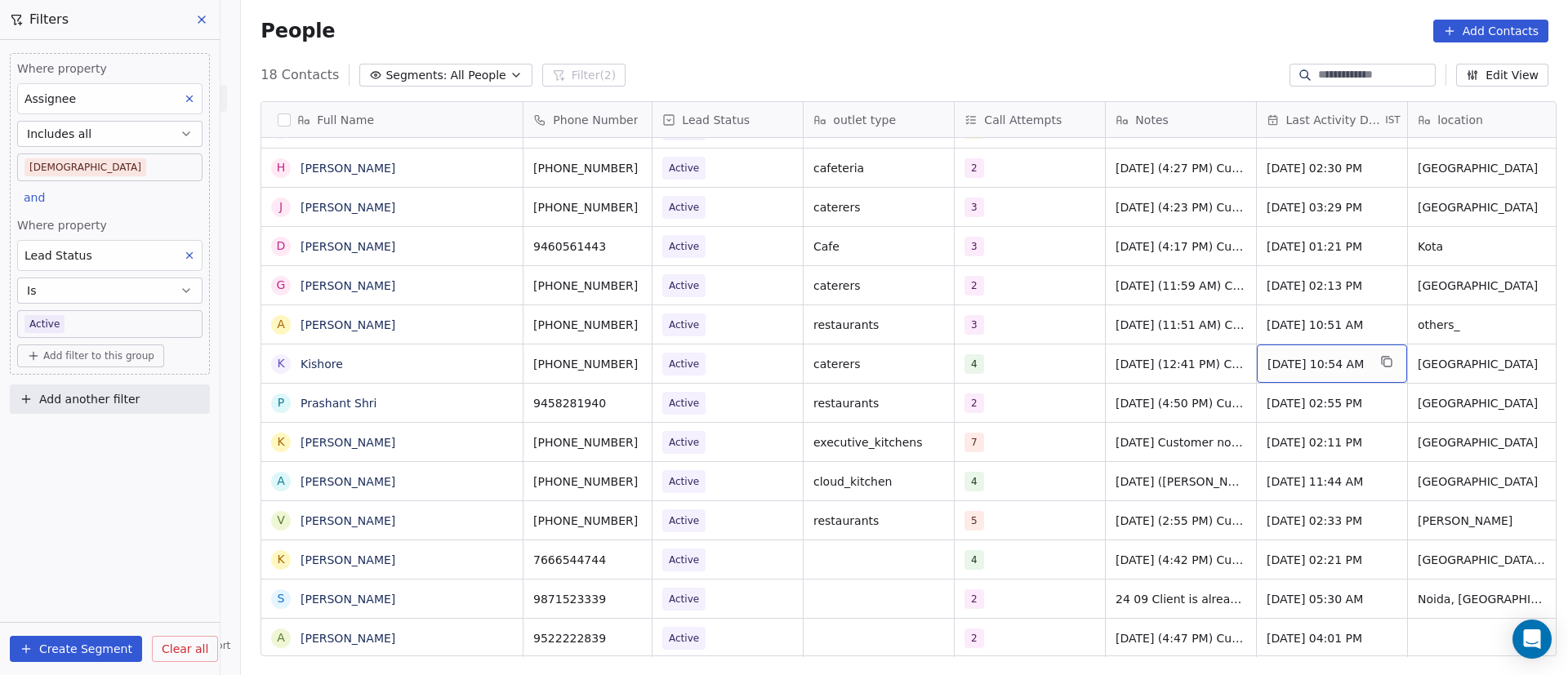
click at [1286, 356] on span "[DATE] 10:54 AM" at bounding box center [1316, 364] width 99 height 17
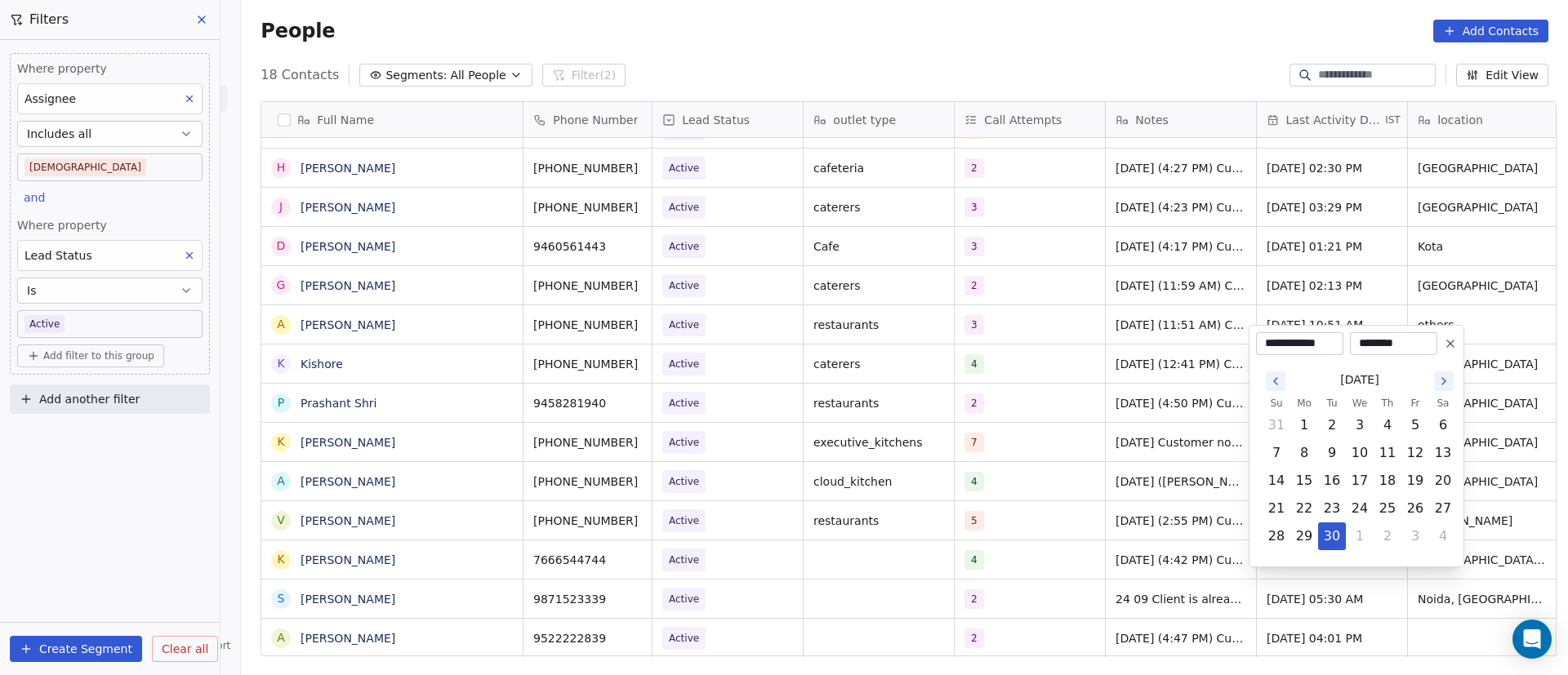
click at [1449, 379] on icon "Go to the Next Month" at bounding box center [1443, 381] width 13 height 13
click at [1415, 423] on button "3" at bounding box center [1415, 426] width 26 height 26
type input "**********"
drag, startPoint x: 1138, startPoint y: 494, endPoint x: 1161, endPoint y: 443, distance: 55.9
click at [1139, 494] on html "On2Cook India Pvt. Ltd. Contacts People Marketing Workflows Campaigns Metrics &…" at bounding box center [784, 338] width 1568 height 675
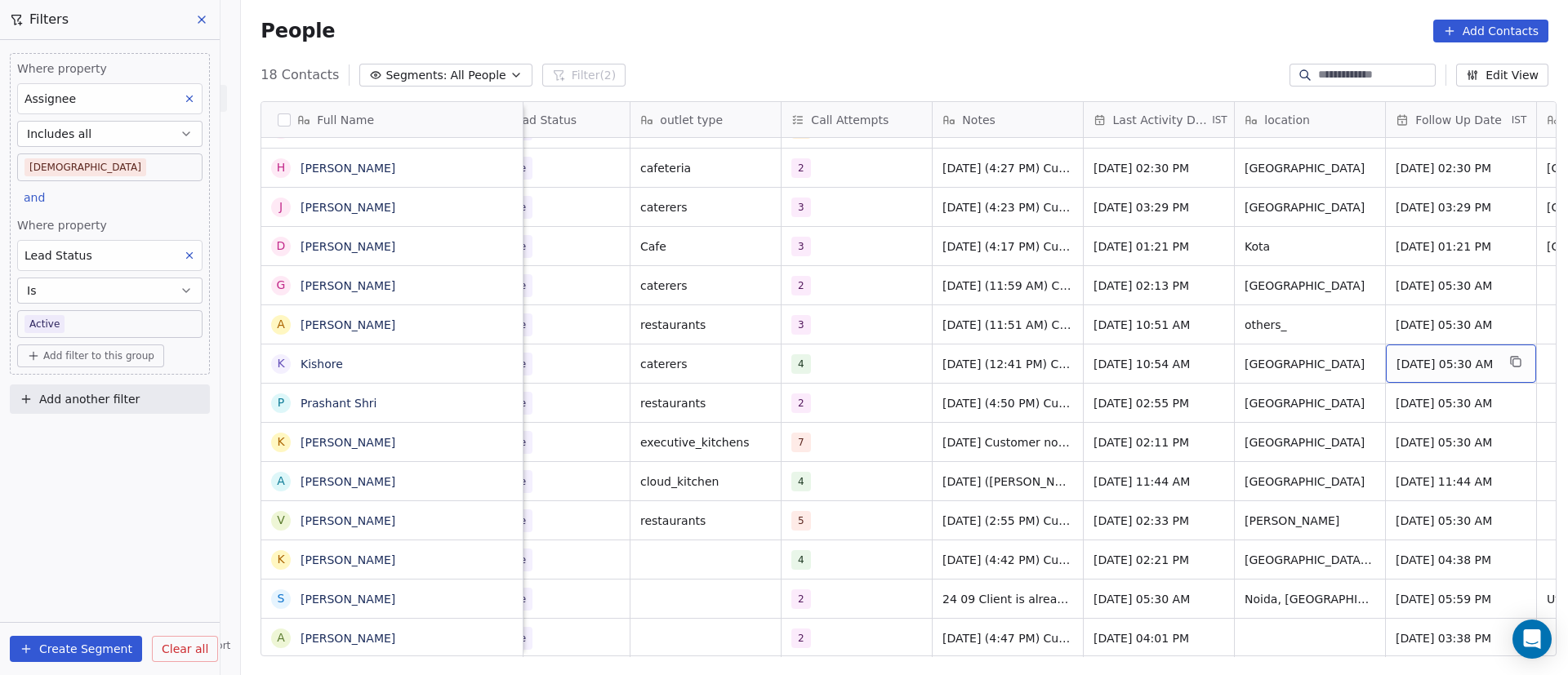
scroll to position [19, 324]
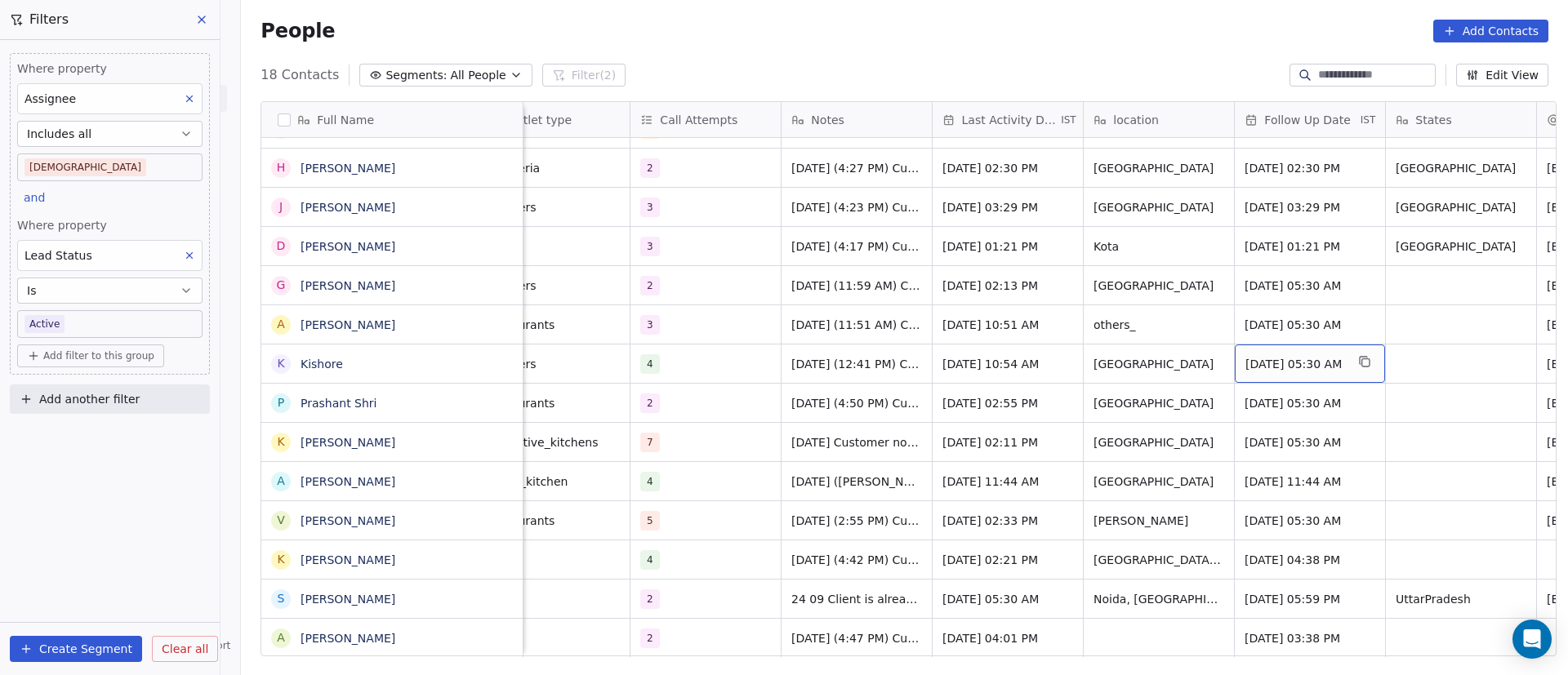
click at [1302, 356] on span "[DATE] 05:30 AM" at bounding box center [1295, 364] width 99 height 17
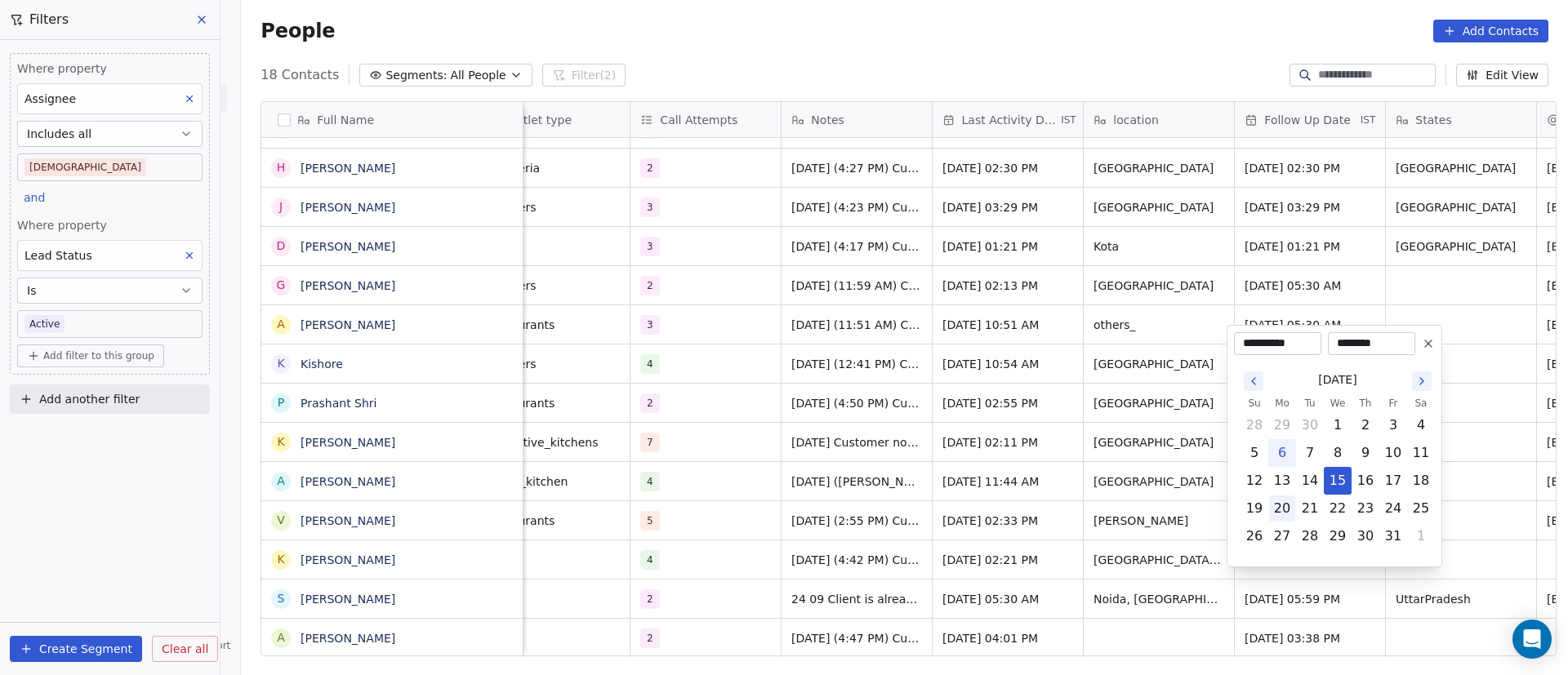
click at [1287, 507] on button "20" at bounding box center [1282, 509] width 26 height 26
type input "**********"
click at [1529, 331] on html "On2Cook India Pvt. Ltd. Contacts People Marketing Workflows Campaigns Metrics &…" at bounding box center [784, 338] width 1568 height 675
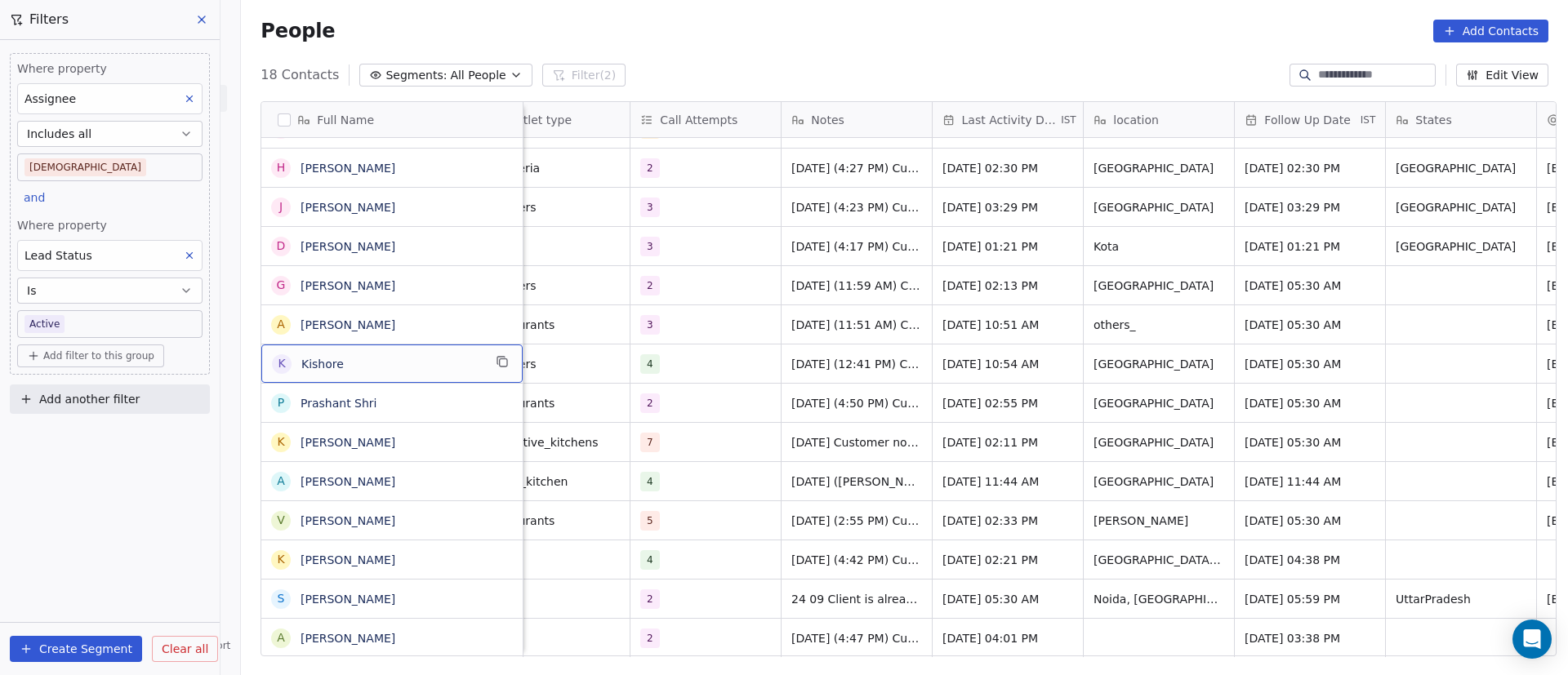
scroll to position [19, 0]
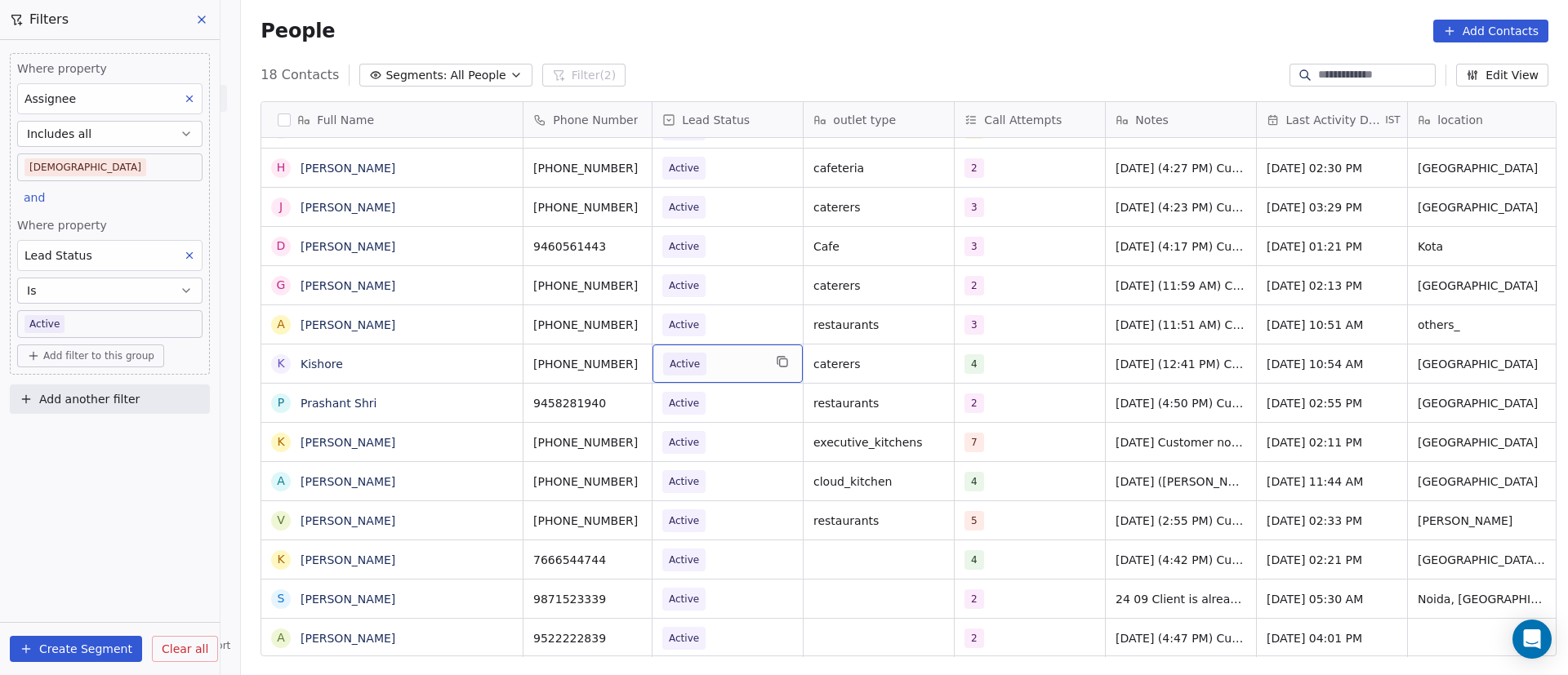
click at [719, 353] on span "Active" at bounding box center [712, 364] width 99 height 23
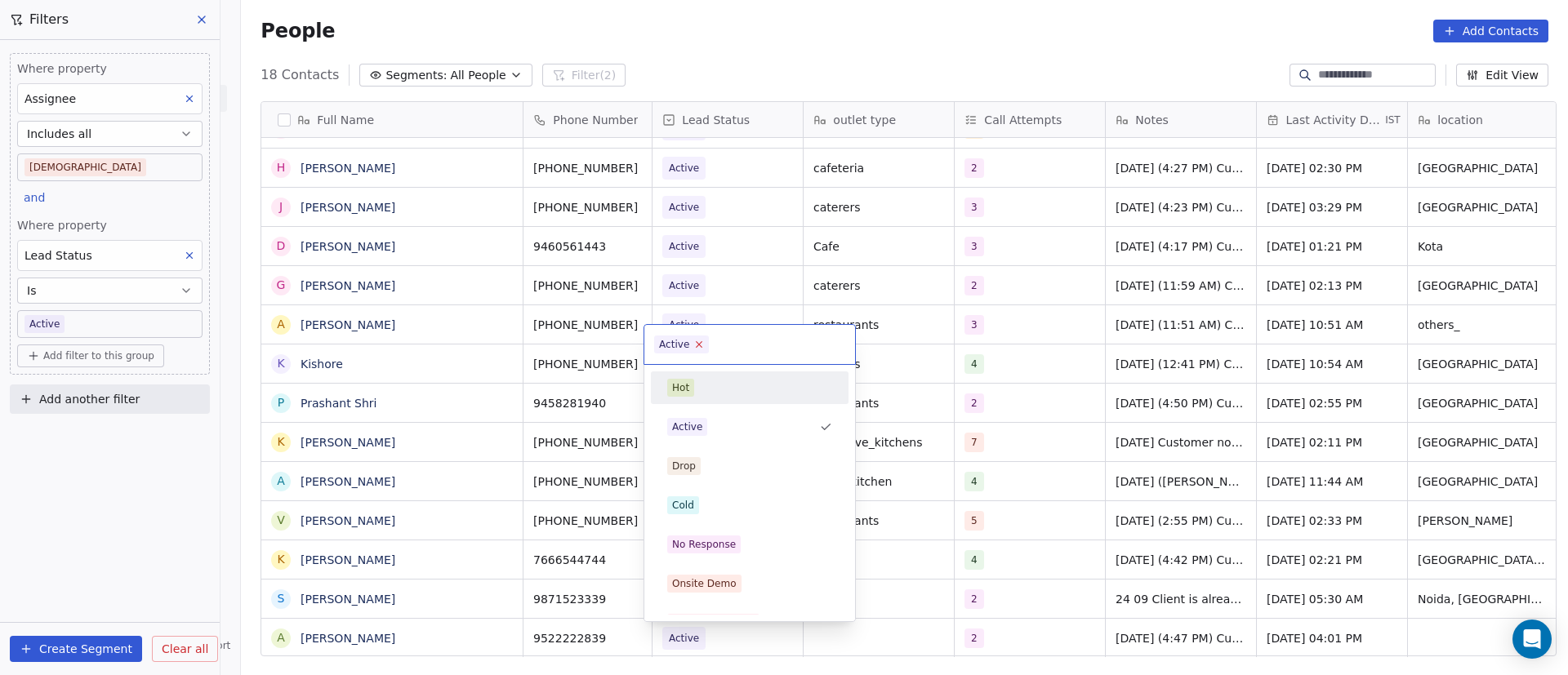
click at [699, 345] on icon at bounding box center [699, 344] width 10 height 10
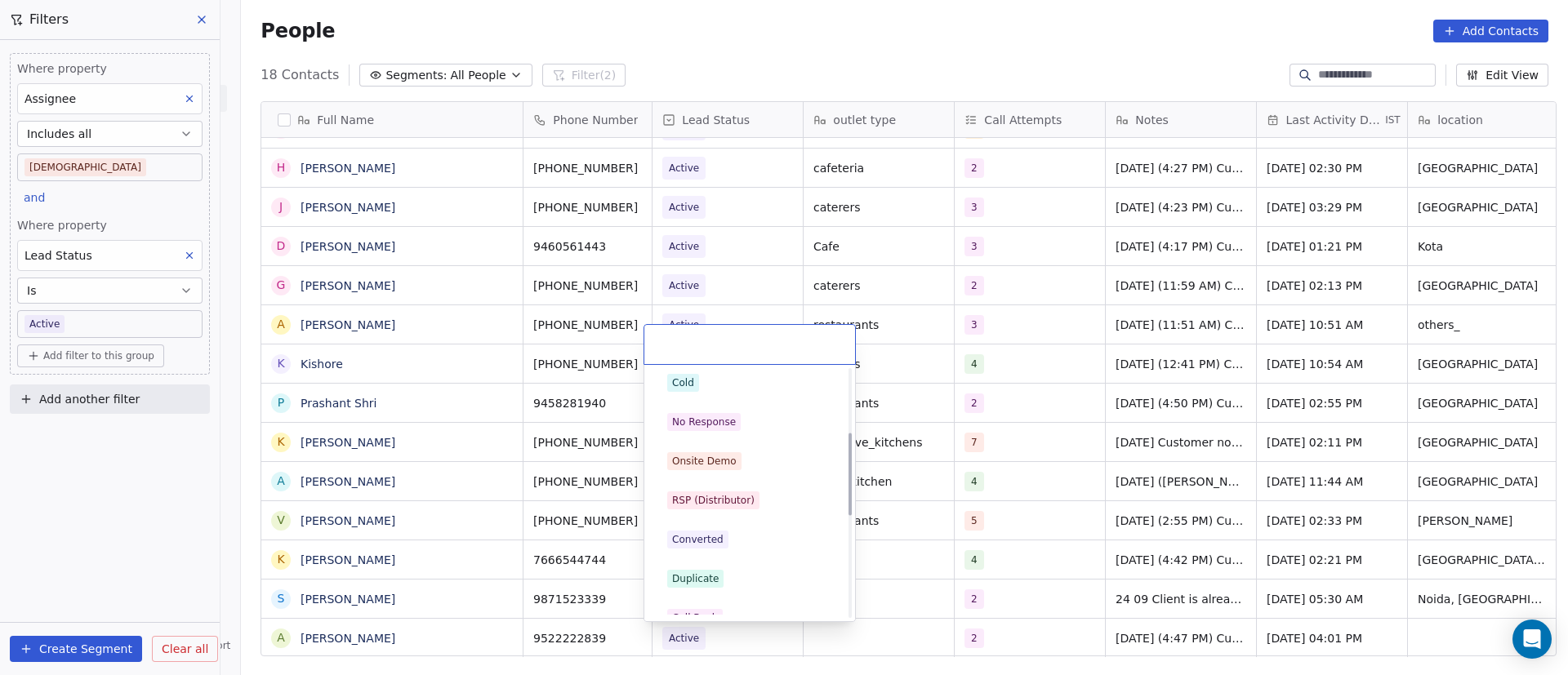
scroll to position [245, 0]
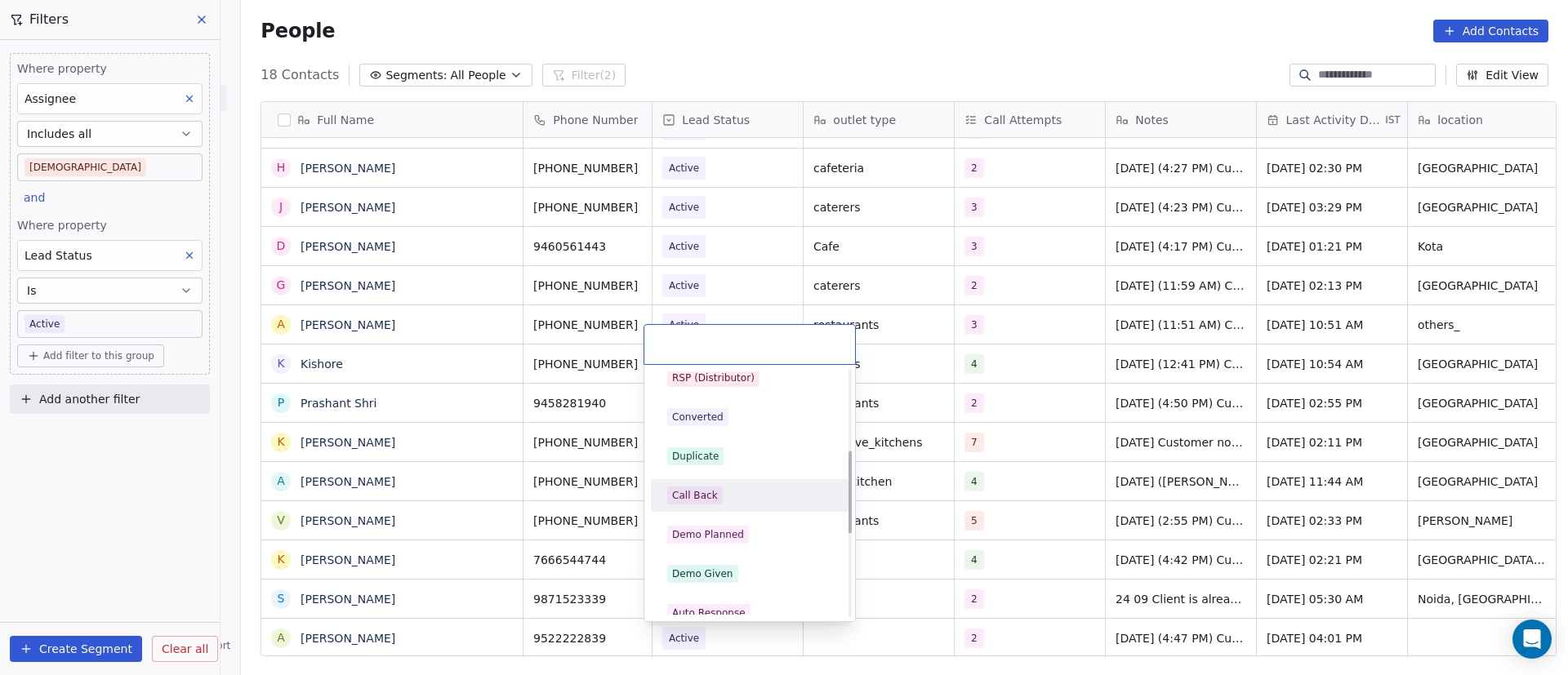
click at [758, 493] on div "Call Back" at bounding box center [749, 496] width 165 height 18
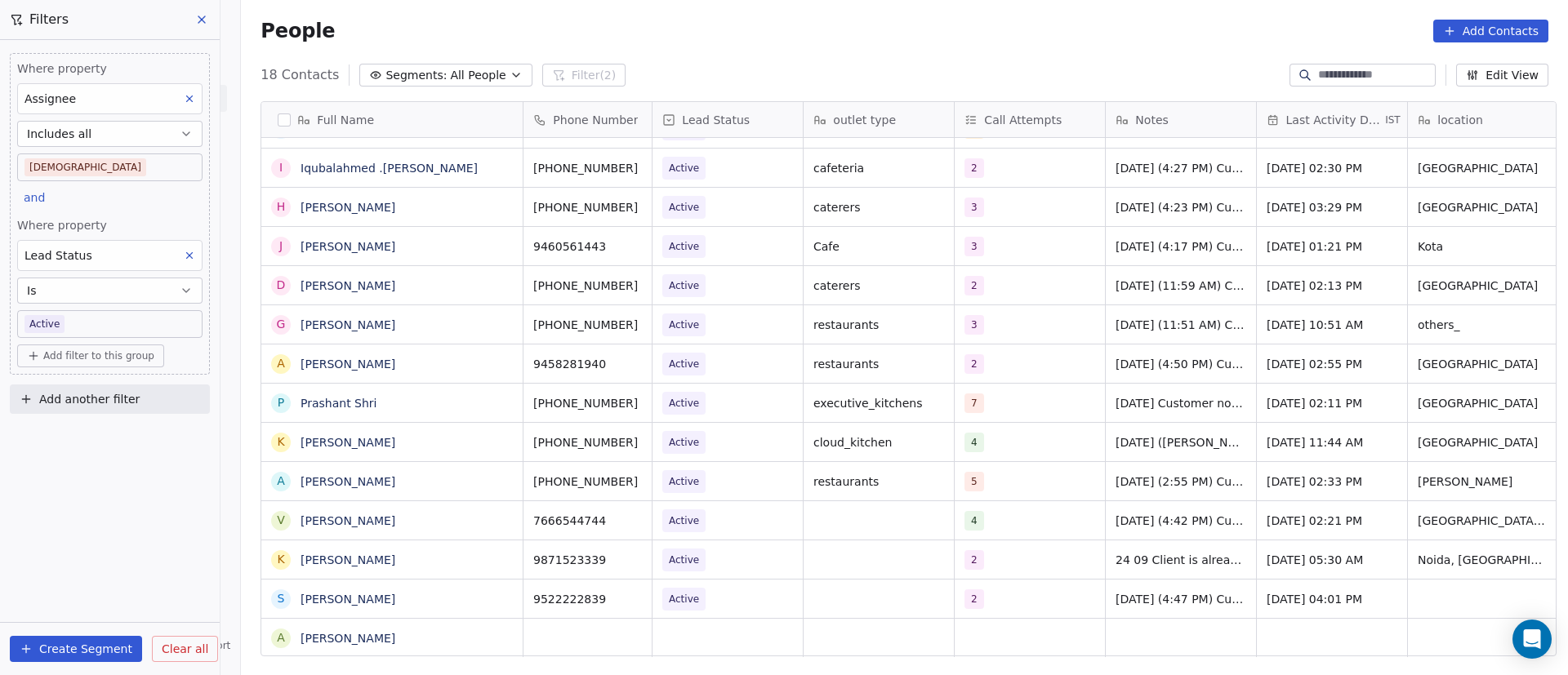
scroll to position [147, 0]
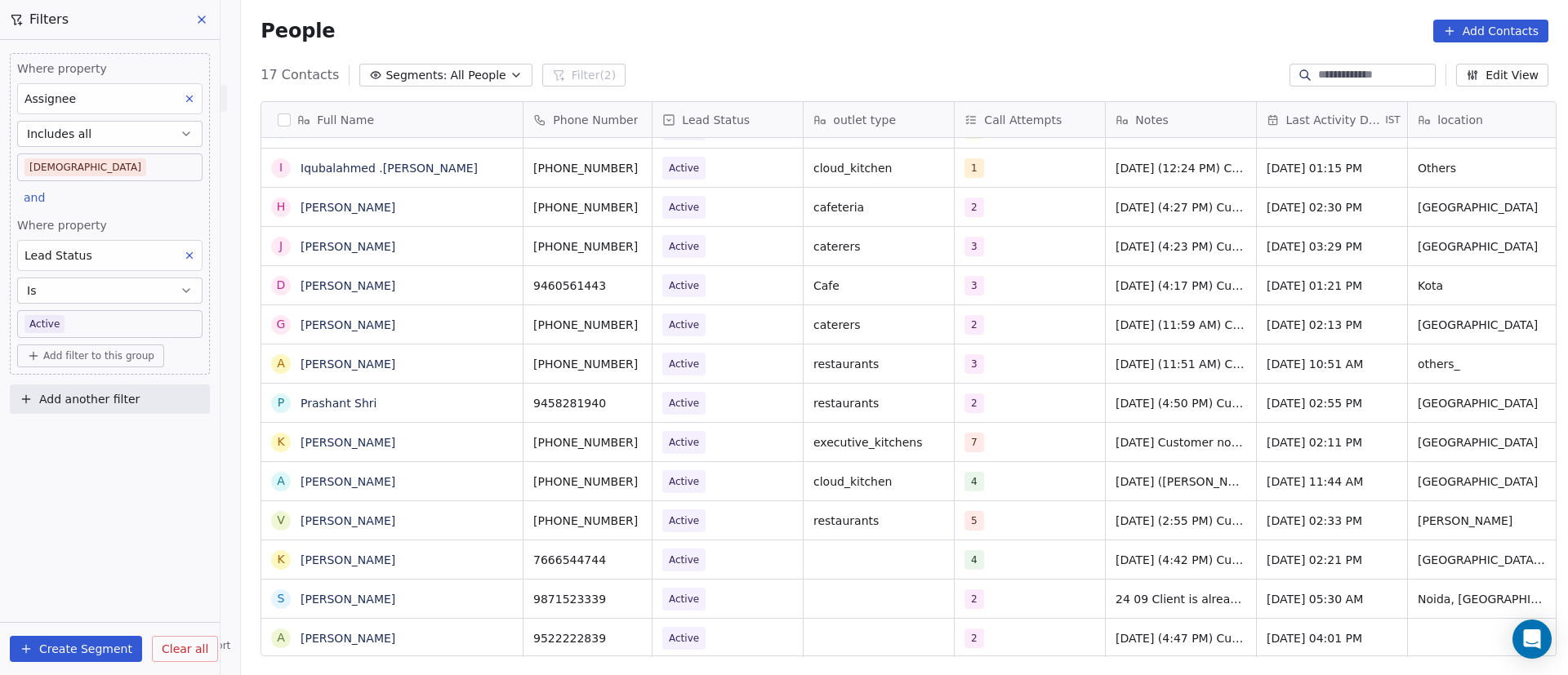
click at [135, 319] on body "On2Cook India Pvt. Ltd. Contacts People Marketing Workflows Campaigns Metrics &…" at bounding box center [784, 338] width 1568 height 675
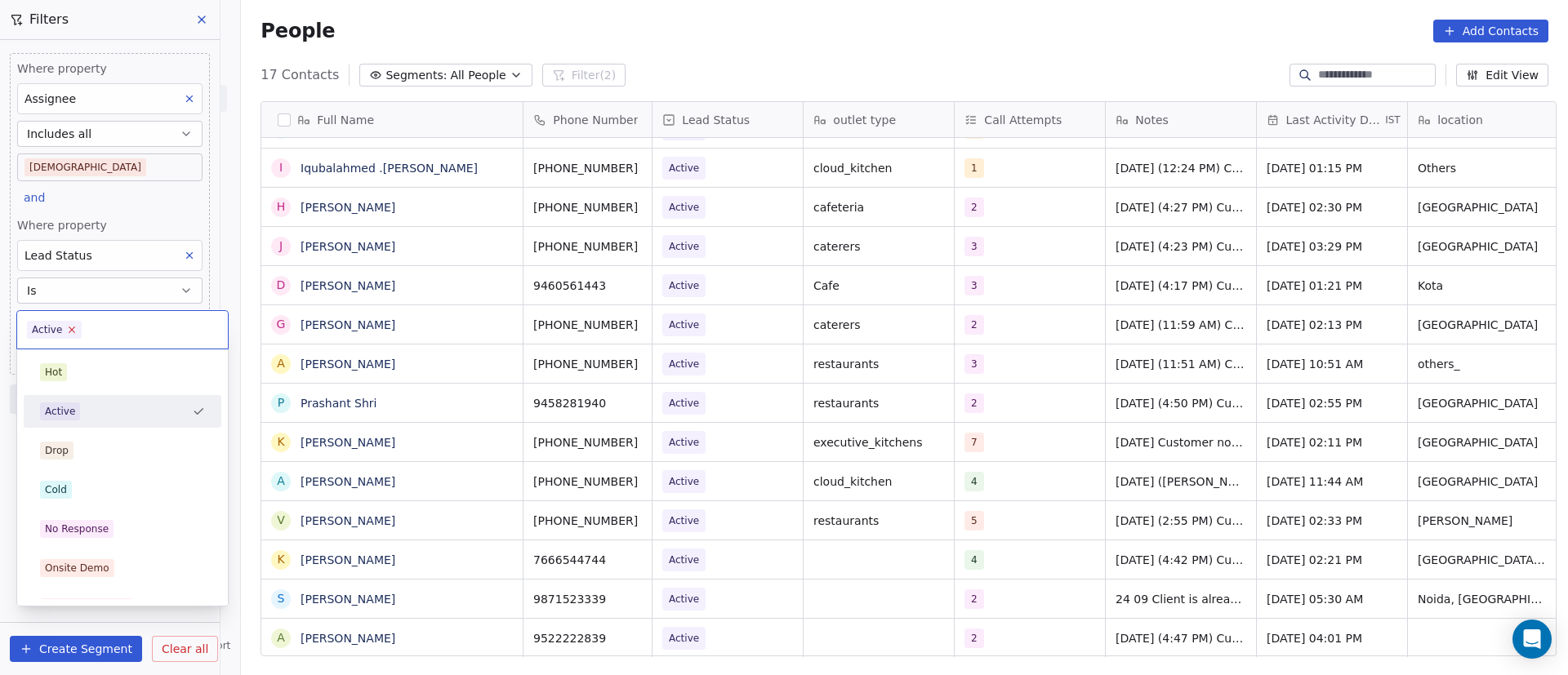
click at [70, 327] on icon at bounding box center [72, 330] width 6 height 6
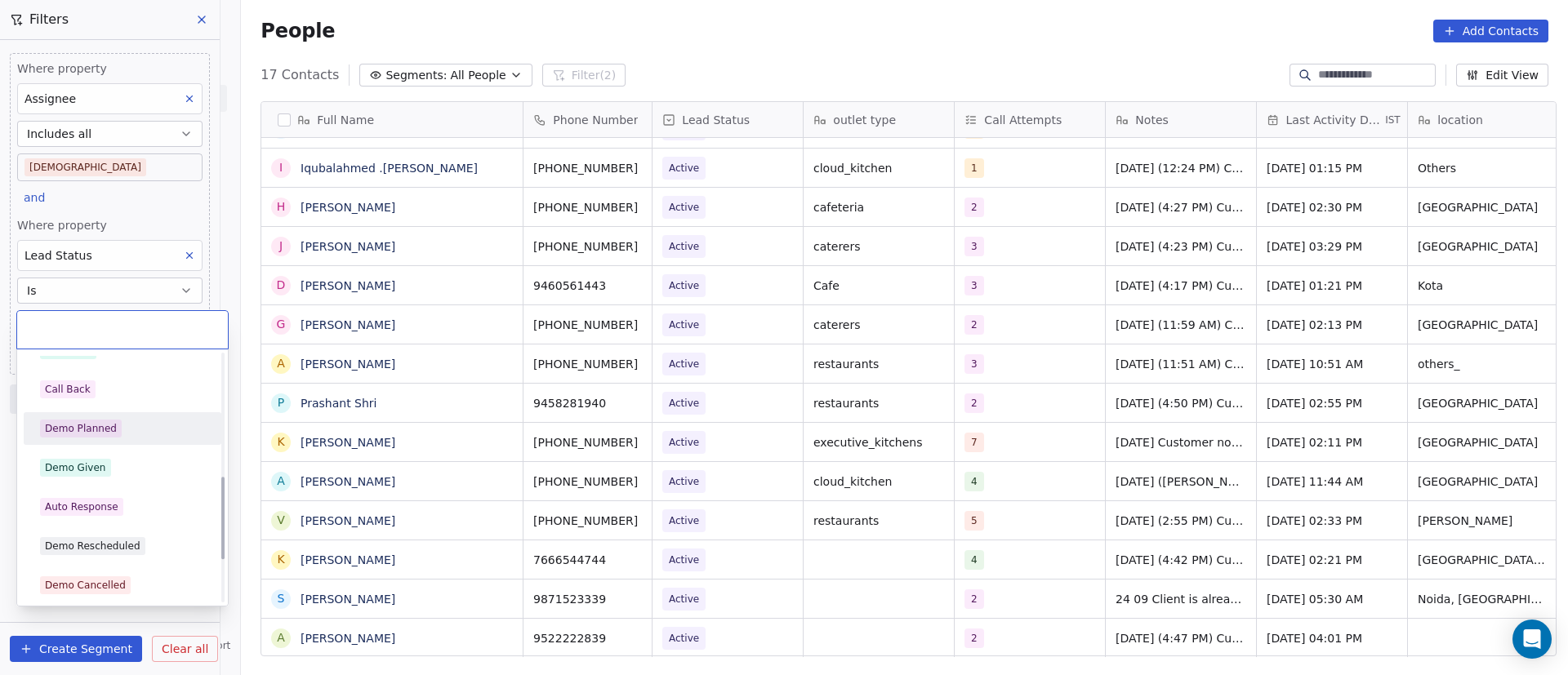
scroll to position [367, 0]
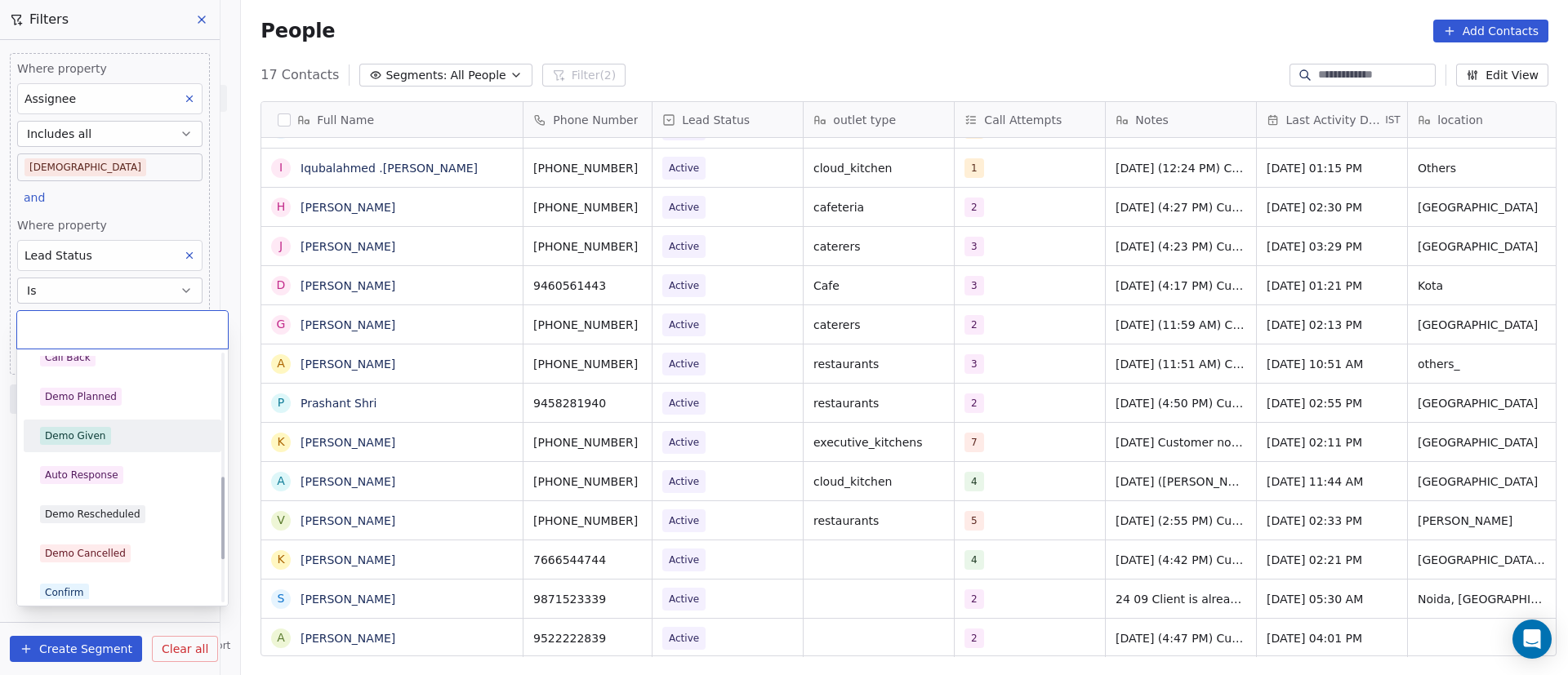
click at [134, 439] on div "Demo Given" at bounding box center [122, 435] width 165 height 18
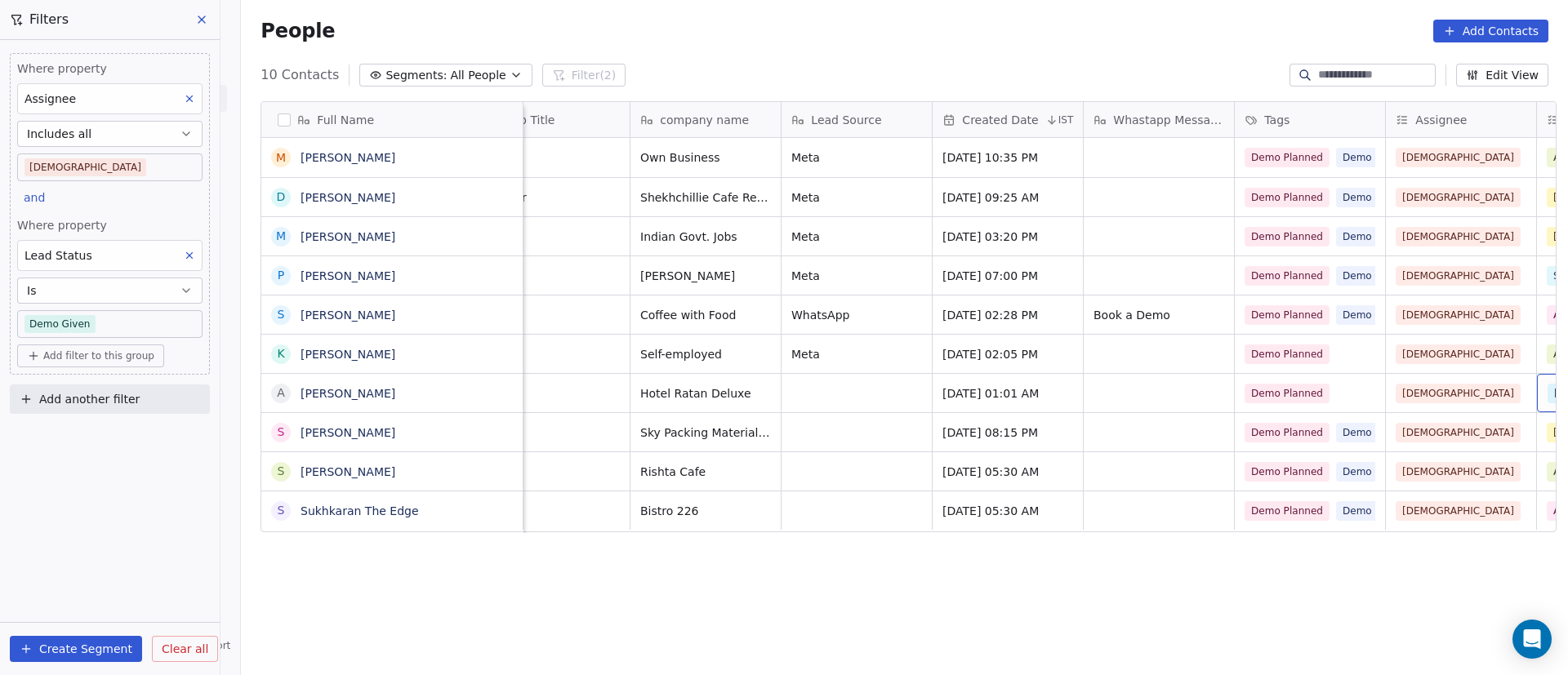
scroll to position [0, 1683]
